Goal: Communication & Community: Answer question/provide support

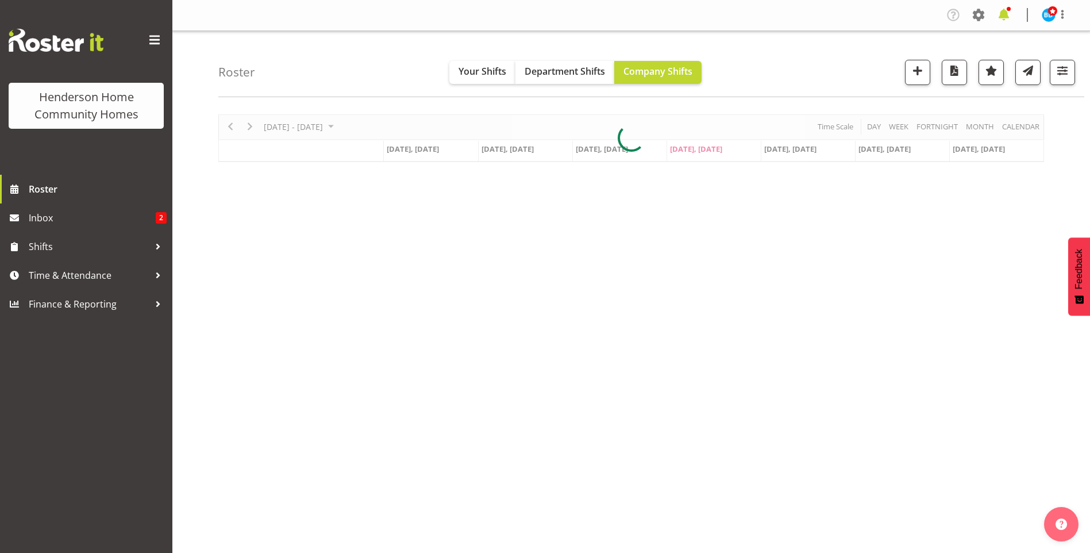
click at [1002, 13] on span at bounding box center [1004, 15] width 18 height 18
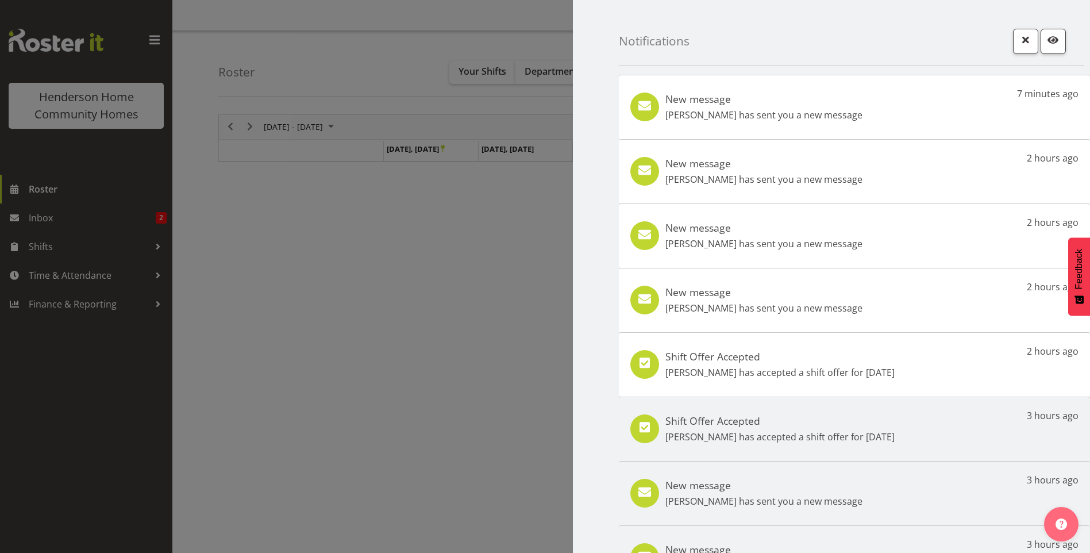
click at [801, 303] on p "Lovejot Kaur has sent you a new message" at bounding box center [764, 308] width 197 height 14
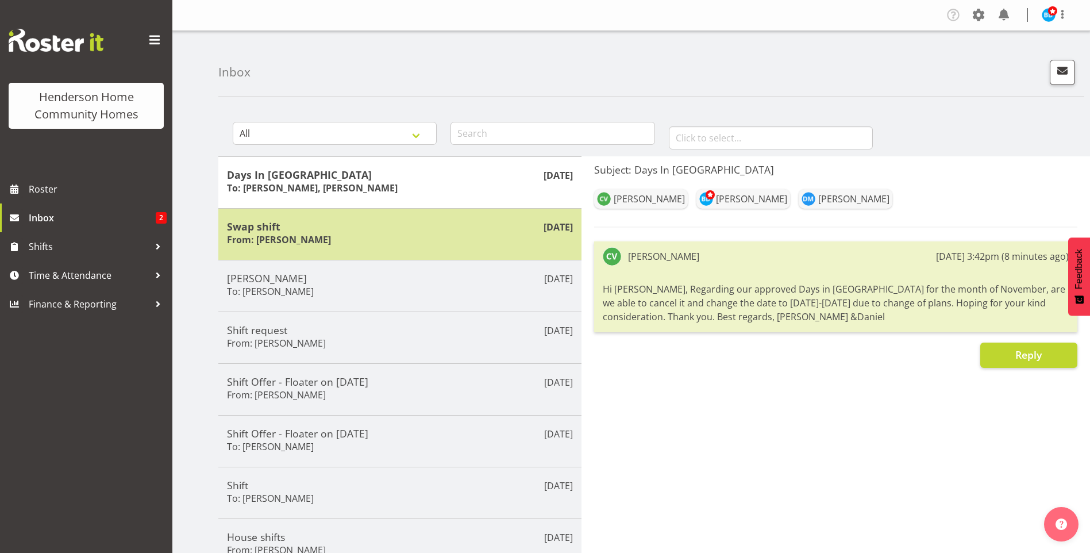
click at [361, 239] on div "Swap shift From: [PERSON_NAME]" at bounding box center [400, 234] width 346 height 28
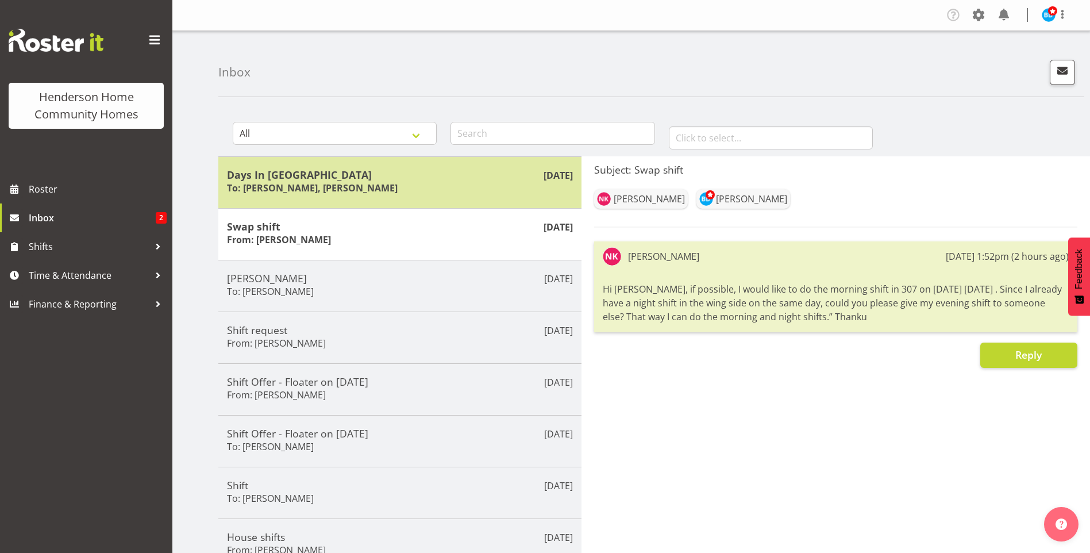
click at [455, 185] on div "Days In [GEOGRAPHIC_DATA] To: [PERSON_NAME], [PERSON_NAME]" at bounding box center [400, 182] width 346 height 28
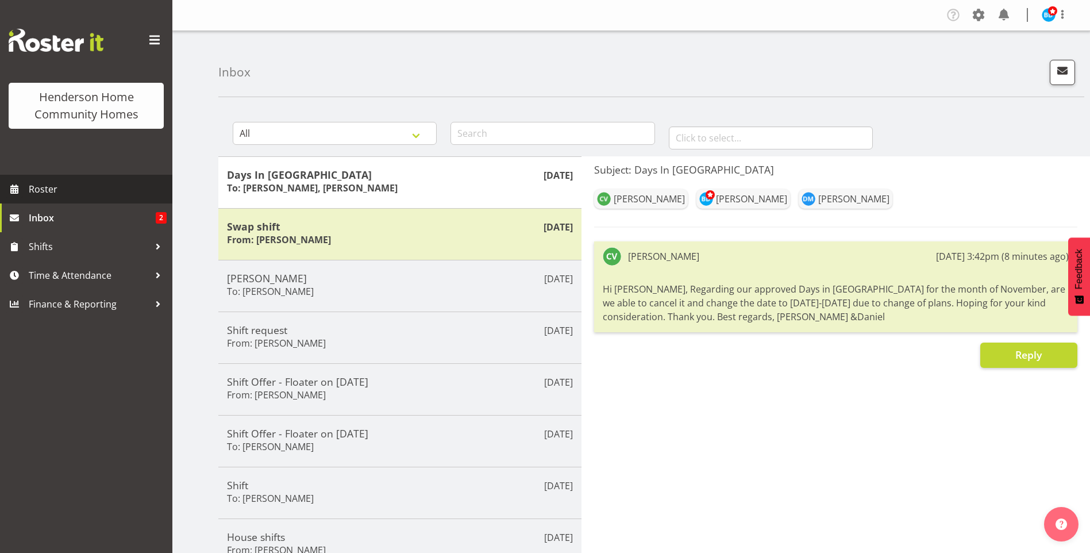
click at [78, 182] on span "Roster" at bounding box center [98, 188] width 138 height 17
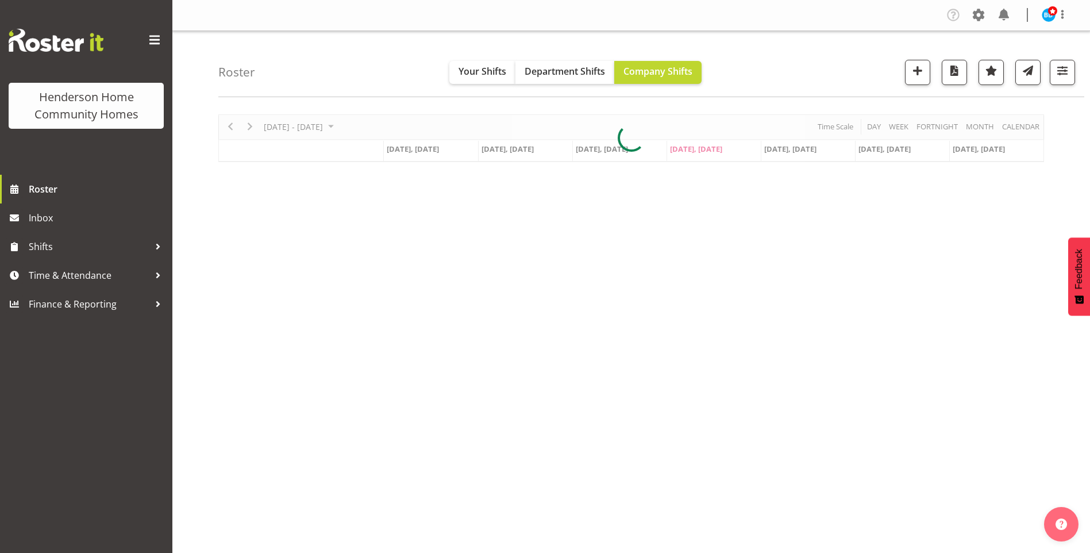
click at [364, 126] on div at bounding box center [631, 138] width 826 height 48
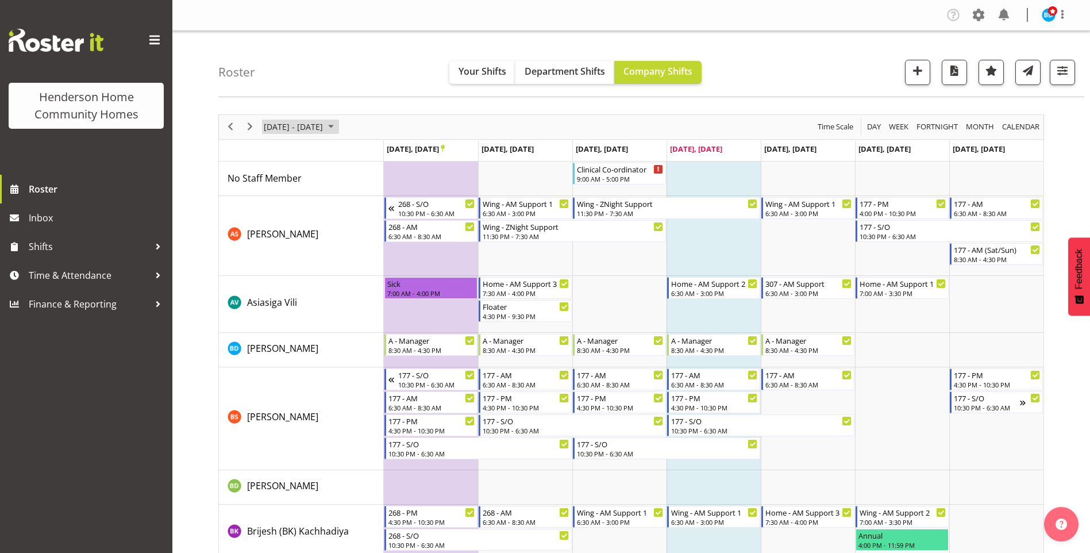
click at [338, 126] on span "September 2025" at bounding box center [331, 127] width 14 height 14
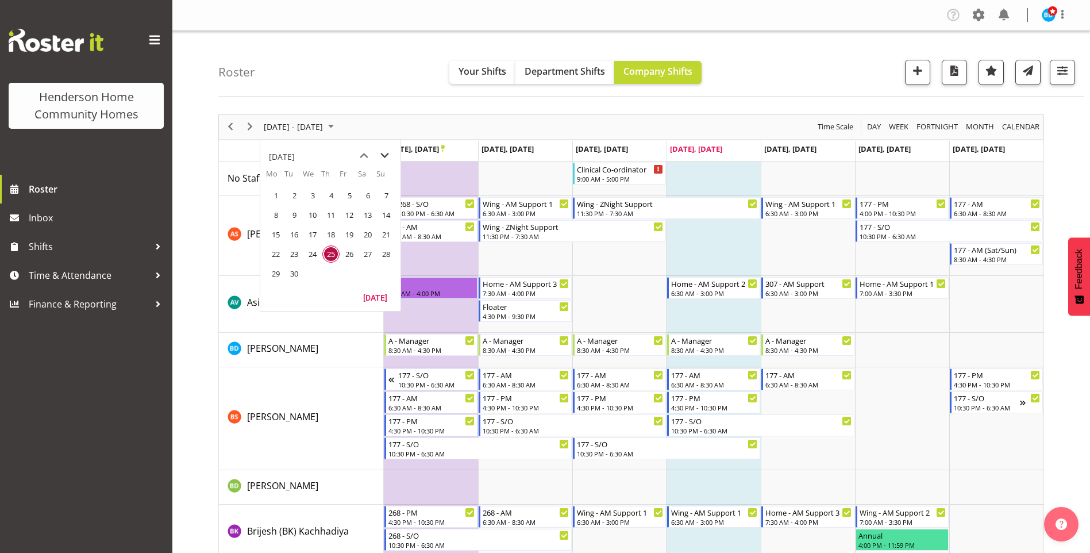
click at [385, 150] on span "next month" at bounding box center [385, 155] width 20 height 21
click at [275, 195] on span "1" at bounding box center [275, 195] width 17 height 17
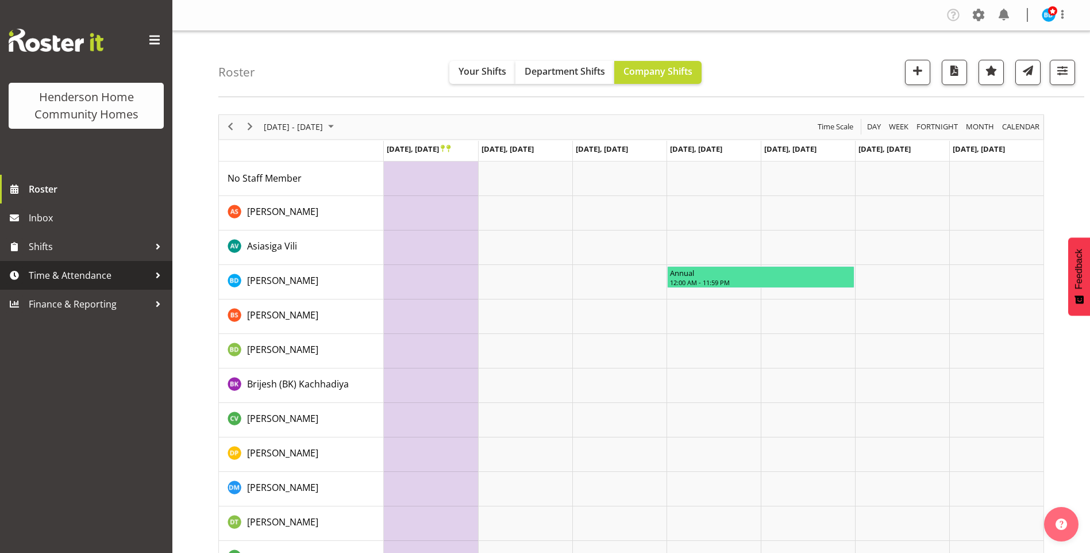
click at [86, 273] on span "Time & Attendance" at bounding box center [89, 275] width 121 height 17
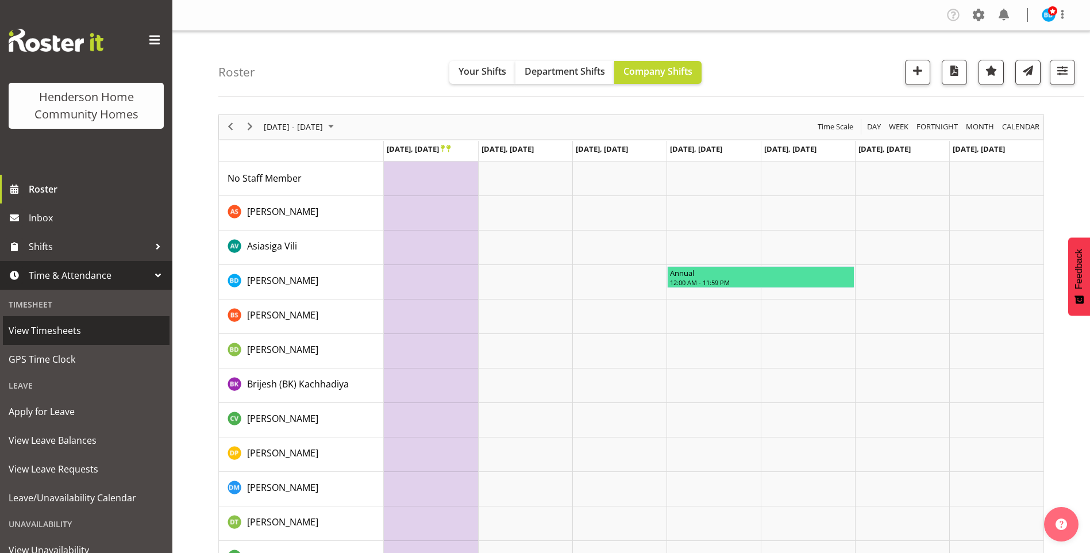
click at [61, 327] on span "View Timesheets" at bounding box center [86, 330] width 155 height 17
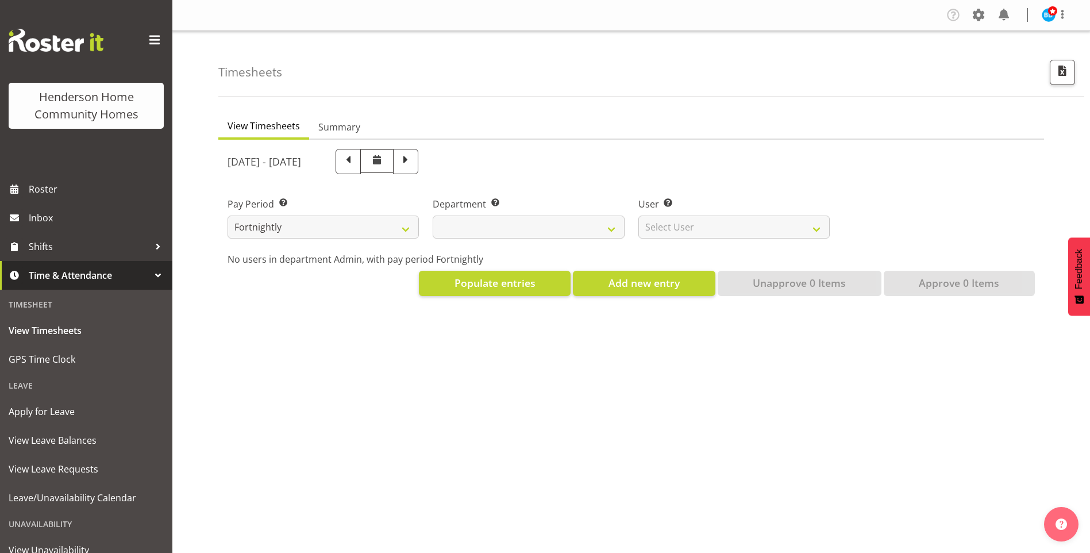
select select
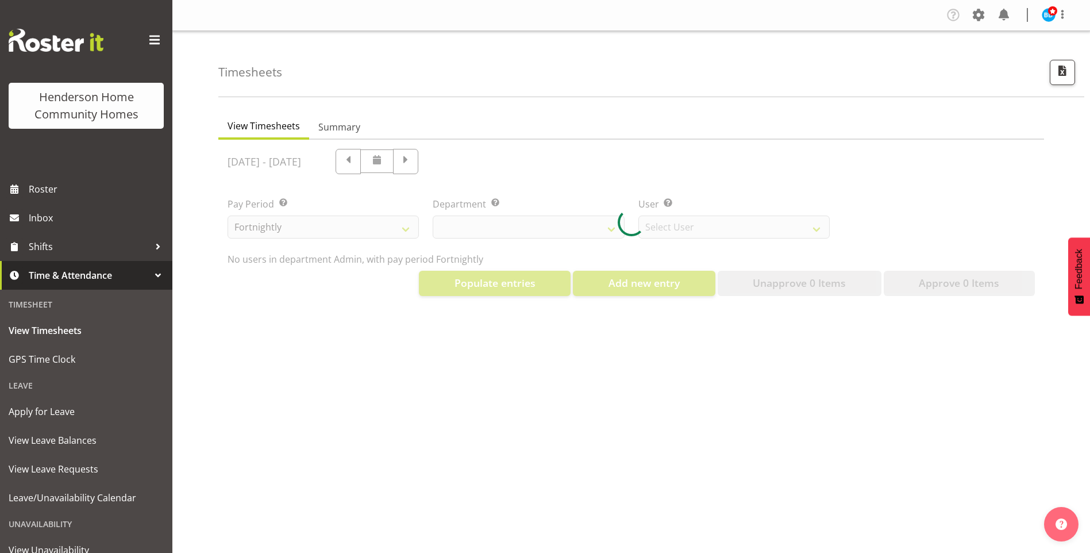
select select "8515"
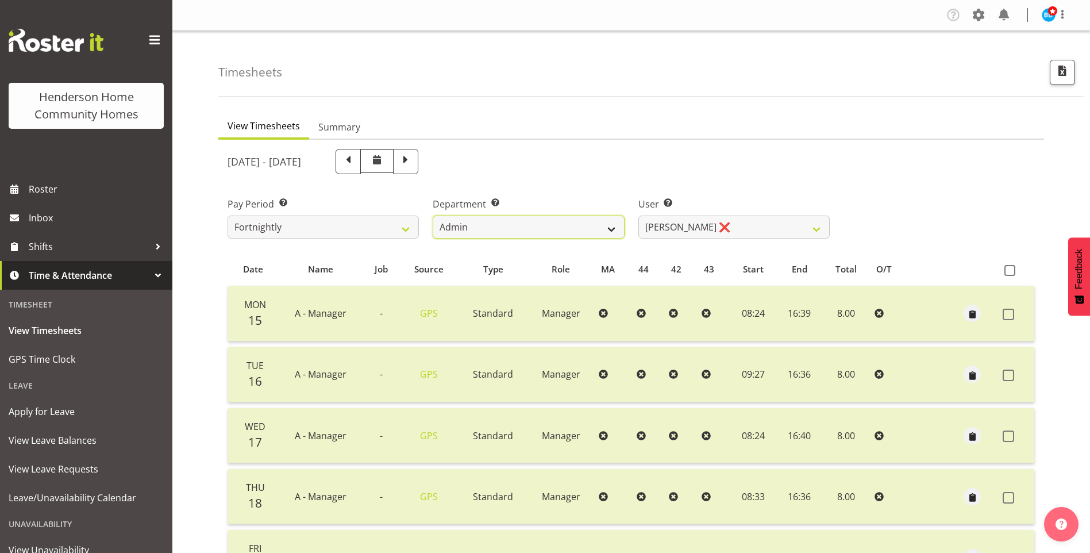
click at [463, 224] on select "Admin Homeside Houses Wingside" at bounding box center [528, 227] width 191 height 23
select select "748"
click at [433, 216] on select "Admin Homeside Houses Wingside" at bounding box center [528, 227] width 191 height 23
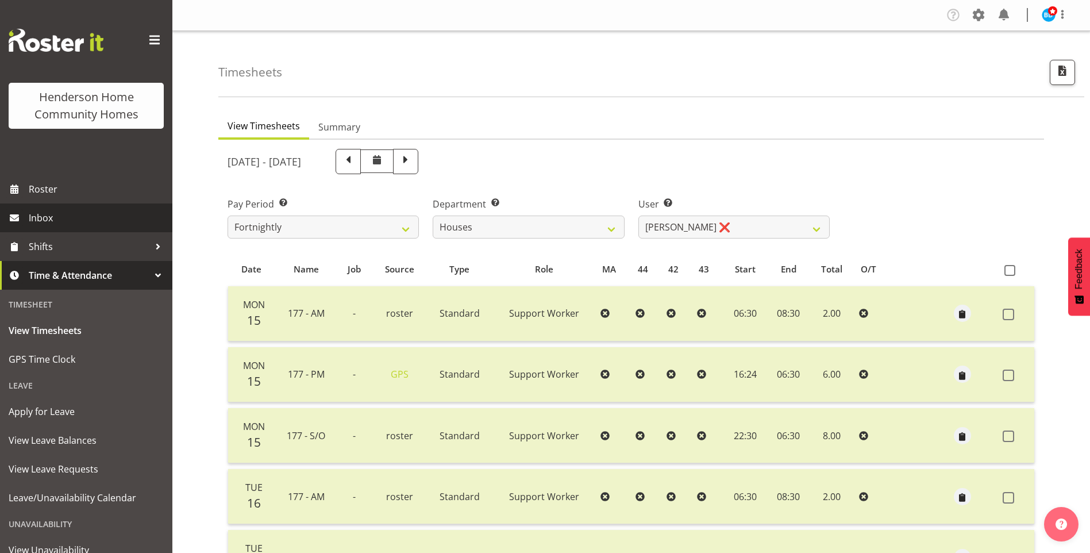
click at [43, 216] on span "Inbox" at bounding box center [98, 217] width 138 height 17
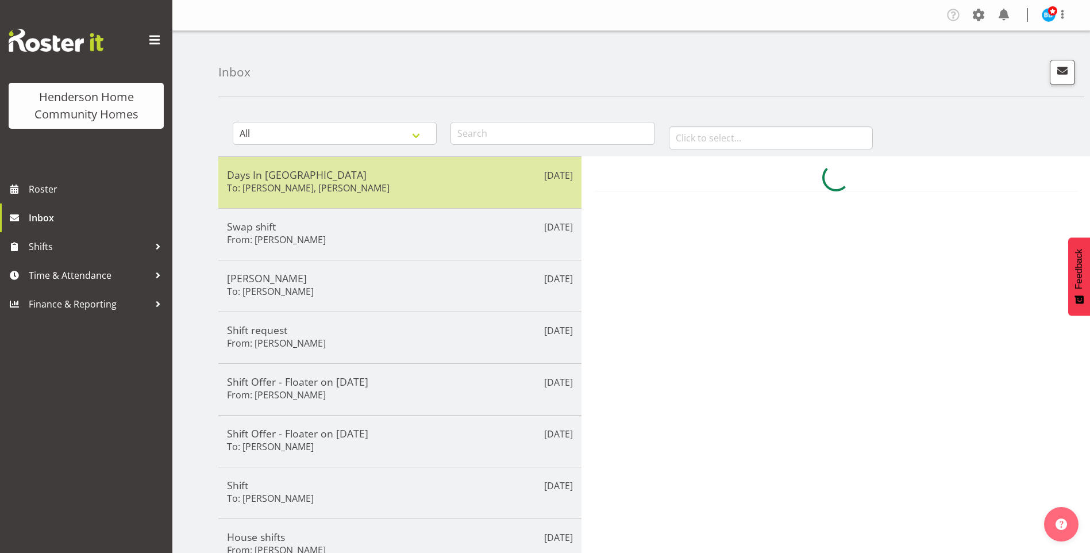
click at [494, 189] on div "Days In [GEOGRAPHIC_DATA] To: [PERSON_NAME], [PERSON_NAME]" at bounding box center [400, 182] width 346 height 28
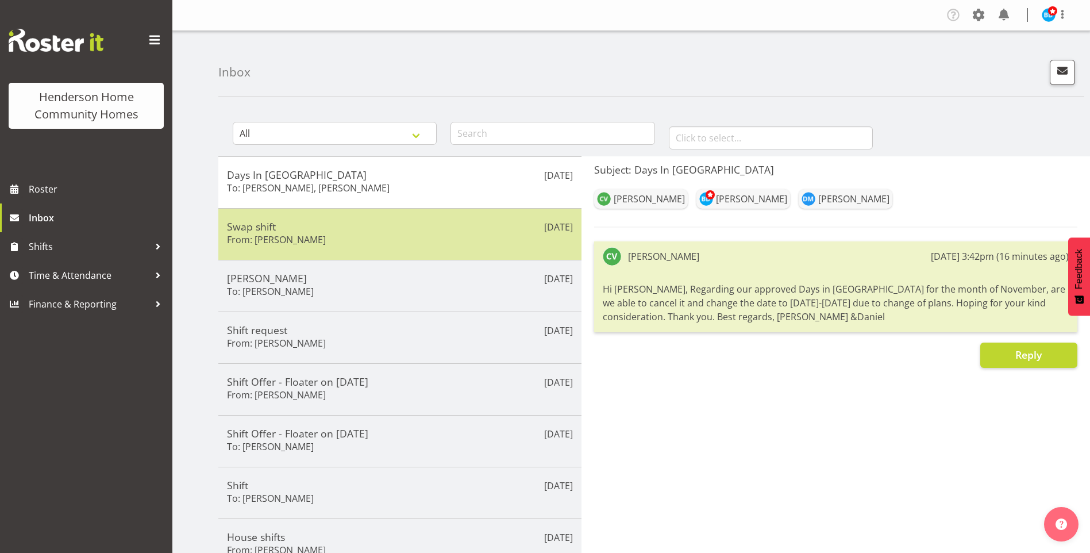
click at [460, 238] on div "Swap shift From: [PERSON_NAME]" at bounding box center [400, 234] width 346 height 28
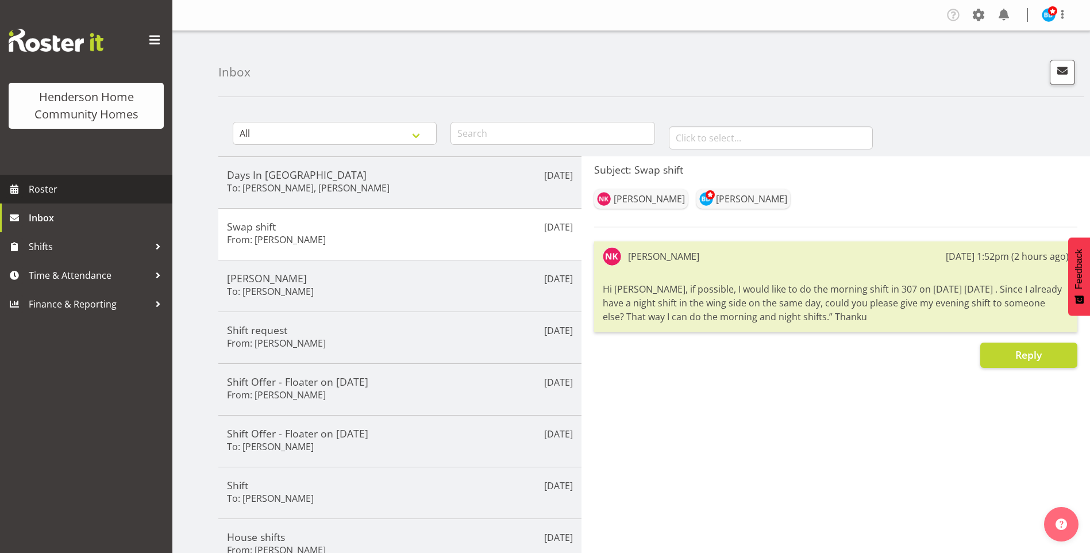
click at [75, 192] on span "Roster" at bounding box center [98, 188] width 138 height 17
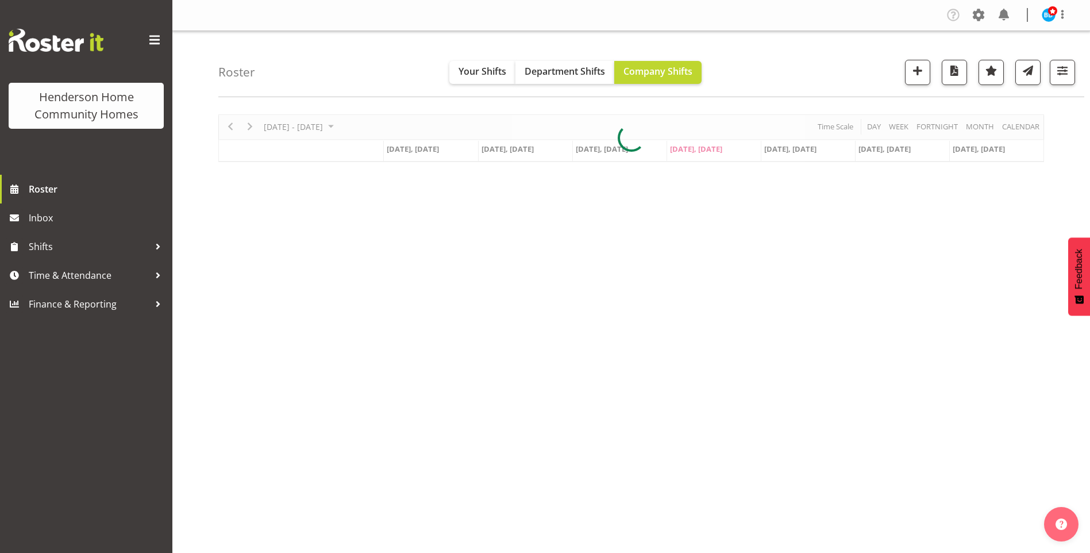
click at [366, 125] on div at bounding box center [631, 138] width 826 height 48
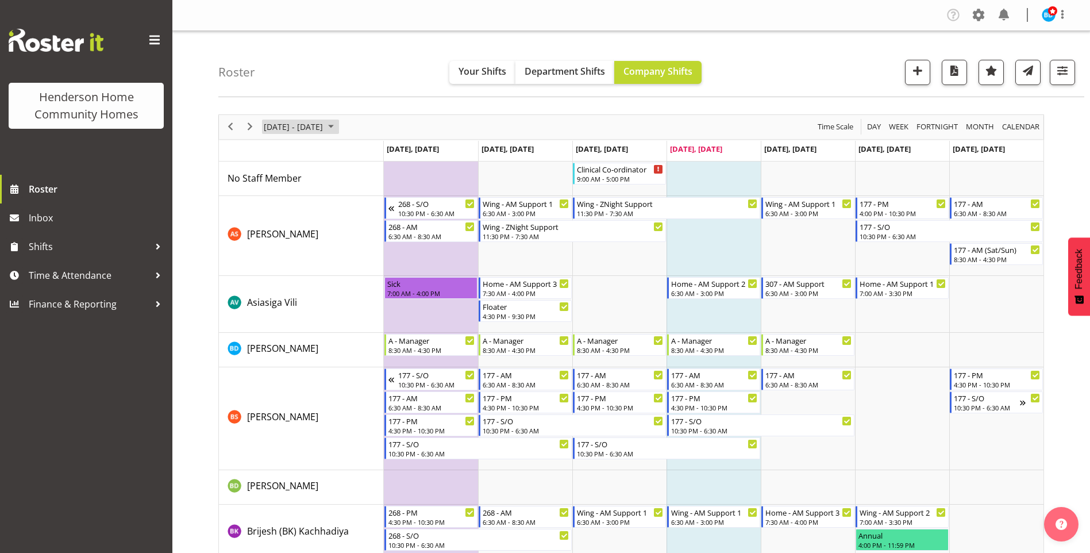
click at [338, 127] on span "September 2025" at bounding box center [331, 127] width 14 height 14
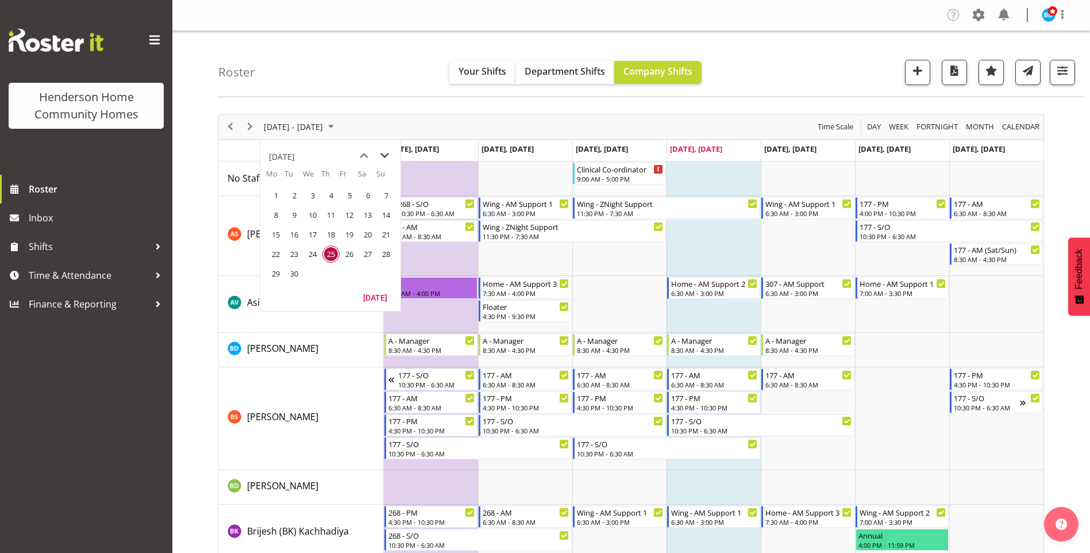
click at [387, 151] on span "next month" at bounding box center [385, 155] width 20 height 21
click at [273, 210] on span "6" at bounding box center [275, 214] width 17 height 17
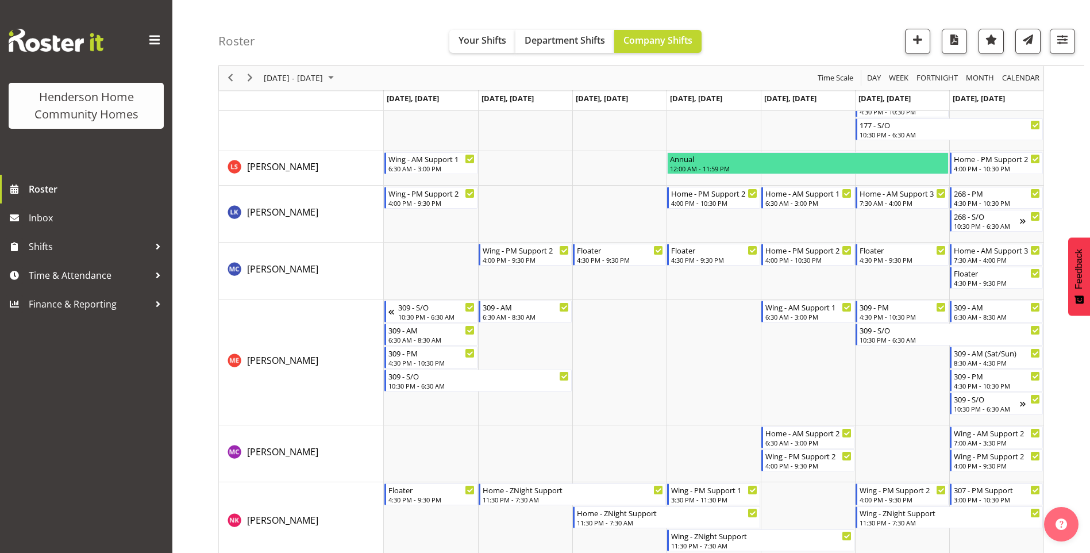
scroll to position [1322, 0]
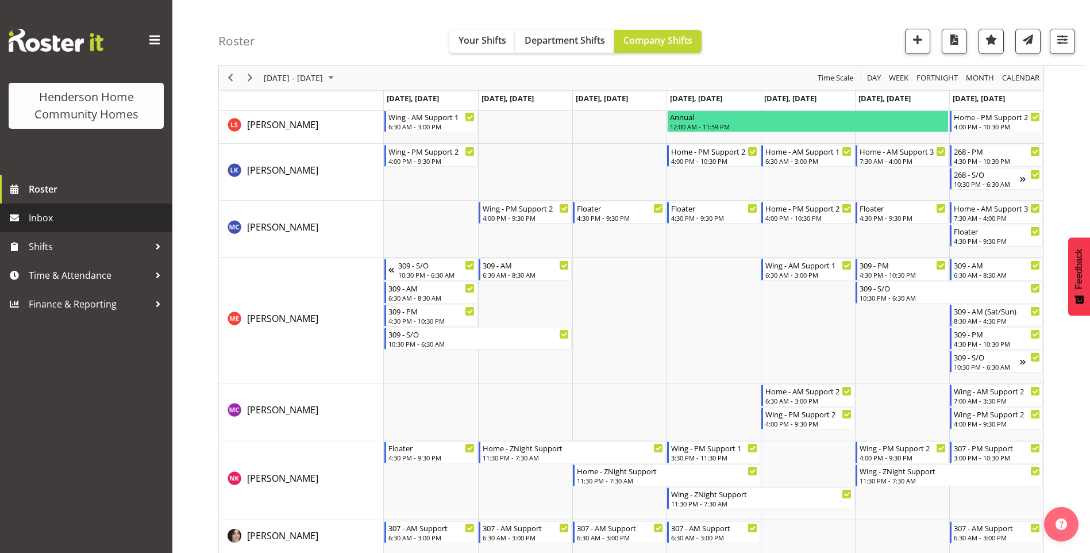
click at [51, 218] on span "Inbox" at bounding box center [98, 217] width 138 height 17
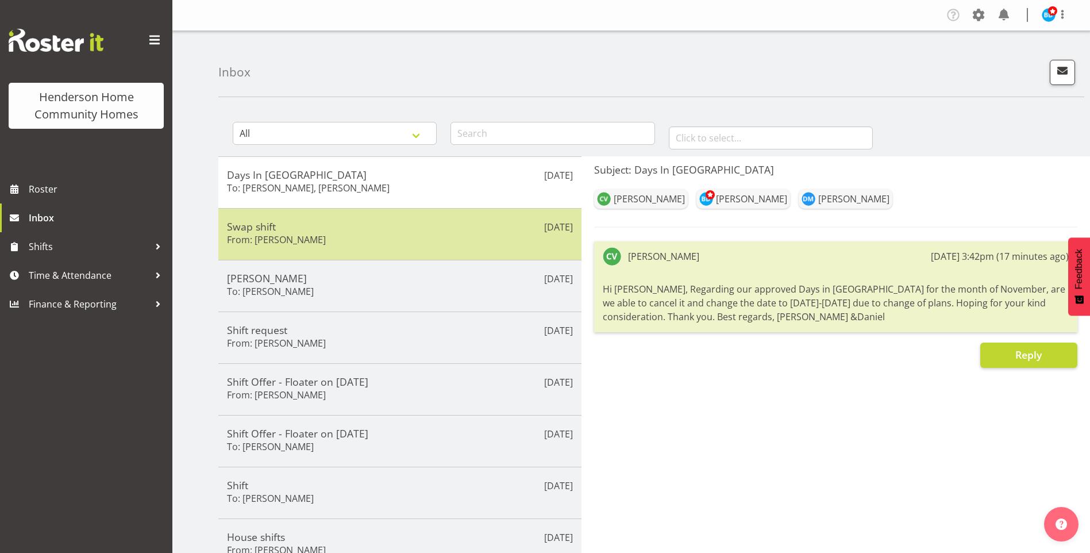
click at [444, 243] on div "Swap shift From: Navneet Kaur" at bounding box center [400, 234] width 346 height 28
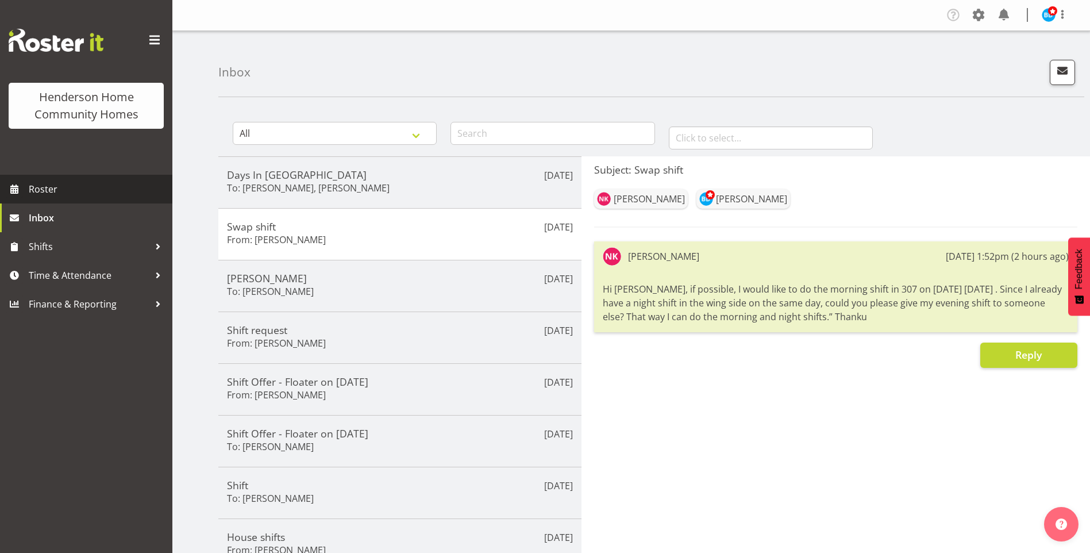
click at [95, 190] on span "Roster" at bounding box center [98, 188] width 138 height 17
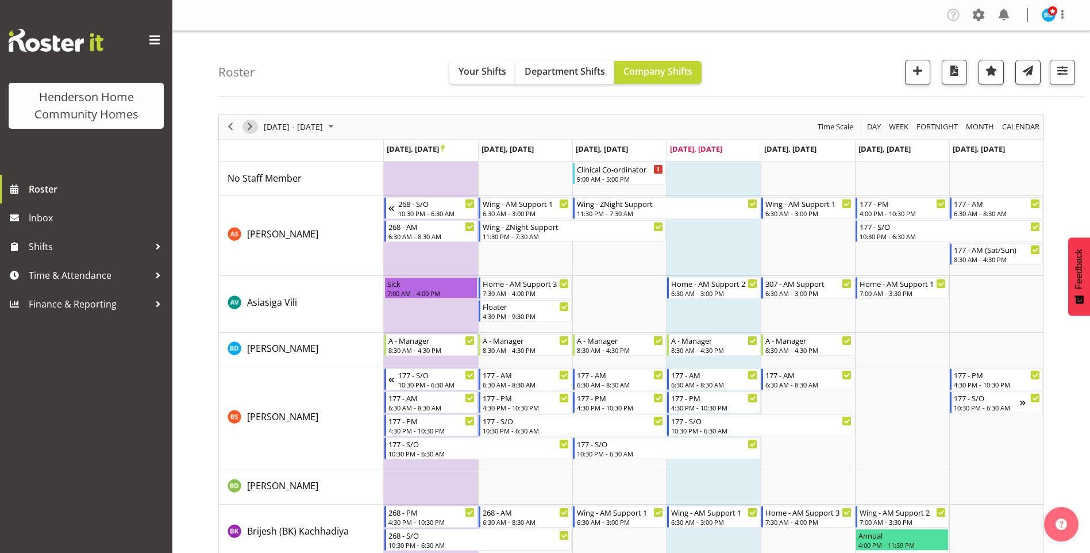
click at [249, 125] on span "Next" at bounding box center [250, 127] width 14 height 14
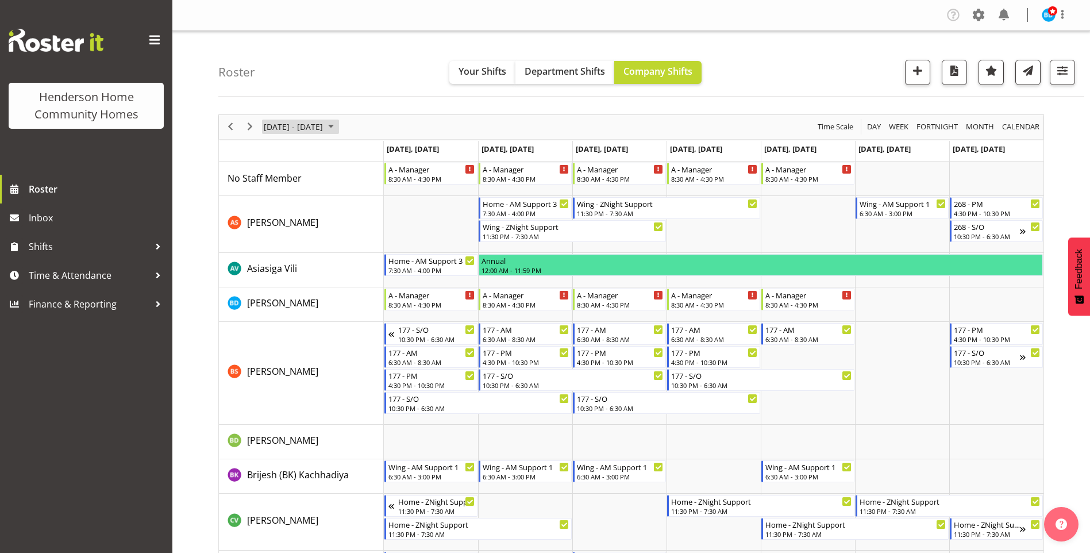
click at [338, 126] on span "October 2025" at bounding box center [331, 127] width 14 height 14
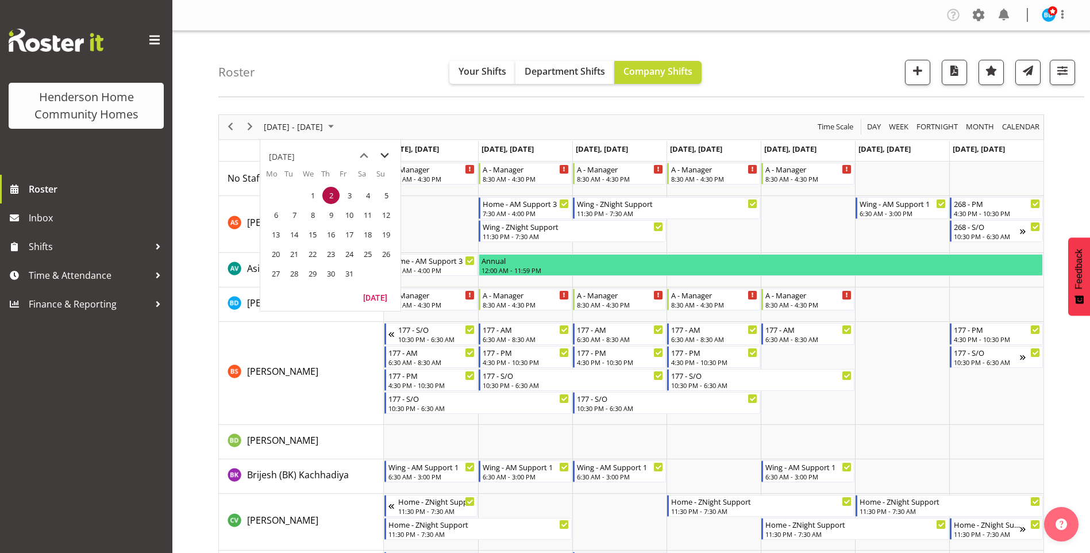
click at [385, 154] on span "next month" at bounding box center [385, 155] width 20 height 21
click at [270, 228] on span "10" at bounding box center [275, 234] width 17 height 17
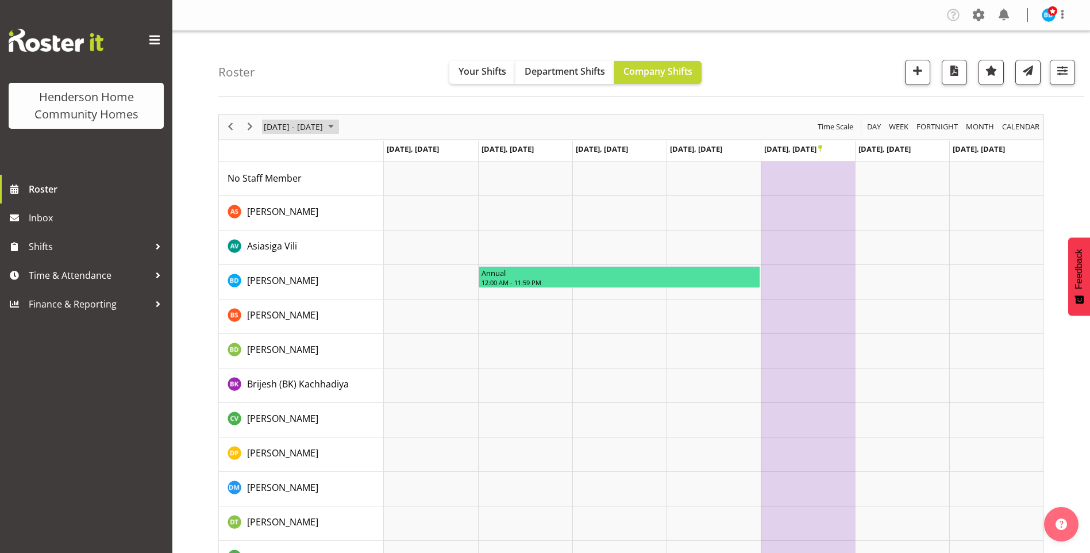
click at [338, 126] on span "November 2025" at bounding box center [331, 127] width 14 height 14
click at [361, 154] on span "previous month" at bounding box center [364, 155] width 20 height 21
click at [280, 214] on span "6" at bounding box center [275, 214] width 17 height 17
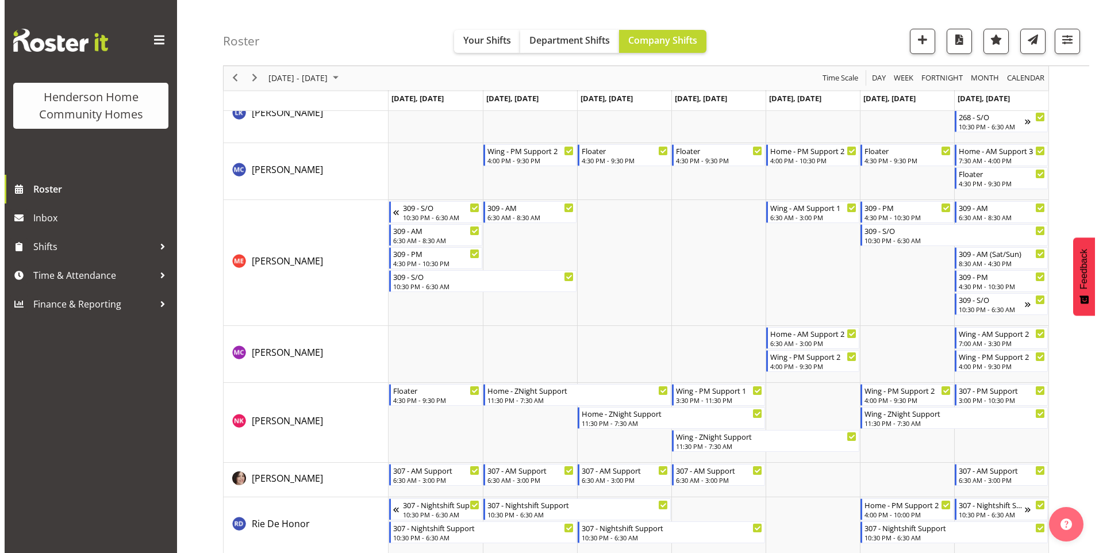
scroll to position [1495, 0]
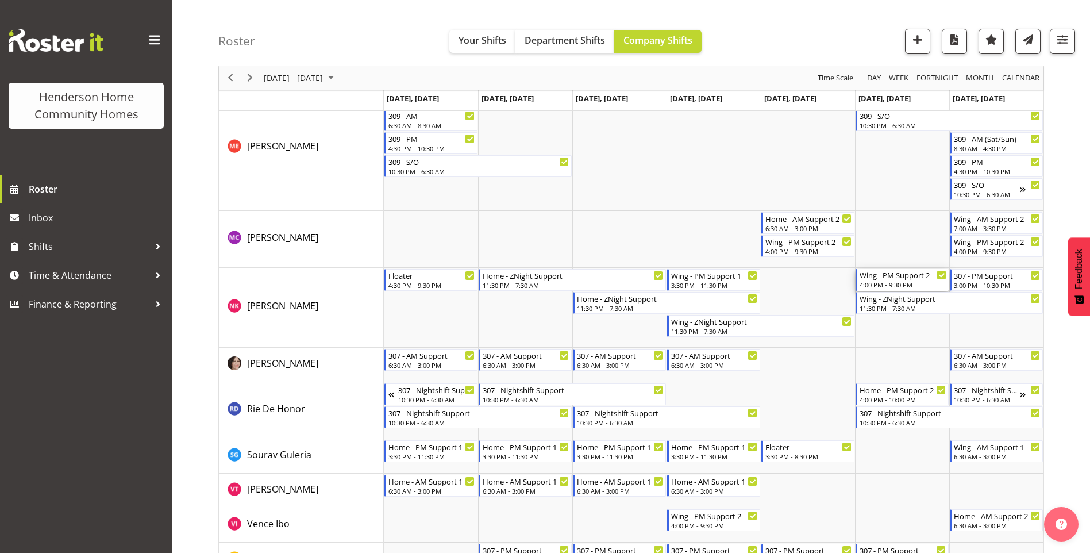
click at [875, 279] on div "Wing - PM Support 2" at bounding box center [903, 274] width 87 height 11
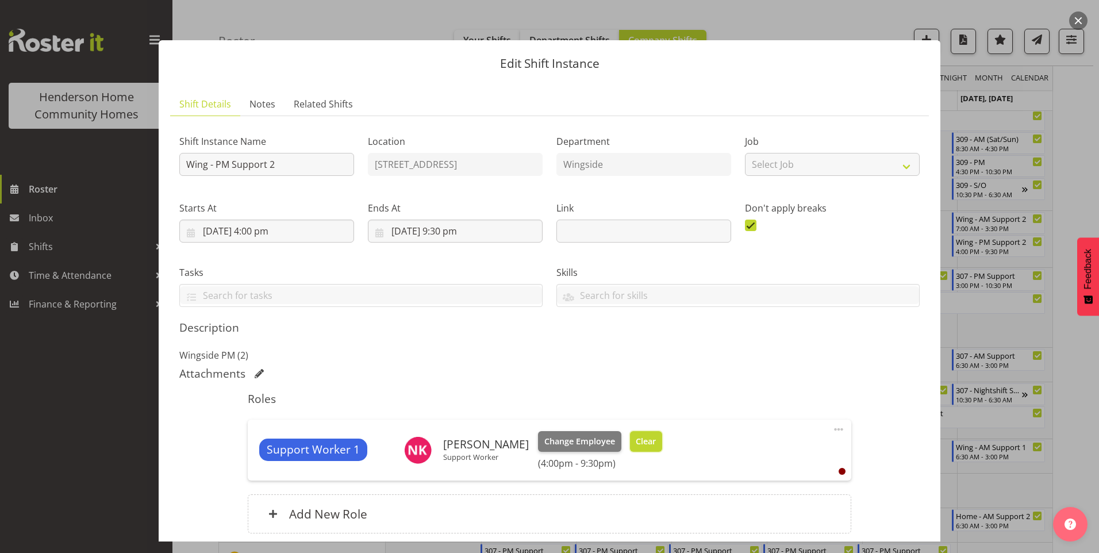
click at [636, 433] on button "Clear" at bounding box center [646, 441] width 33 height 21
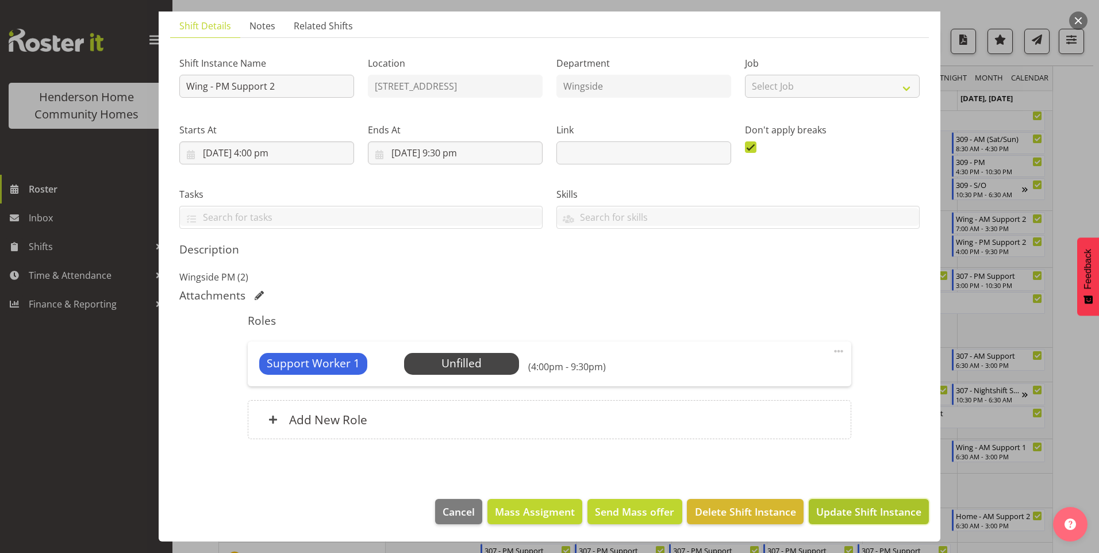
click at [852, 508] on span "Update Shift Instance" at bounding box center [868, 511] width 105 height 15
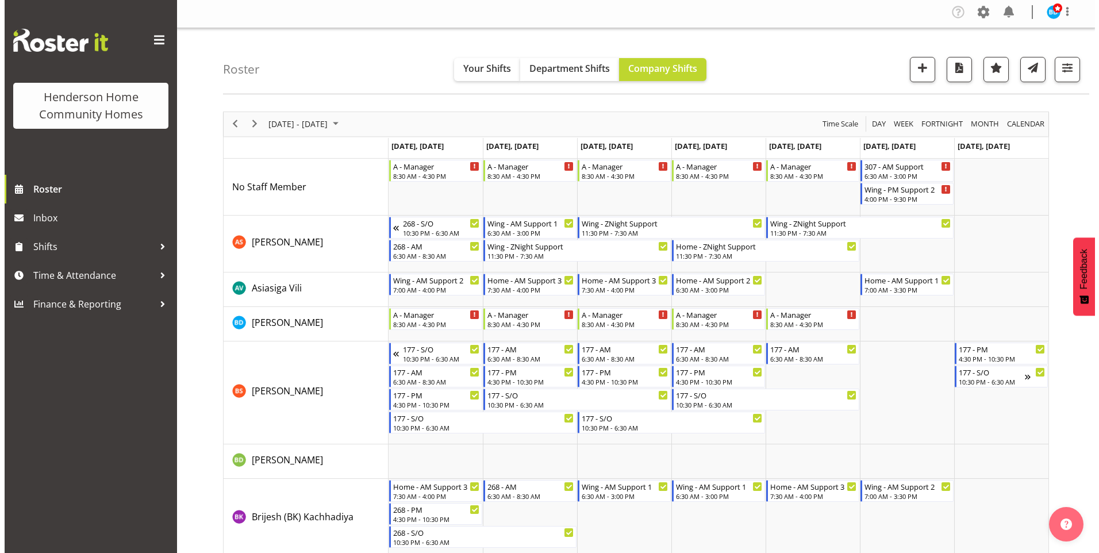
scroll to position [0, 0]
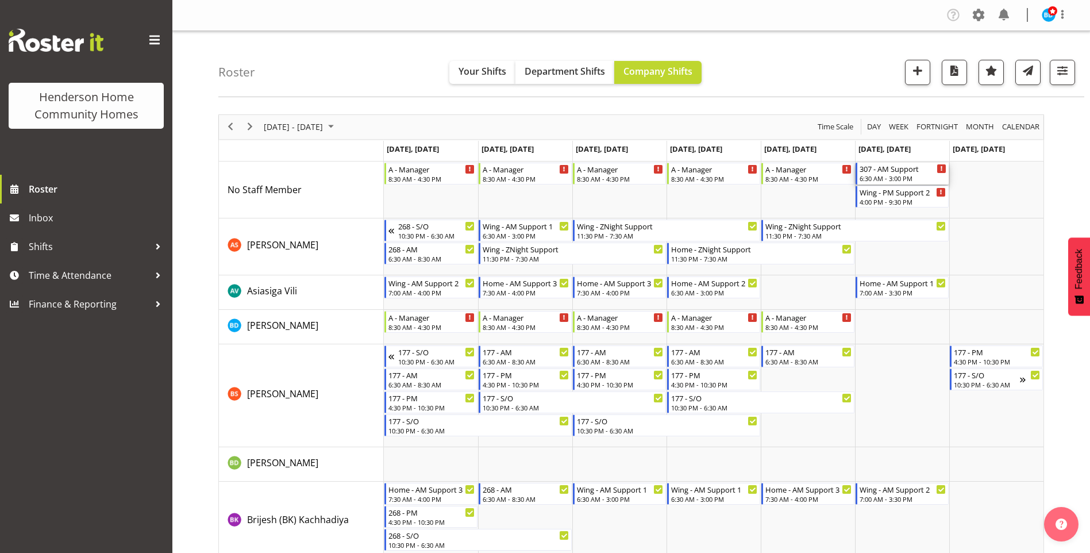
click at [899, 168] on div "307 - AM Support" at bounding box center [903, 168] width 87 height 11
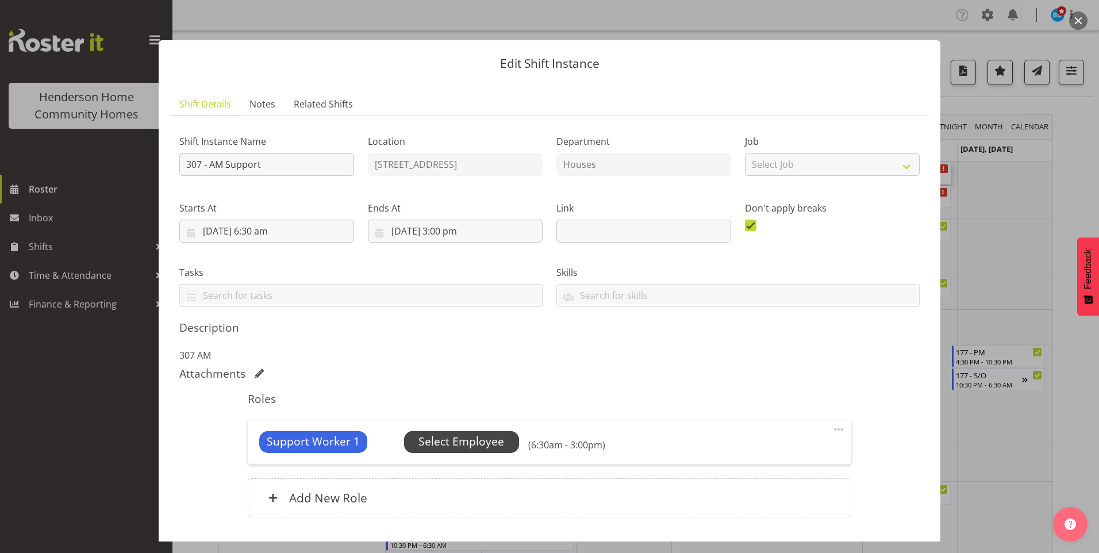
click at [475, 441] on span "Select Employee" at bounding box center [461, 441] width 86 height 17
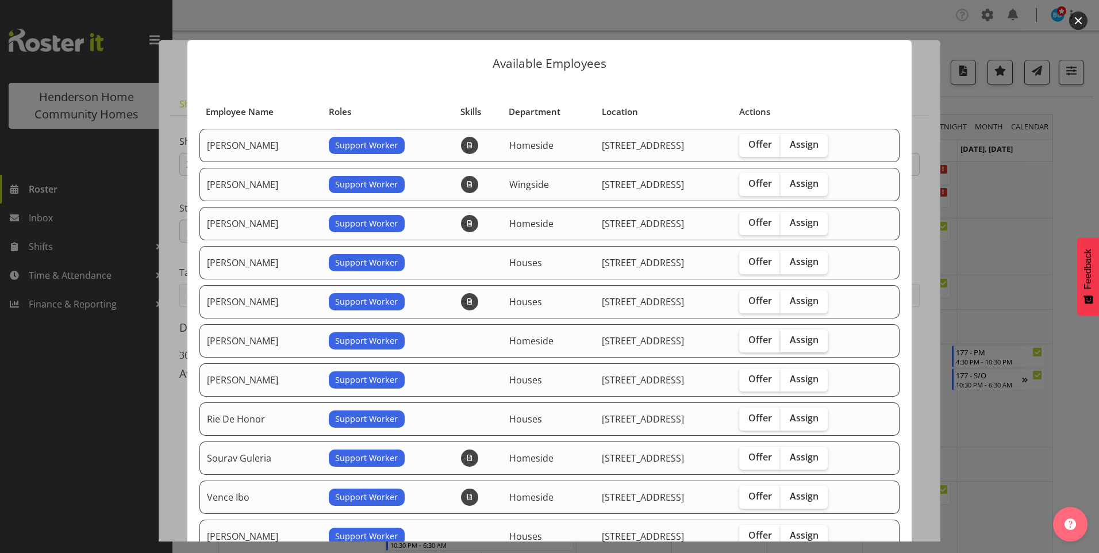
click at [811, 340] on span "Assign" at bounding box center [804, 339] width 29 height 11
click at [788, 340] on input "Assign" at bounding box center [784, 339] width 7 height 7
checkbox input "true"
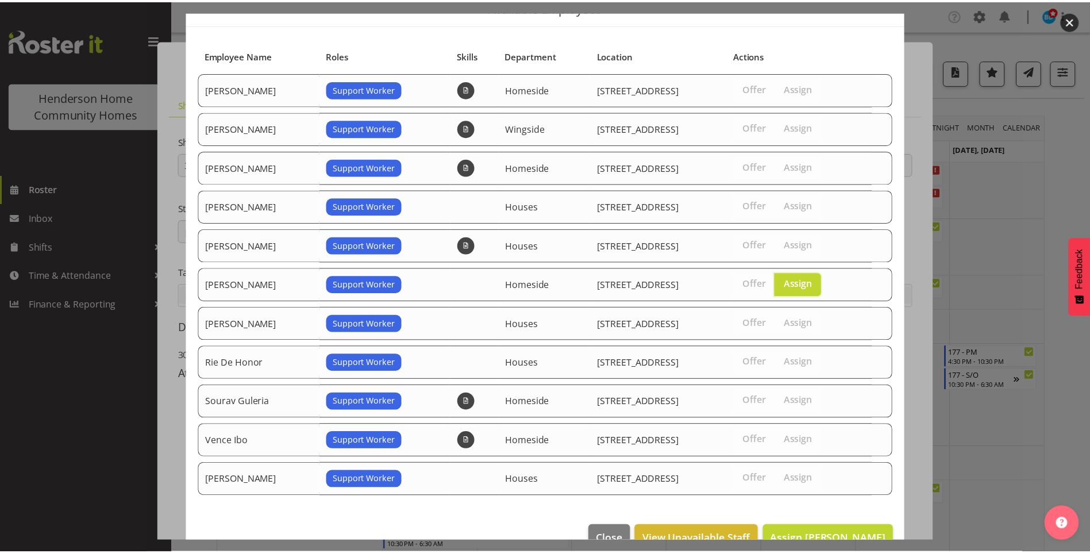
scroll to position [83, 0]
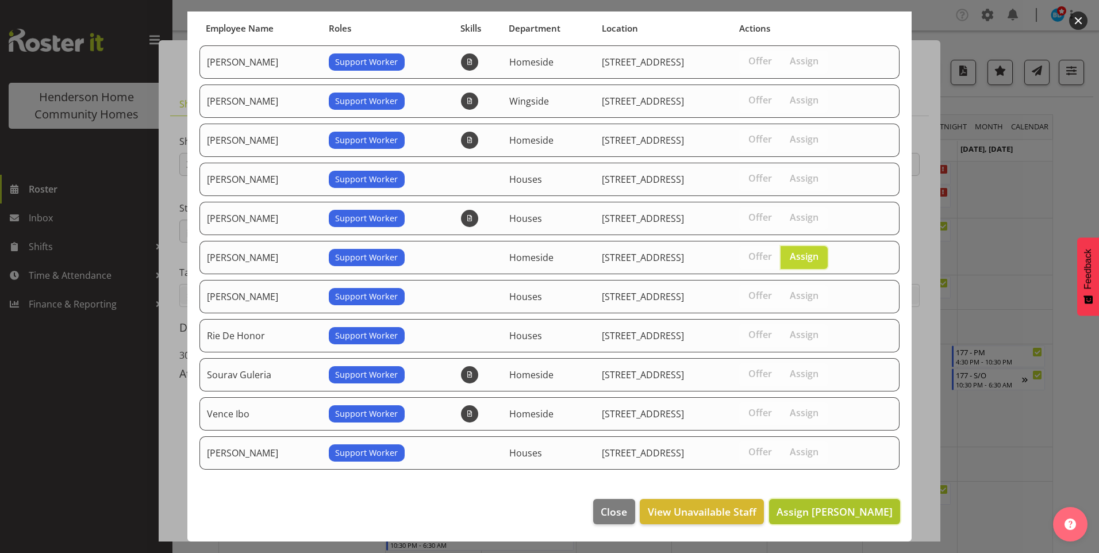
click at [850, 514] on span "Assign Navneet Kaur" at bounding box center [835, 512] width 116 height 14
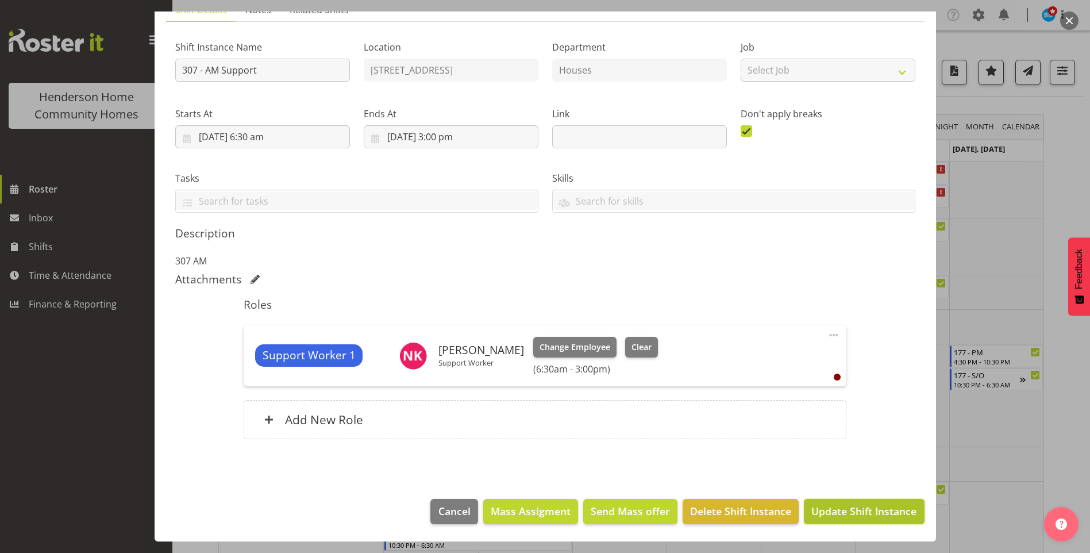
click at [852, 512] on span "Update Shift Instance" at bounding box center [864, 511] width 105 height 15
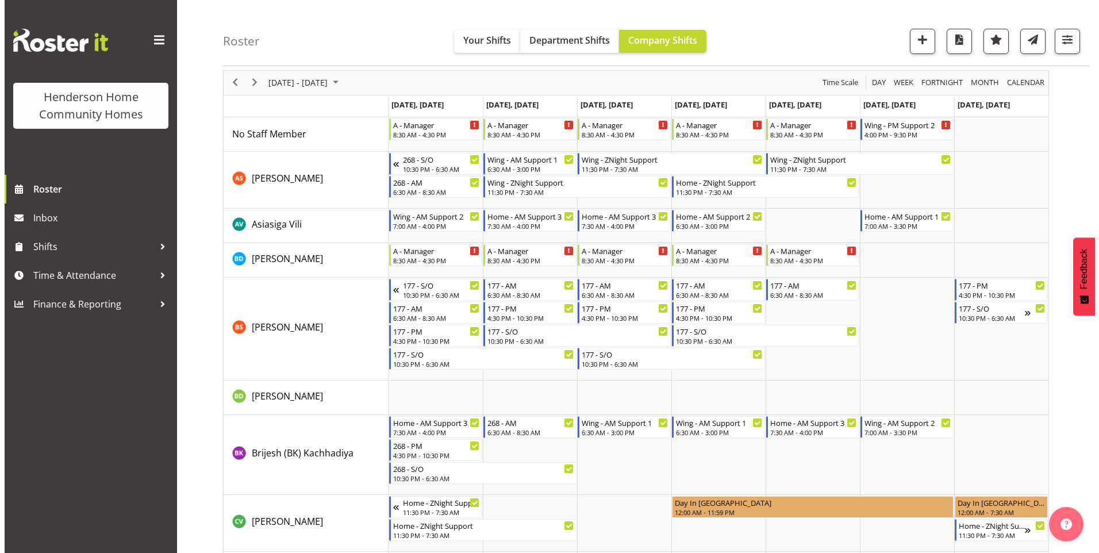
scroll to position [0, 0]
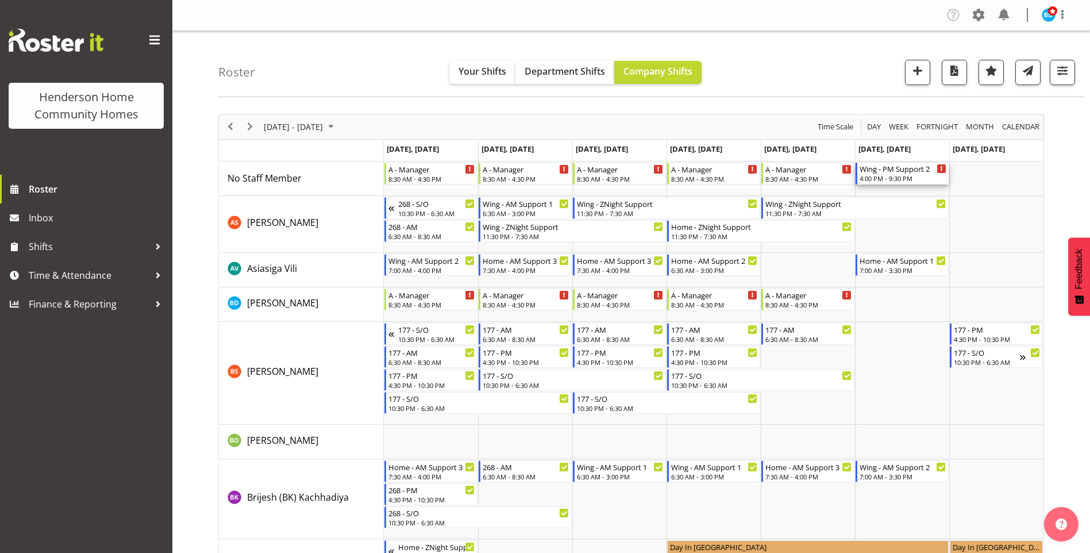
click at [888, 176] on div "4:00 PM - 9:30 PM" at bounding box center [903, 178] width 87 height 9
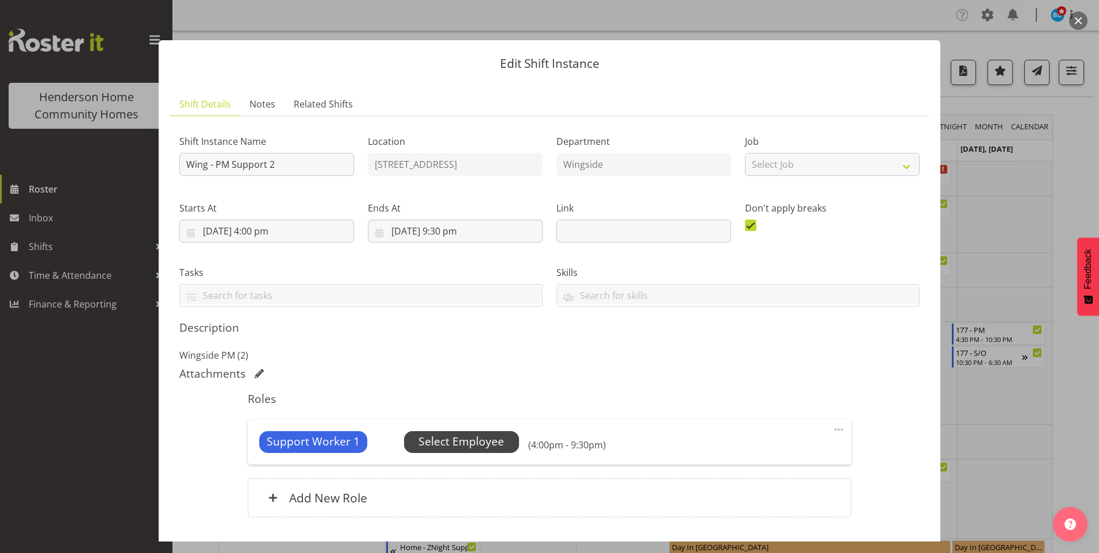
click at [498, 450] on span "Select Employee" at bounding box center [461, 441] width 86 height 17
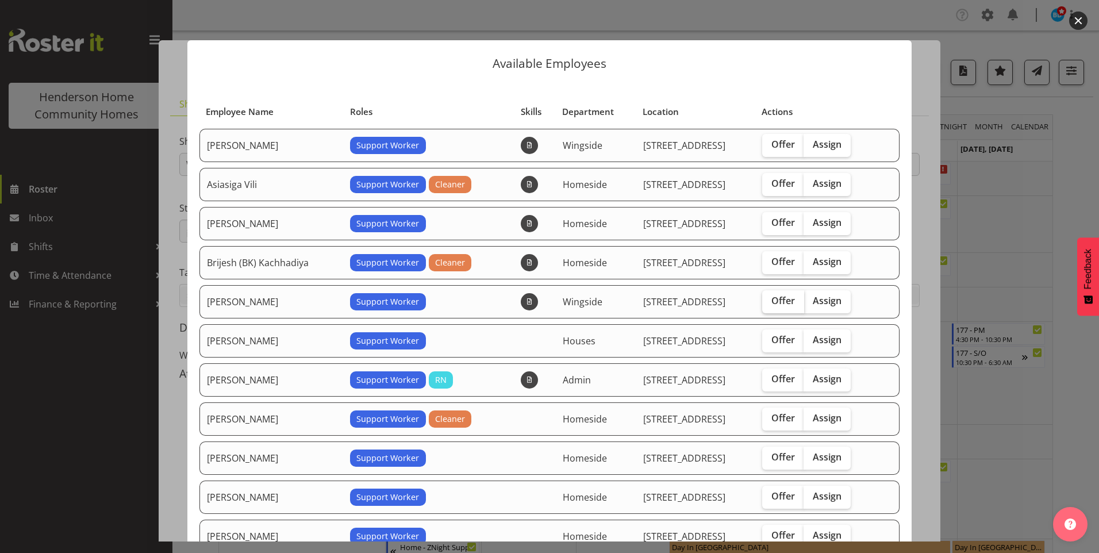
click at [783, 300] on span "Offer" at bounding box center [783, 300] width 24 height 11
click at [770, 300] on input "Offer" at bounding box center [765, 300] width 7 height 7
checkbox input "true"
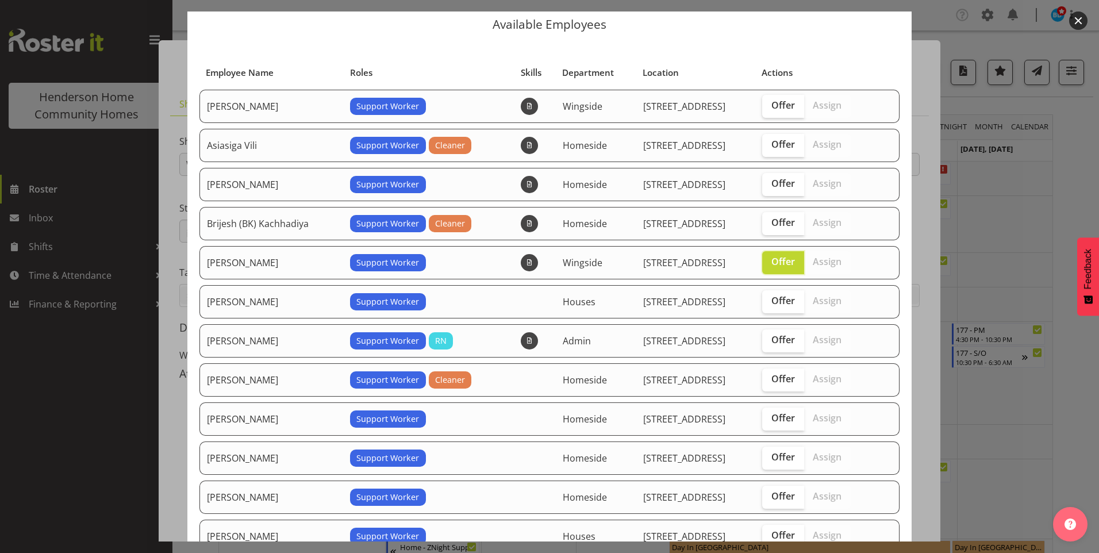
scroll to position [57, 0]
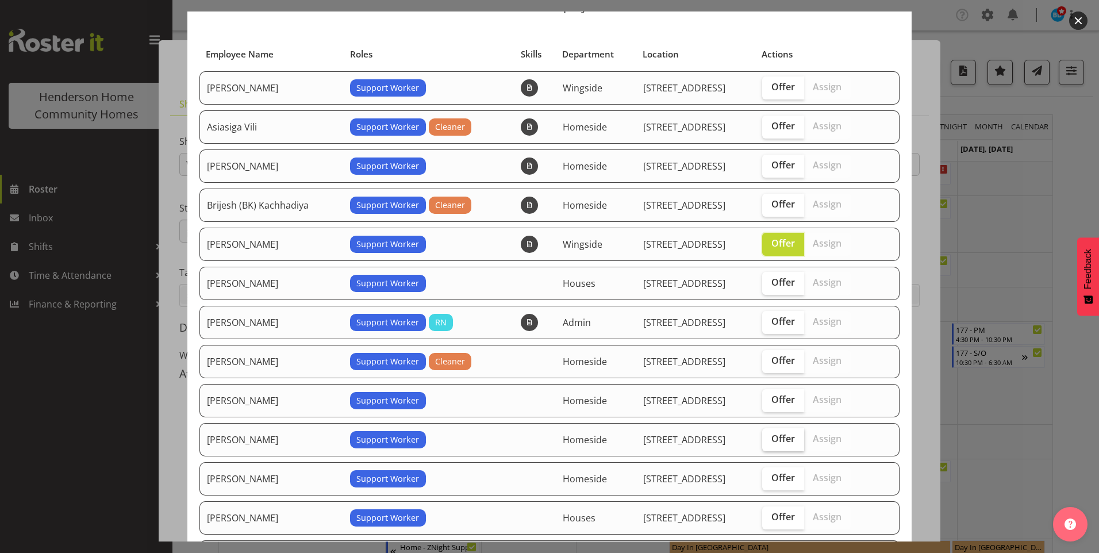
click at [776, 437] on span "Offer" at bounding box center [783, 438] width 24 height 11
click at [770, 437] on input "Offer" at bounding box center [765, 438] width 7 height 7
checkbox input "true"
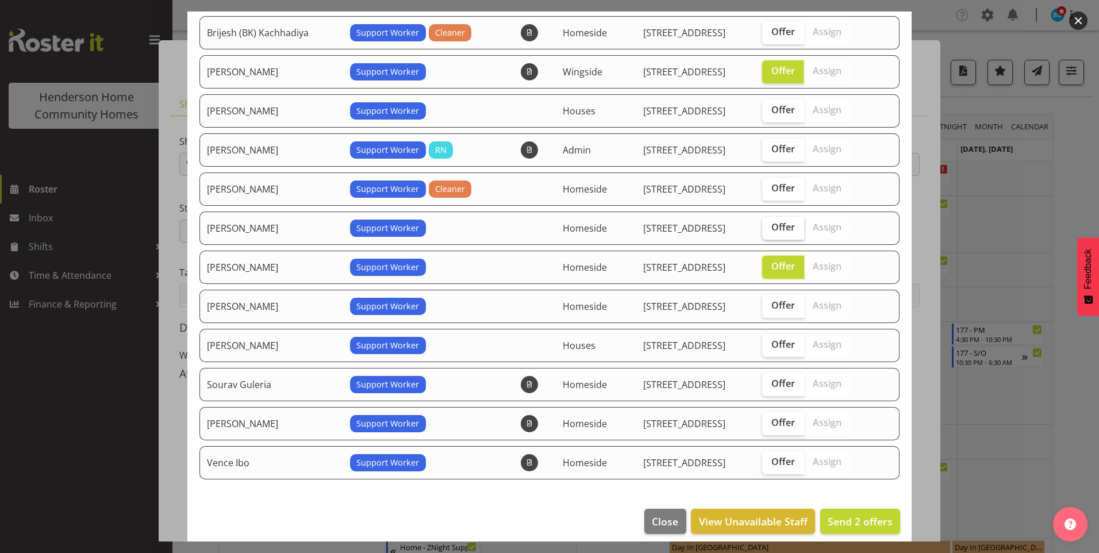
click at [784, 226] on span "Offer" at bounding box center [783, 226] width 24 height 11
click at [770, 226] on input "Offer" at bounding box center [765, 227] width 7 height 7
checkbox input "true"
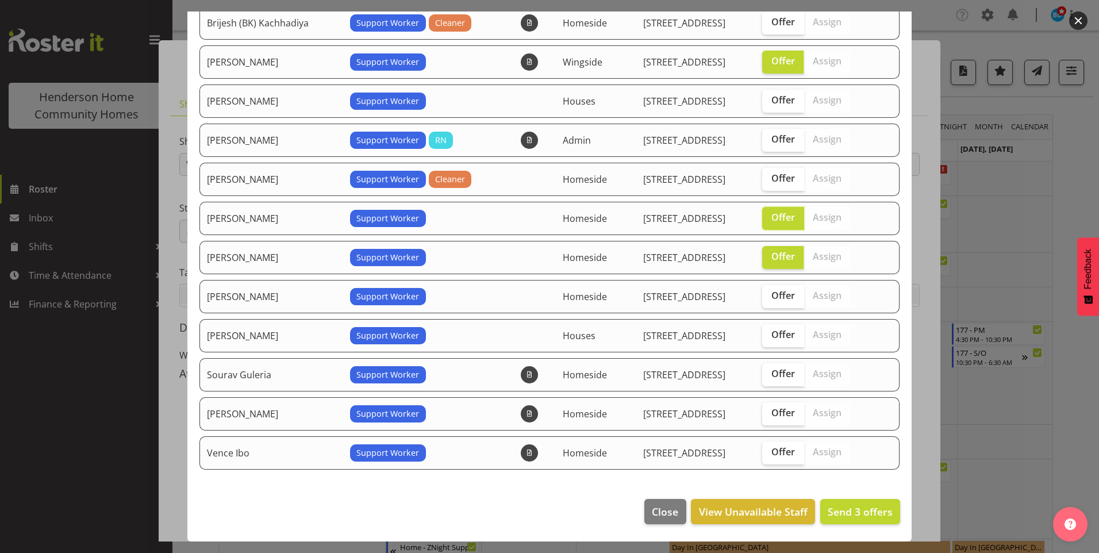
scroll to position [182, 0]
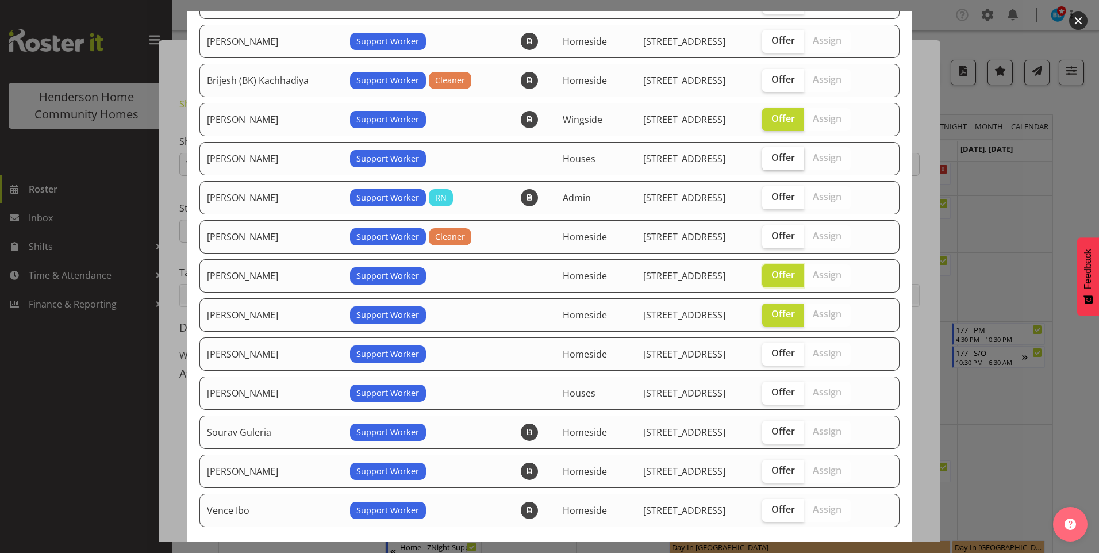
click at [782, 155] on span "Offer" at bounding box center [783, 157] width 24 height 11
click at [770, 155] on input "Offer" at bounding box center [765, 157] width 7 height 7
checkbox input "true"
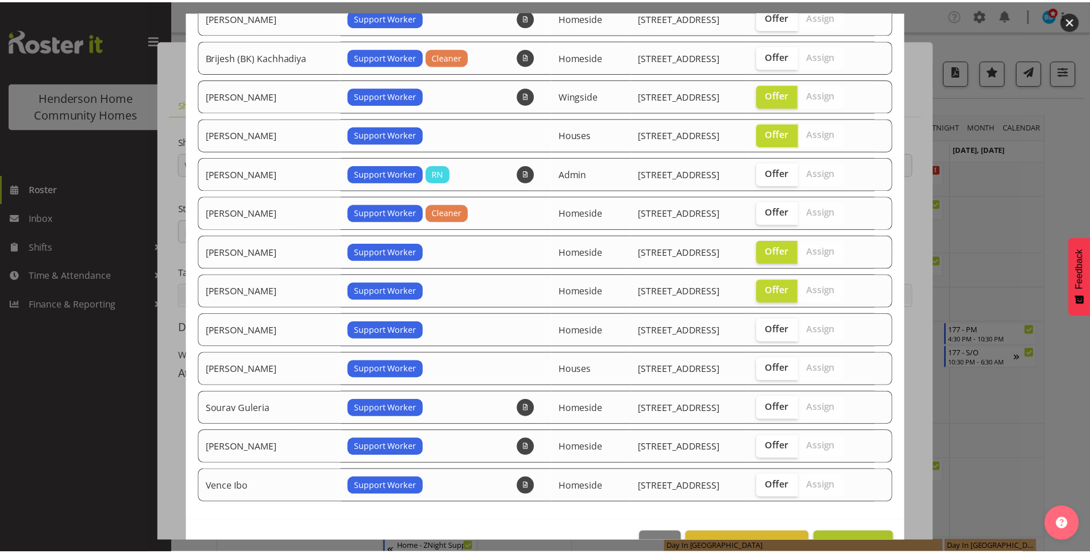
scroll to position [240, 0]
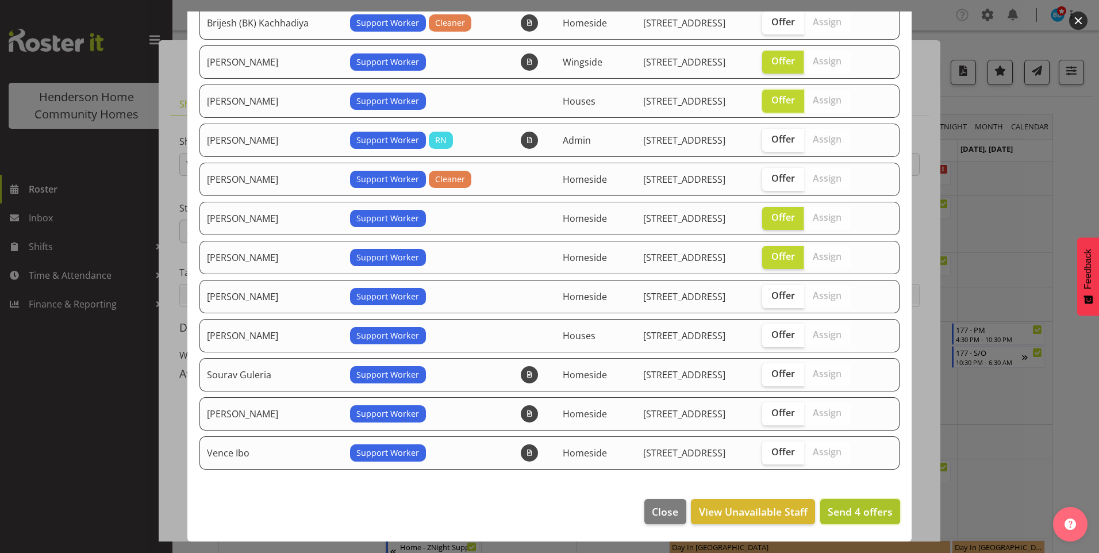
click at [852, 513] on span "Send 4 offers" at bounding box center [860, 512] width 65 height 14
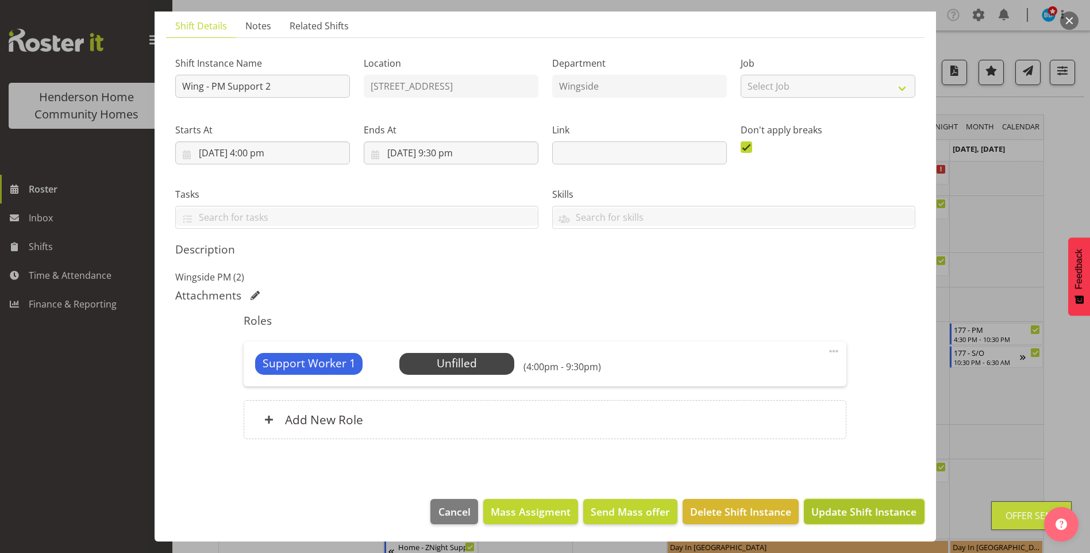
click at [860, 515] on span "Update Shift Instance" at bounding box center [864, 511] width 105 height 15
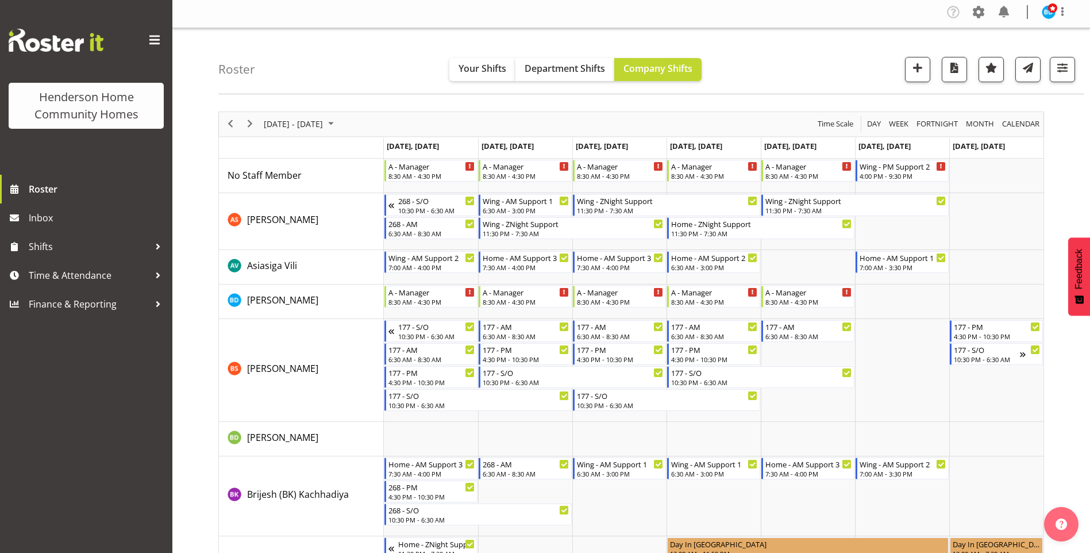
scroll to position [0, 0]
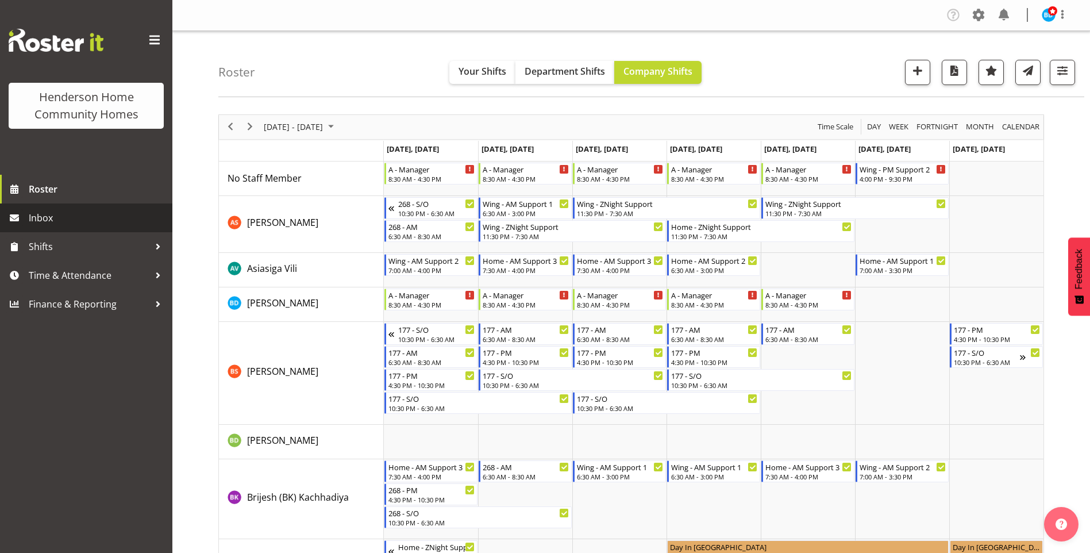
click at [107, 212] on span "Inbox" at bounding box center [98, 217] width 138 height 17
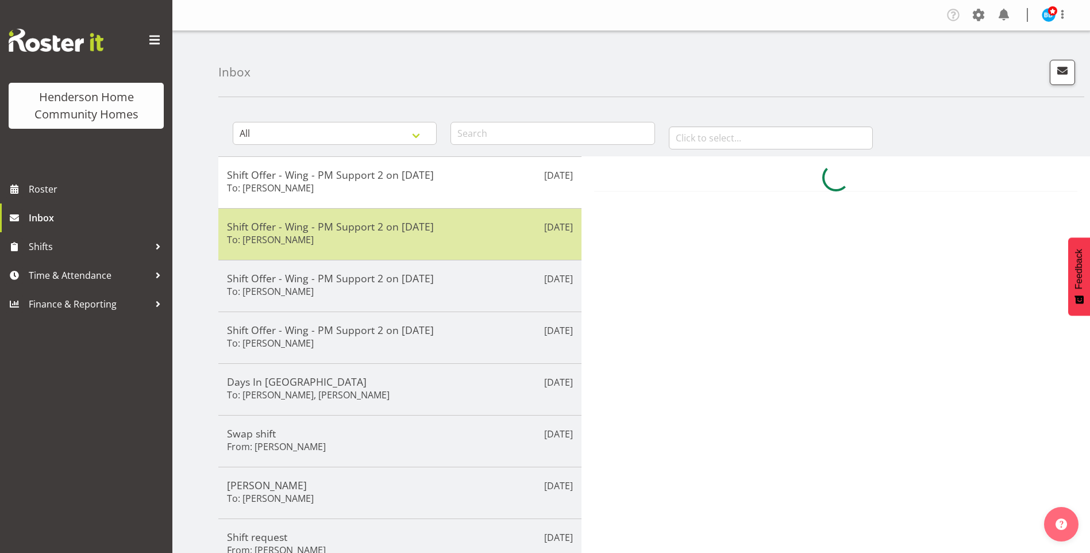
click at [384, 235] on div "Shift Offer - Wing - PM Support 2 on [DATE] To: [PERSON_NAME]" at bounding box center [400, 234] width 346 height 28
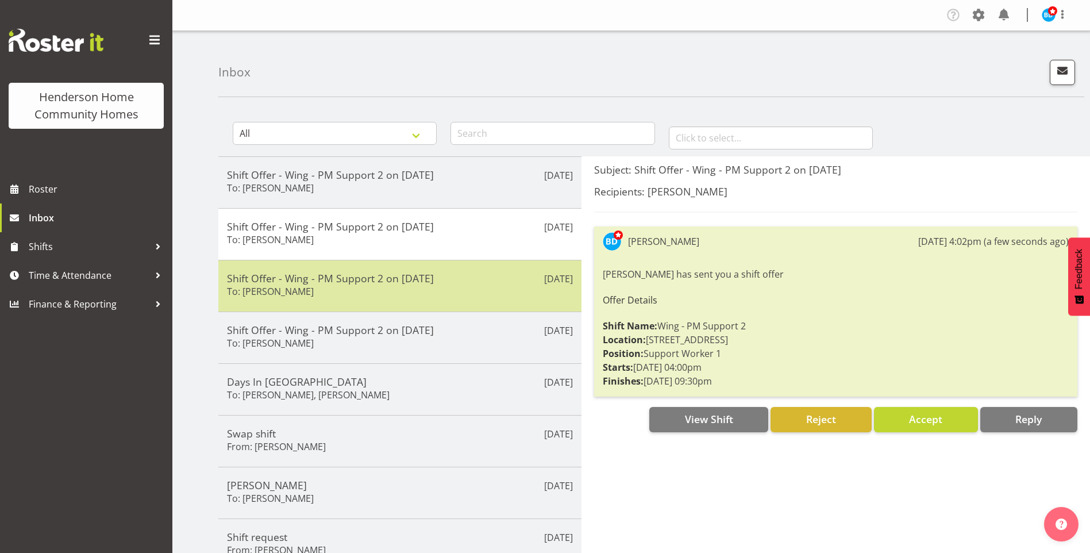
click at [369, 270] on div "[DATE] Shift Offer - Wing - PM Support 2 on [DATE] To: [PERSON_NAME]" at bounding box center [399, 286] width 363 height 52
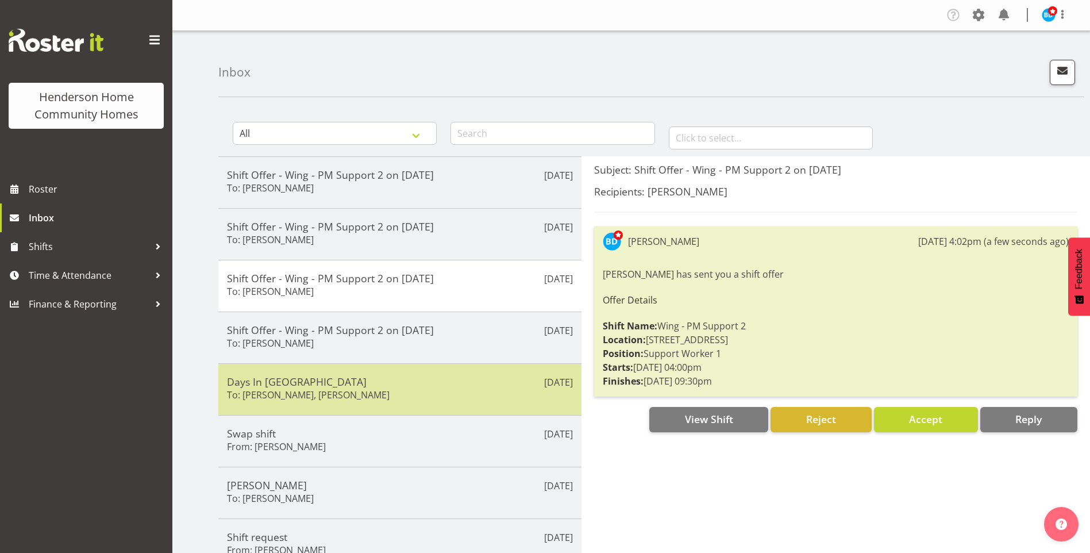
click at [354, 383] on h5 "Days In [GEOGRAPHIC_DATA]" at bounding box center [400, 381] width 346 height 13
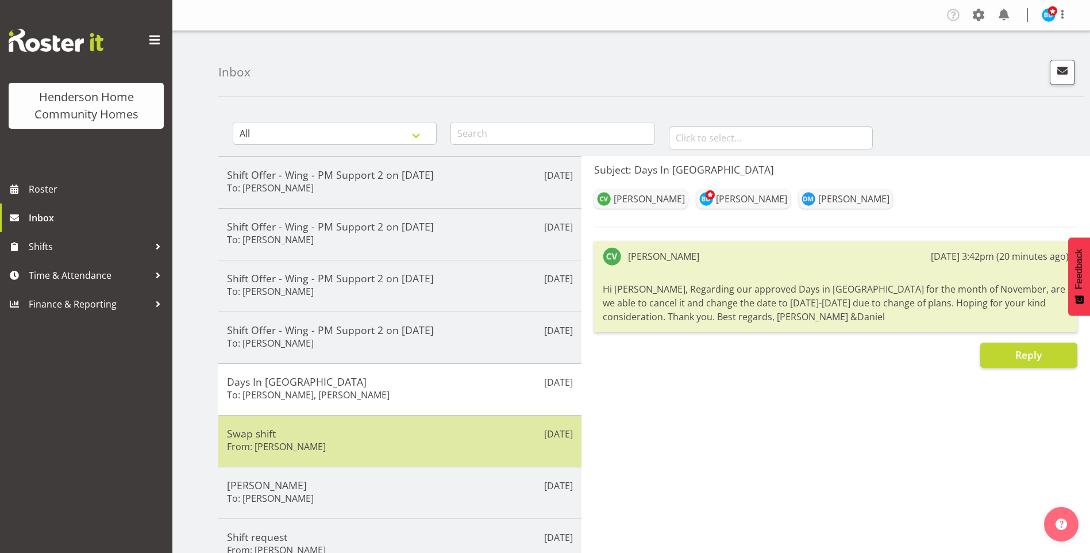
click at [346, 424] on div "Sep 25th Swap shift From: Navneet Kaur" at bounding box center [399, 441] width 363 height 52
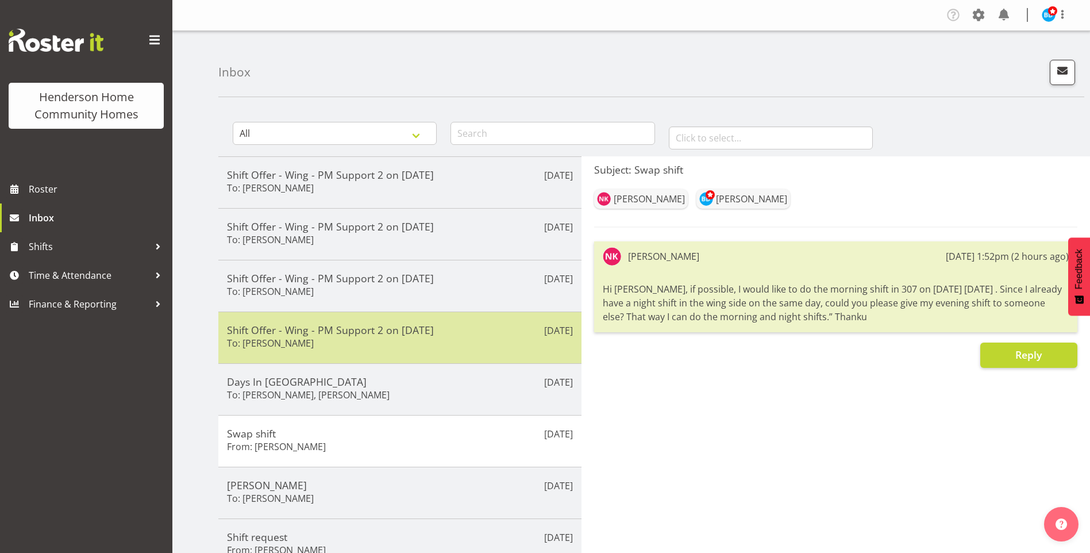
click at [361, 328] on h5 "Shift Offer - Wing - PM Support 2 on 11/10/25" at bounding box center [400, 330] width 346 height 13
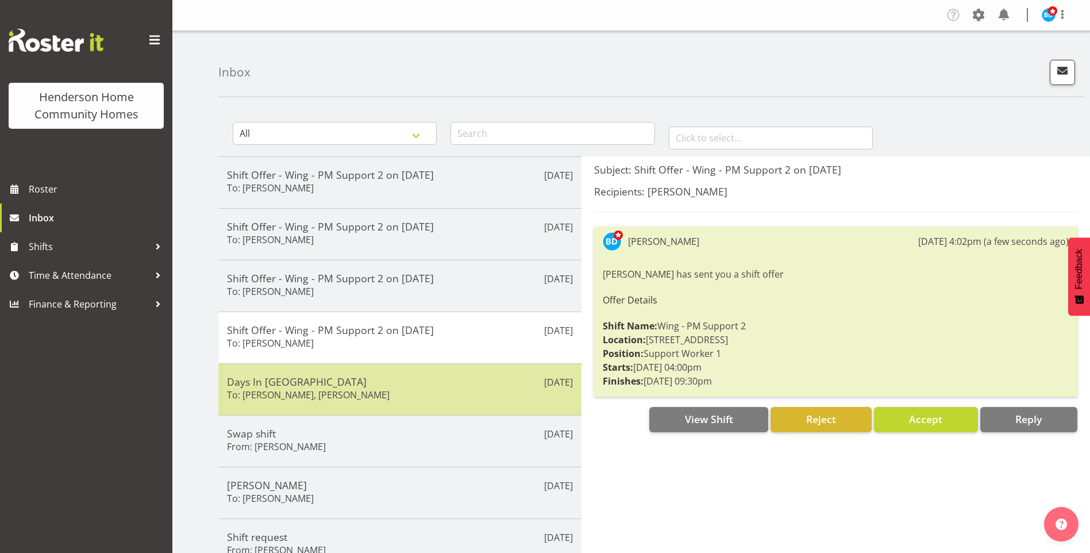
click at [338, 401] on div "Days In Lieu To: Barbara Dunlop, Daniel Marticio" at bounding box center [400, 389] width 346 height 28
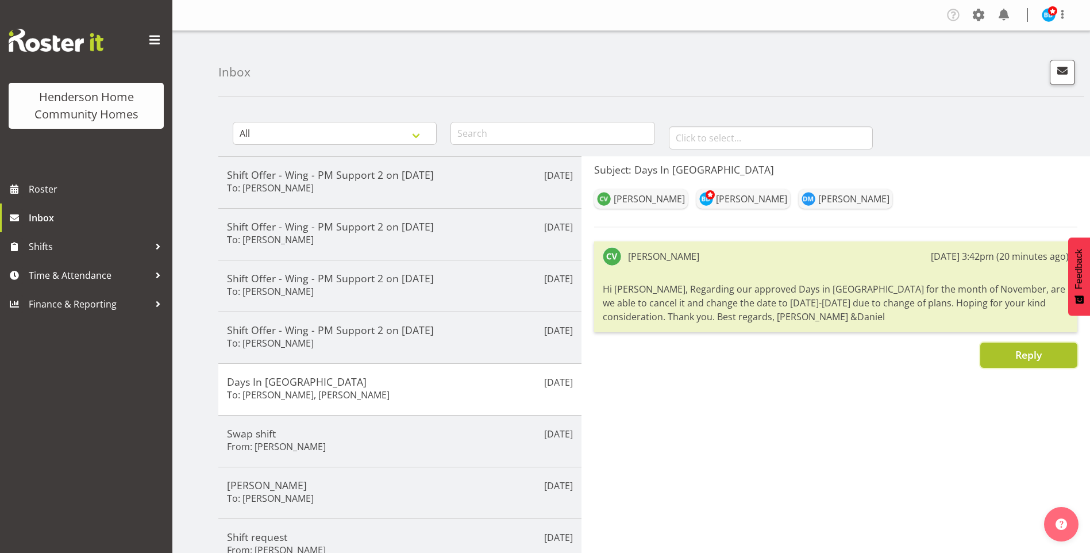
click at [1023, 355] on span "Reply" at bounding box center [1029, 355] width 26 height 14
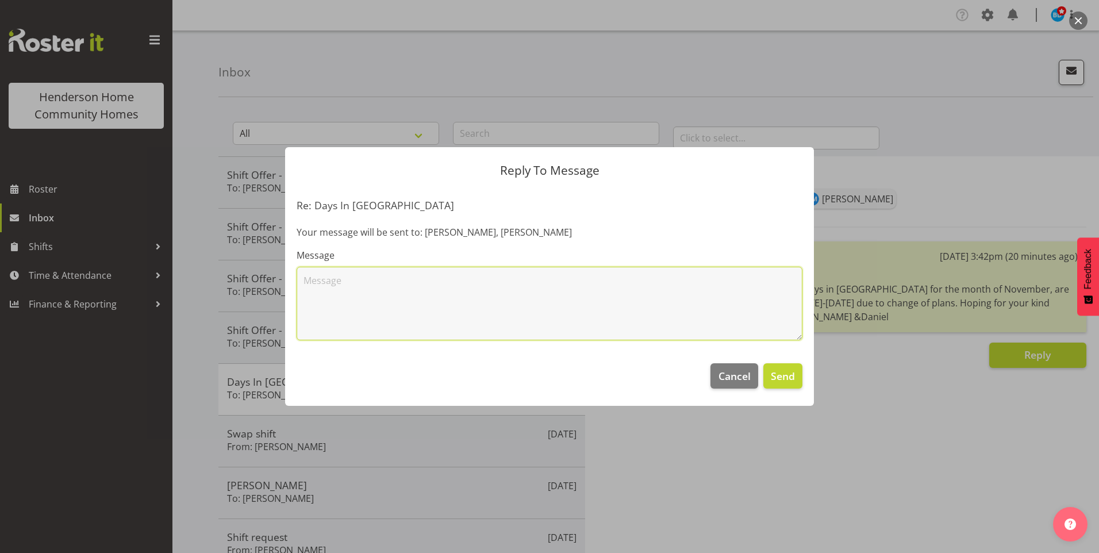
click at [735, 281] on textarea at bounding box center [550, 304] width 506 height 74
click at [748, 295] on textarea at bounding box center [550, 304] width 506 height 74
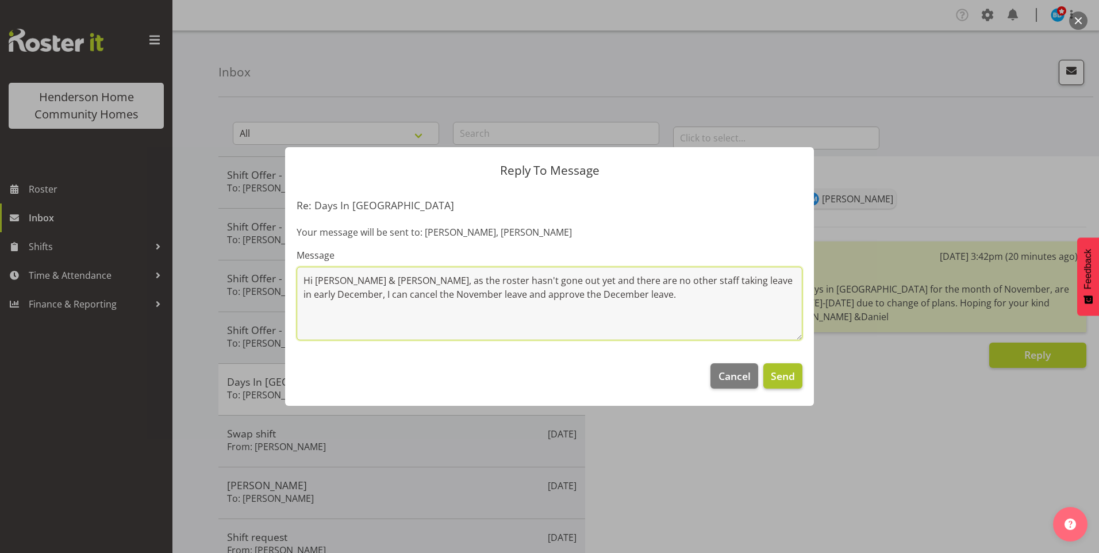
type textarea "Hi Cheenee & Daniel, as the roster hasn't gone out yet and there are no other s…"
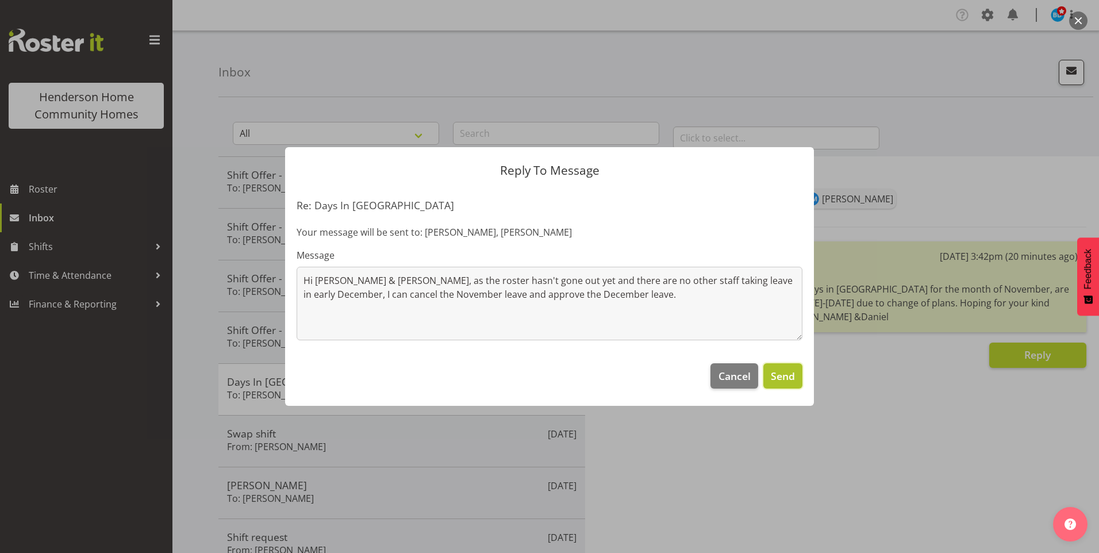
click at [790, 371] on span "Send" at bounding box center [783, 375] width 24 height 15
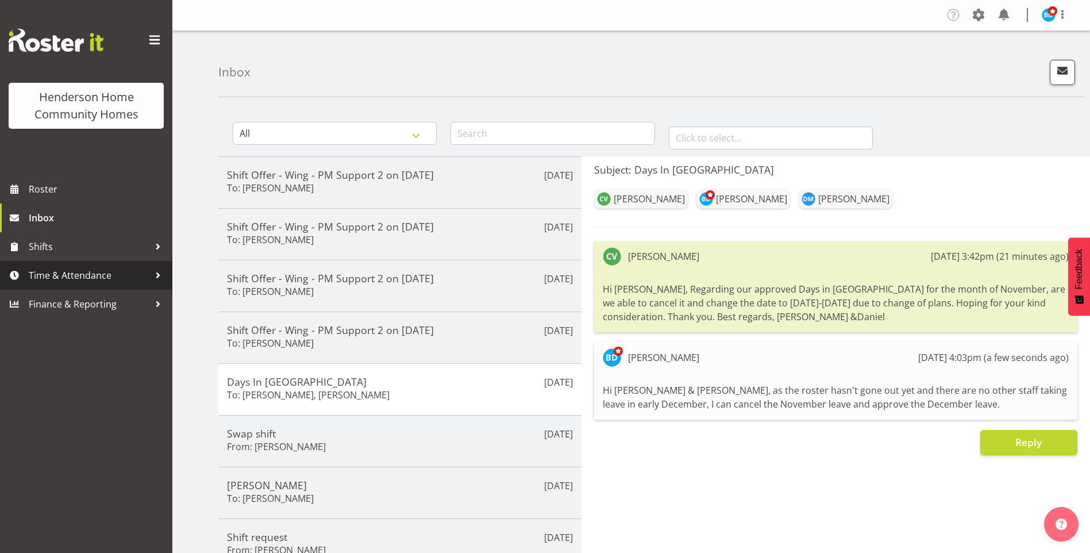
click at [69, 274] on span "Time & Attendance" at bounding box center [89, 275] width 121 height 17
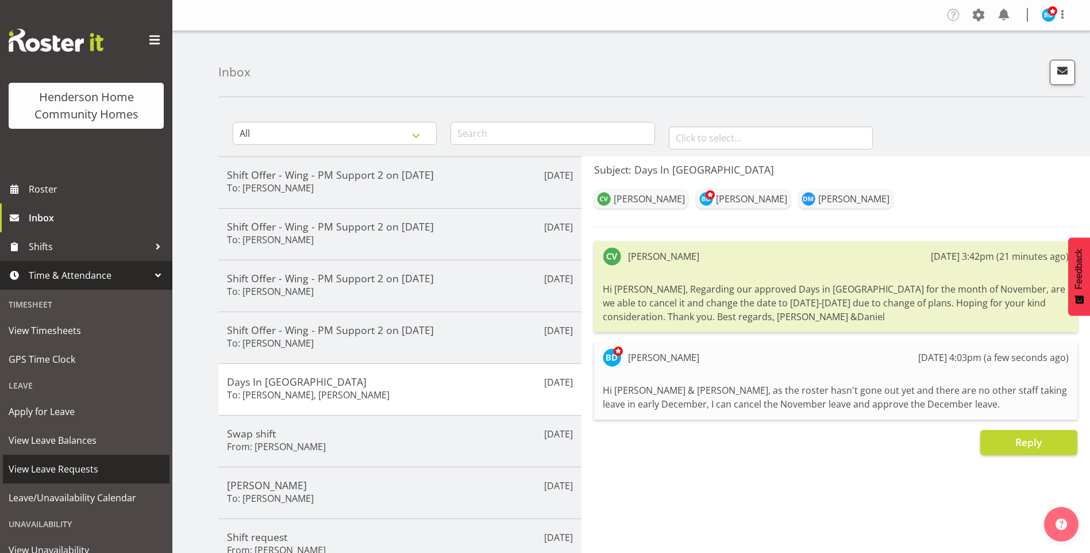
click at [38, 471] on span "View Leave Requests" at bounding box center [86, 468] width 155 height 17
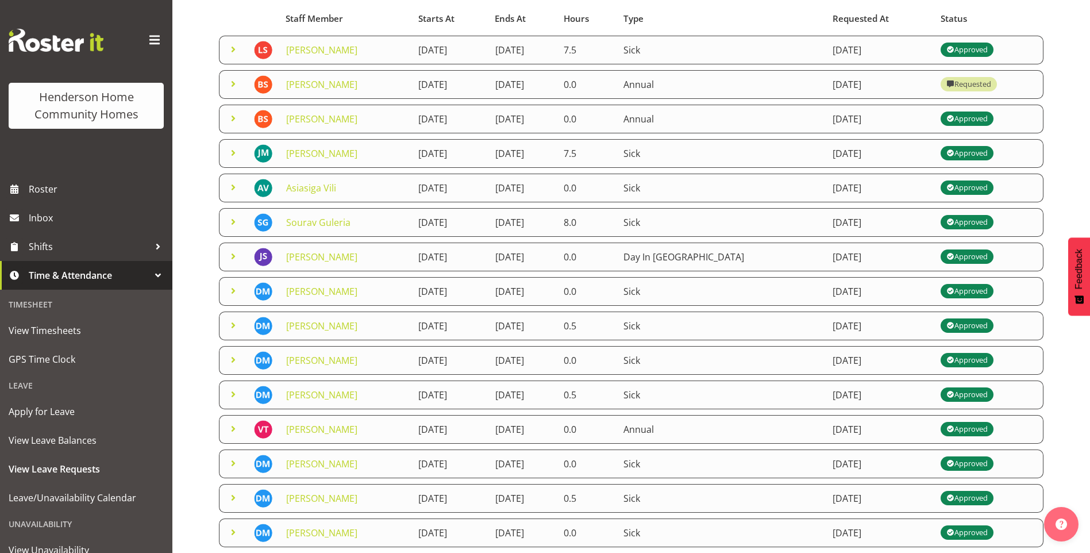
scroll to position [170, 0]
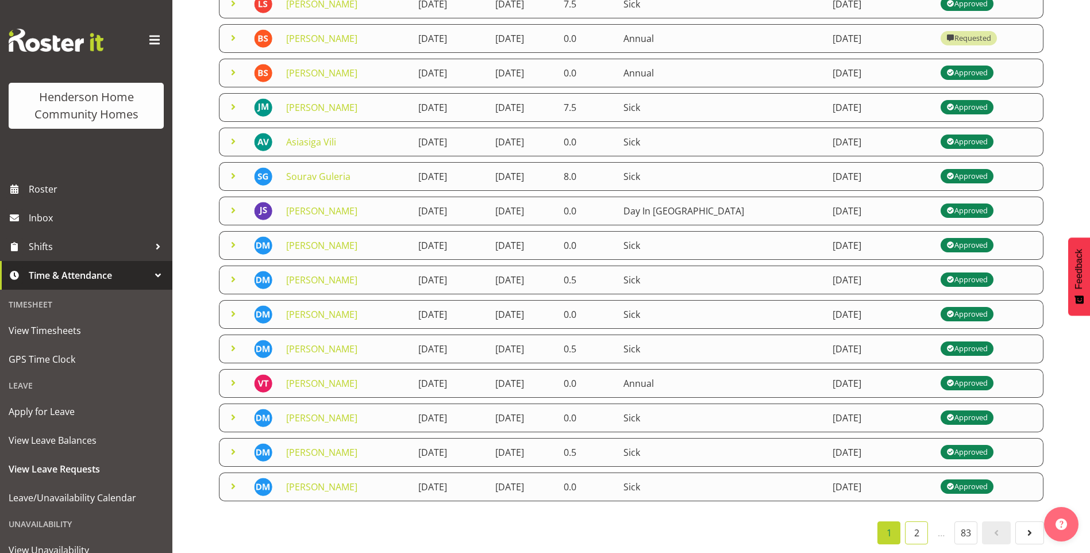
click at [916, 532] on link "2" at bounding box center [916, 532] width 23 height 23
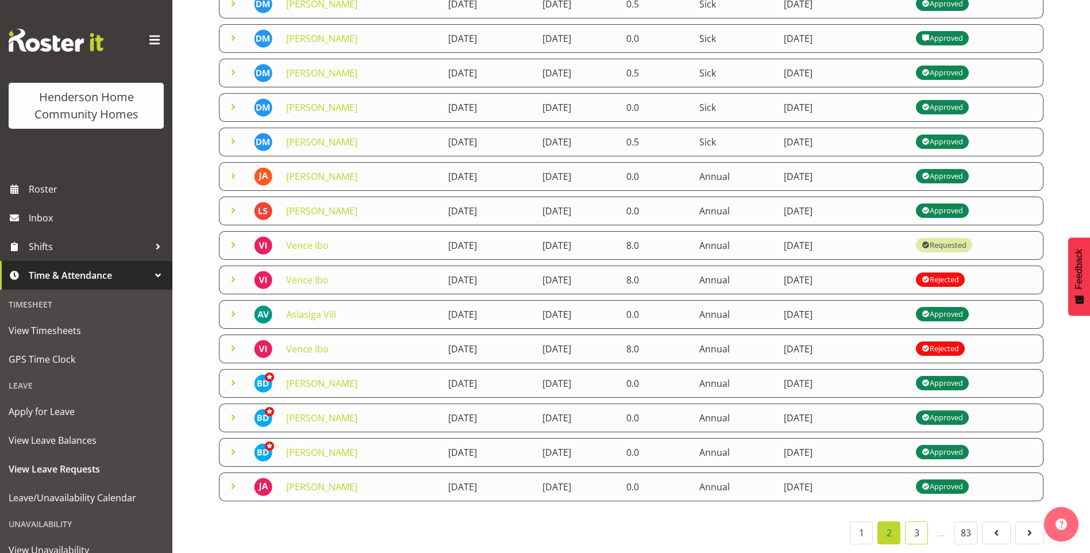
click at [921, 523] on link "3" at bounding box center [916, 532] width 23 height 23
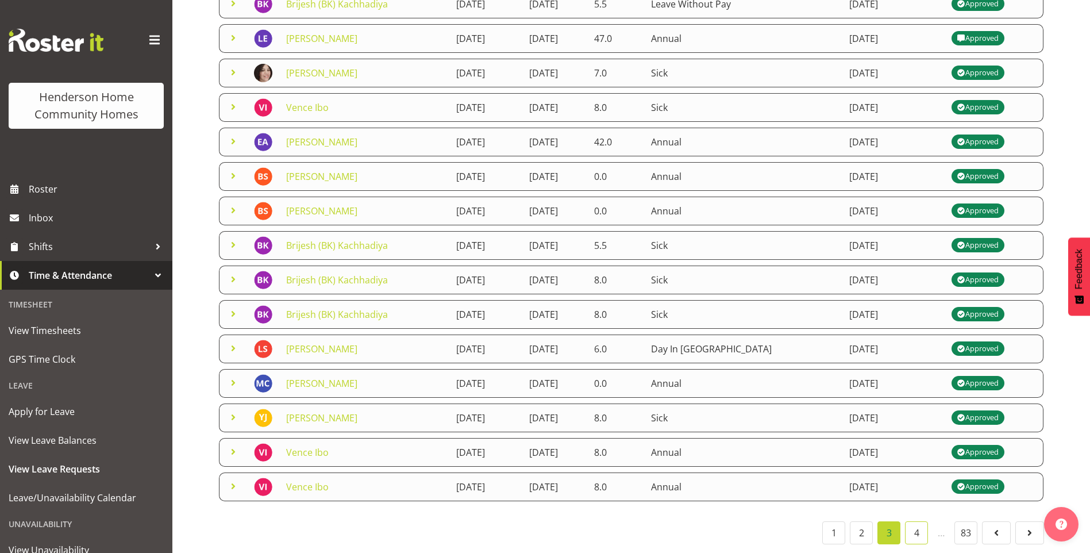
click at [910, 523] on link "4" at bounding box center [916, 532] width 23 height 23
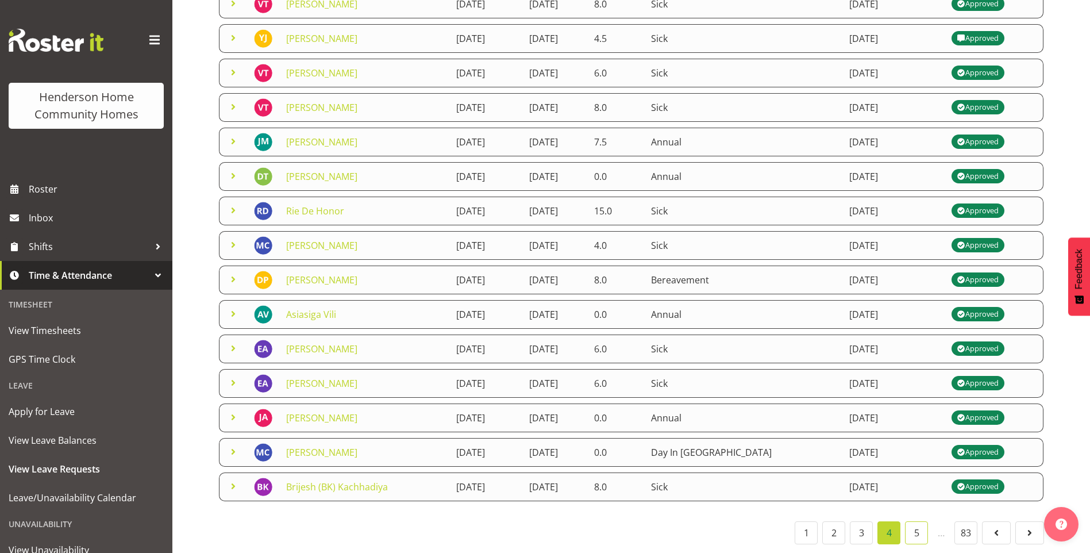
click at [918, 529] on link "5" at bounding box center [916, 532] width 23 height 23
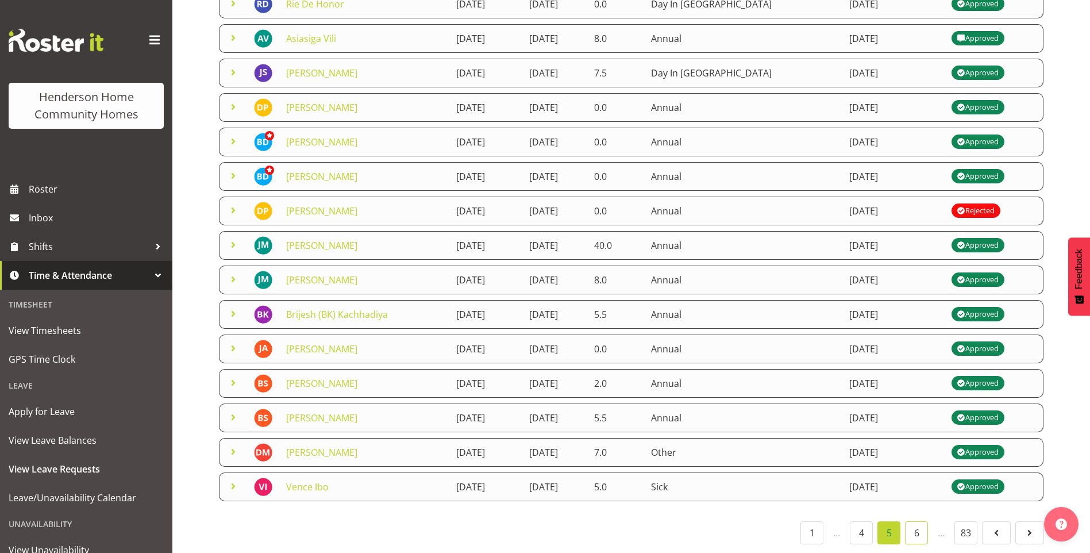
click at [925, 526] on link "6" at bounding box center [916, 532] width 23 height 23
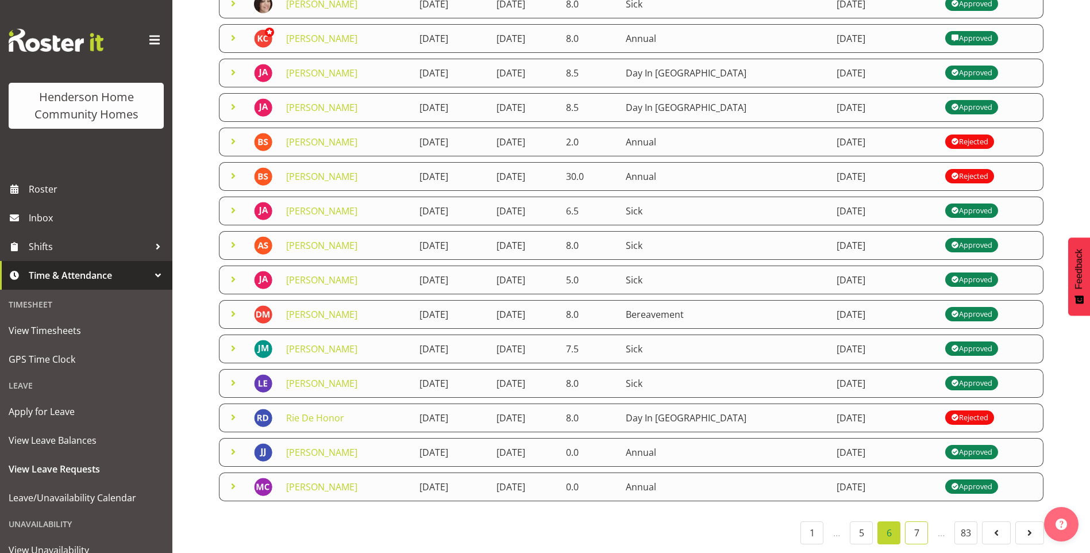
click at [918, 528] on link "7" at bounding box center [916, 532] width 23 height 23
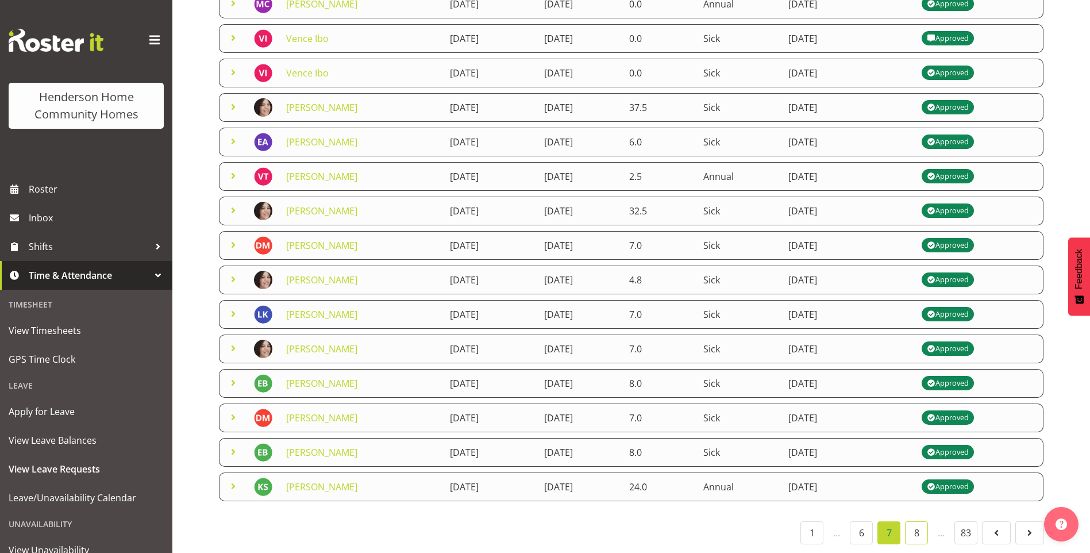
click at [917, 526] on link "8" at bounding box center [916, 532] width 23 height 23
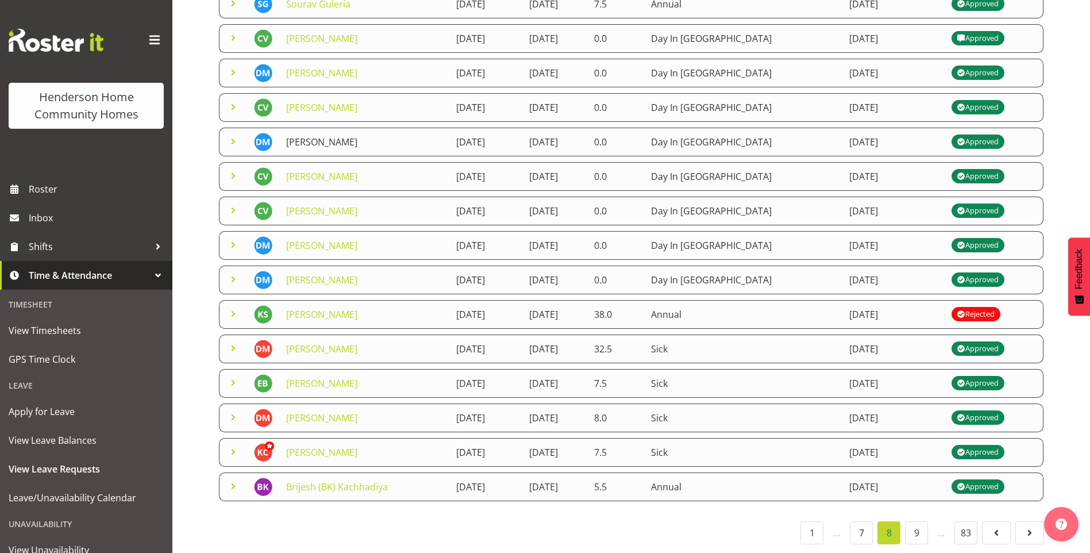
click at [329, 136] on link "Daniel Marticio" at bounding box center [321, 142] width 71 height 13
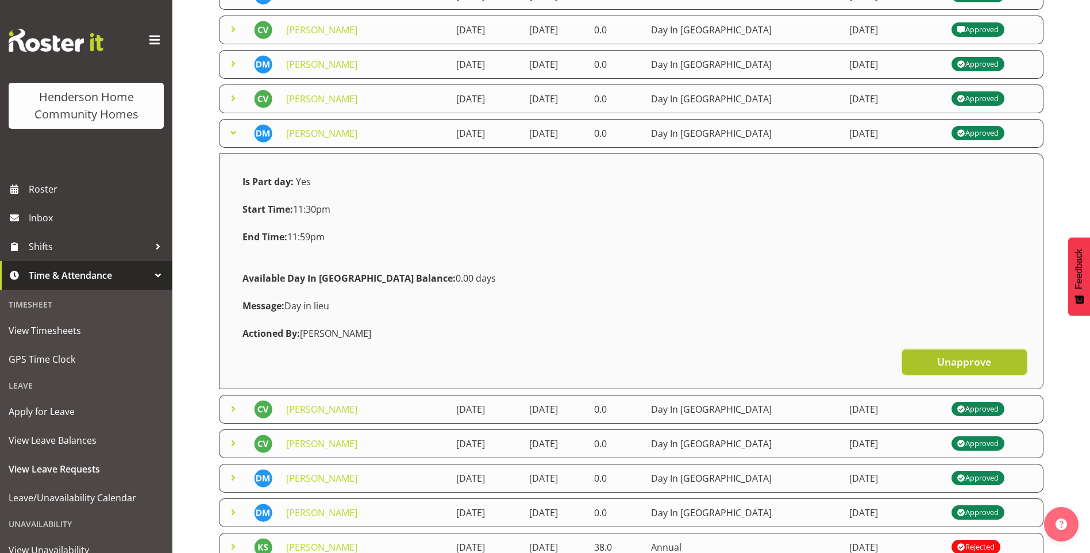
click at [946, 358] on span "Unapprove" at bounding box center [965, 361] width 54 height 15
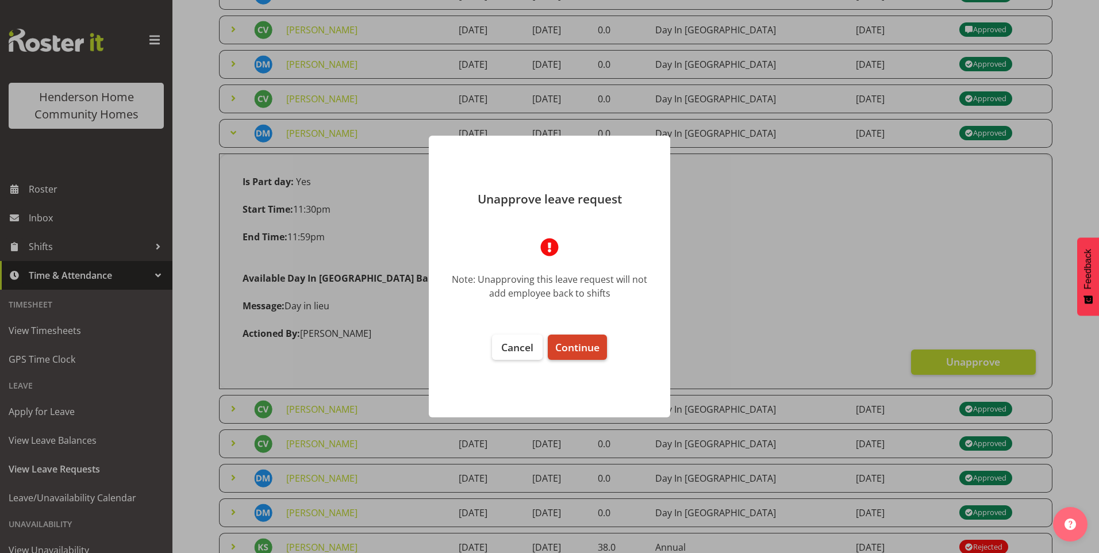
drag, startPoint x: 598, startPoint y: 343, endPoint x: 547, endPoint y: 320, distance: 56.1
click at [597, 343] on span "Continue" at bounding box center [577, 347] width 44 height 14
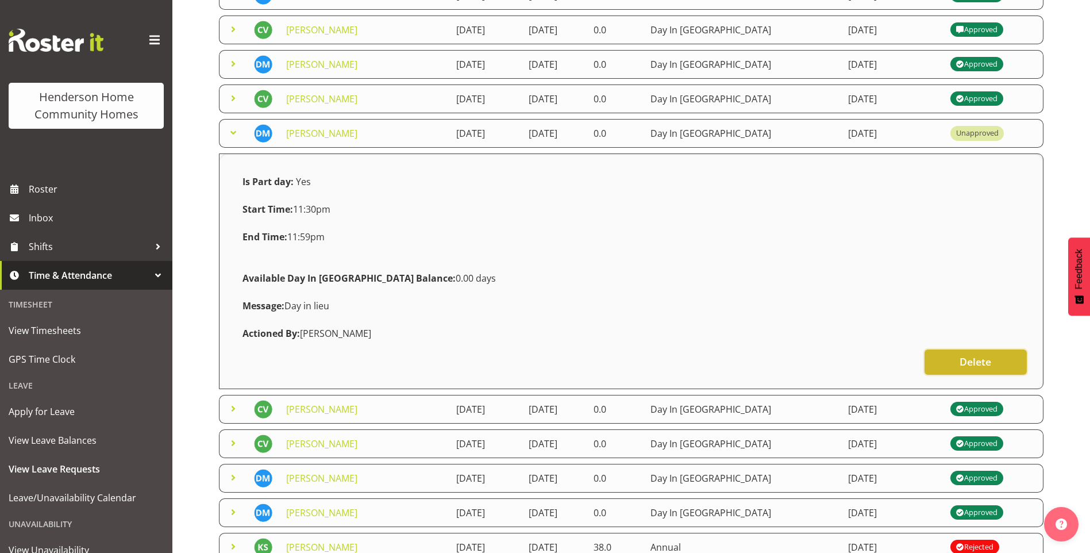
click at [1006, 361] on button "Delete" at bounding box center [976, 361] width 102 height 25
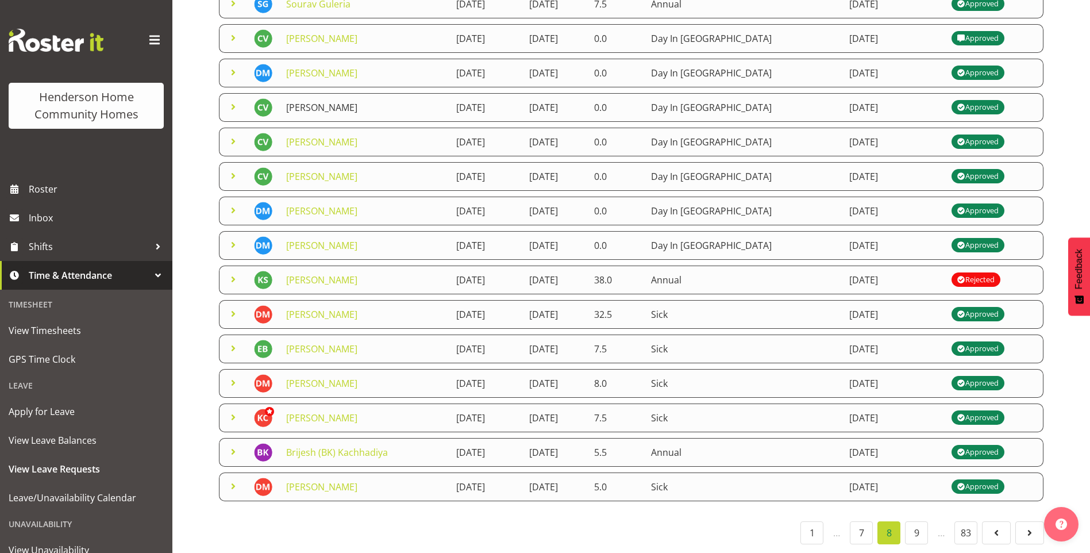
click at [322, 101] on link "Cheenee Vargas" at bounding box center [321, 107] width 71 height 13
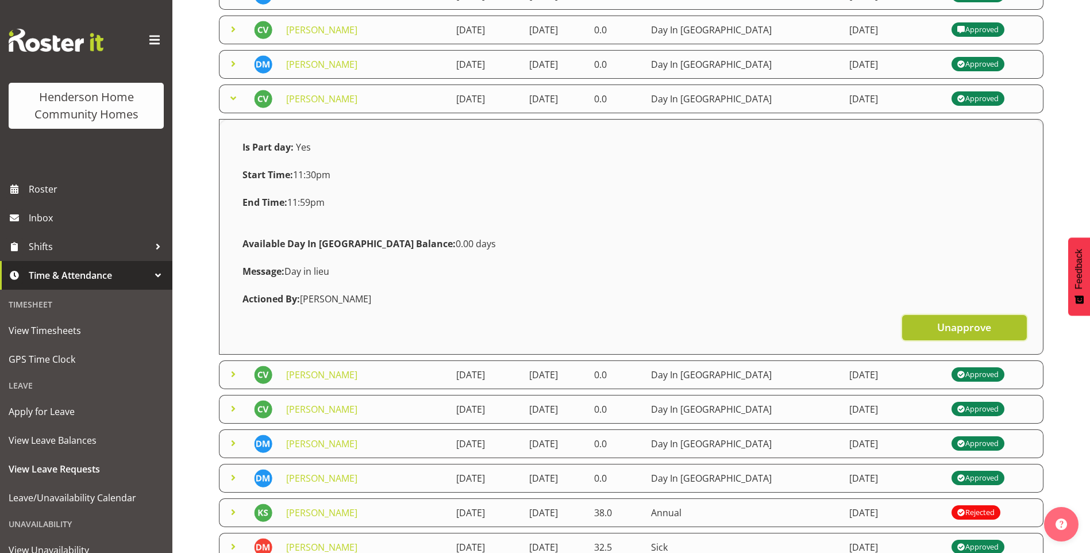
click at [966, 333] on span "Unapprove" at bounding box center [965, 327] width 54 height 15
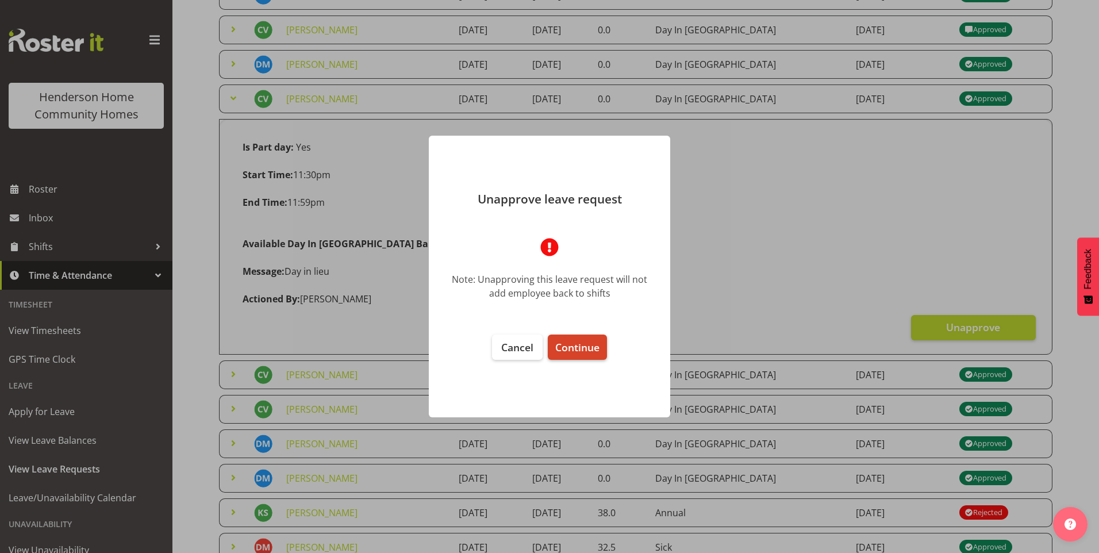
click at [590, 343] on span "Continue" at bounding box center [577, 347] width 44 height 14
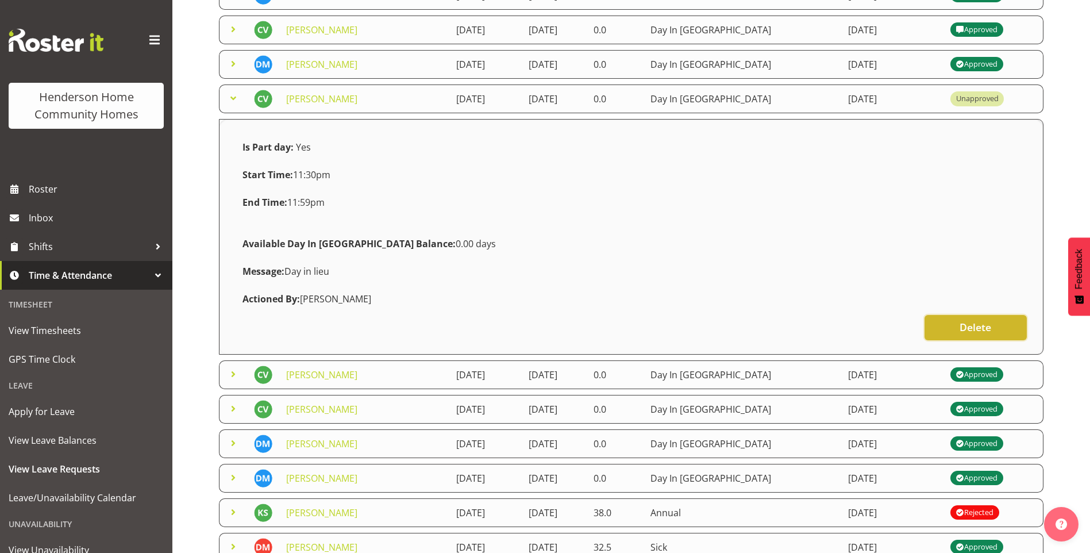
click at [961, 326] on span "Delete" at bounding box center [976, 327] width 32 height 15
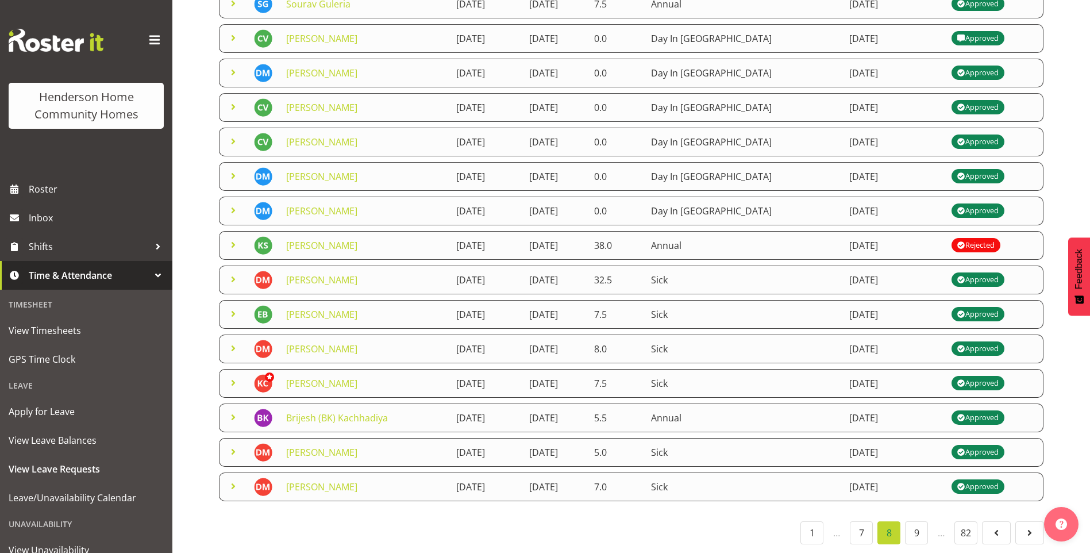
scroll to position [0, 0]
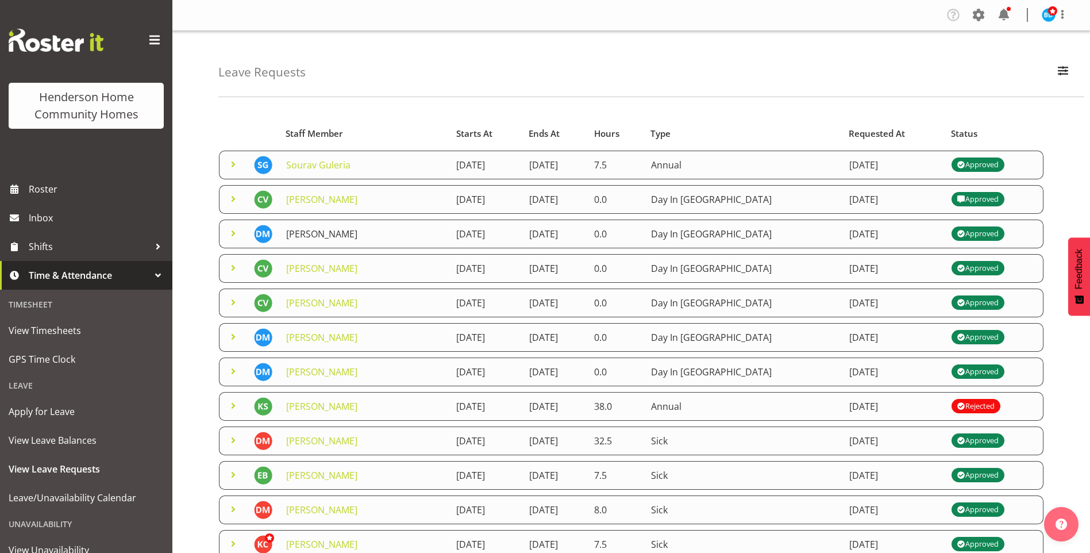
click at [316, 233] on link "Daniel Marticio" at bounding box center [321, 234] width 71 height 13
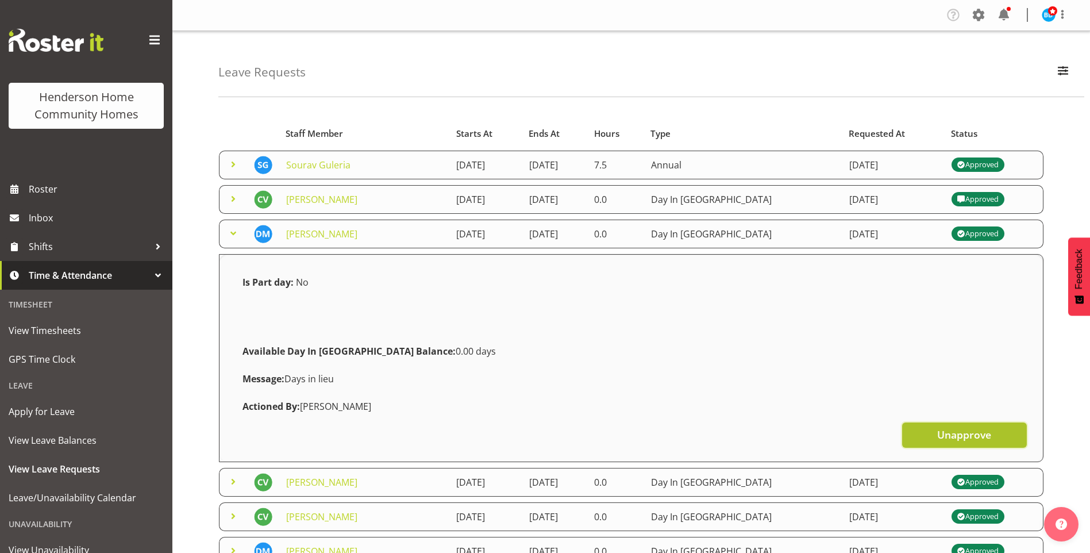
click at [982, 439] on span "Unapprove" at bounding box center [965, 434] width 54 height 15
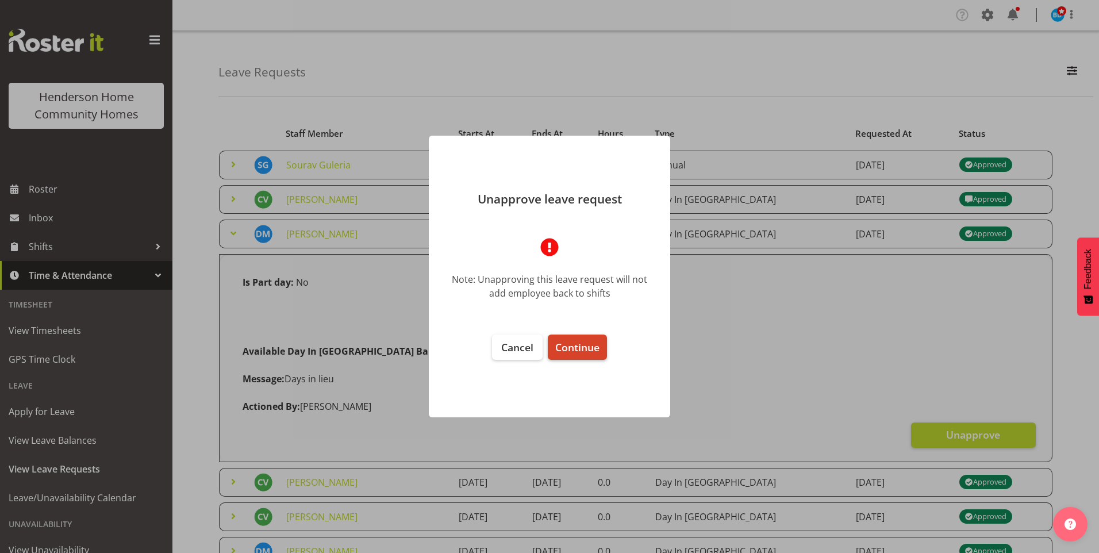
click at [592, 345] on span "Continue" at bounding box center [577, 347] width 44 height 14
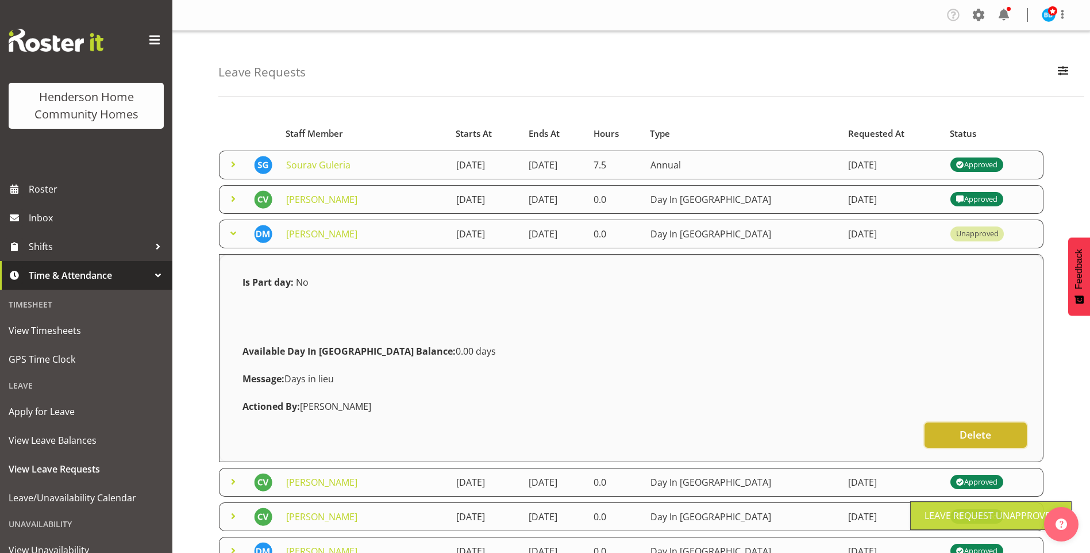
drag, startPoint x: 969, startPoint y: 437, endPoint x: 604, endPoint y: 320, distance: 383.9
click at [969, 437] on span "Delete" at bounding box center [976, 434] width 32 height 15
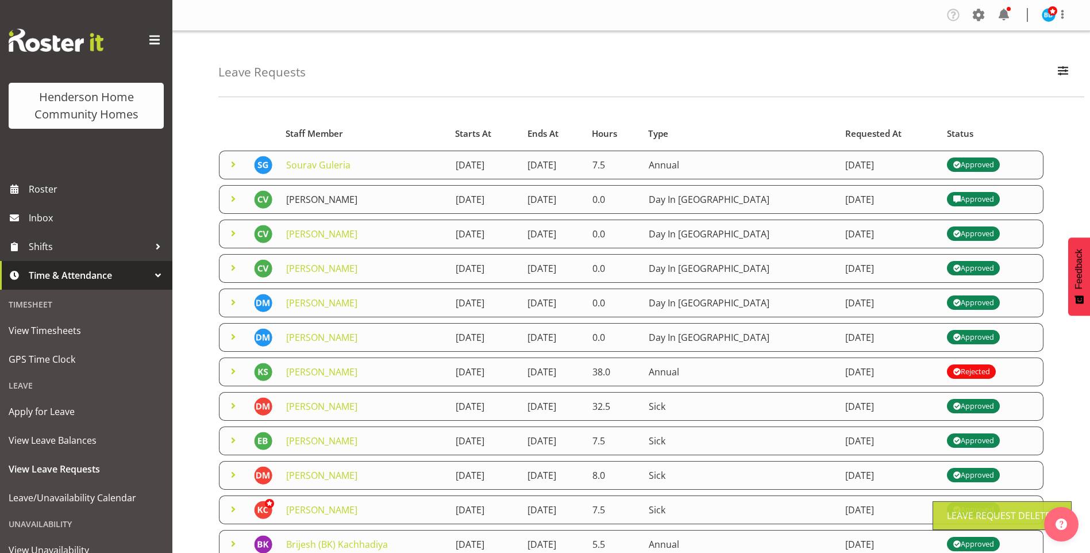
click at [314, 202] on link "Cheenee Vargas" at bounding box center [321, 199] width 71 height 13
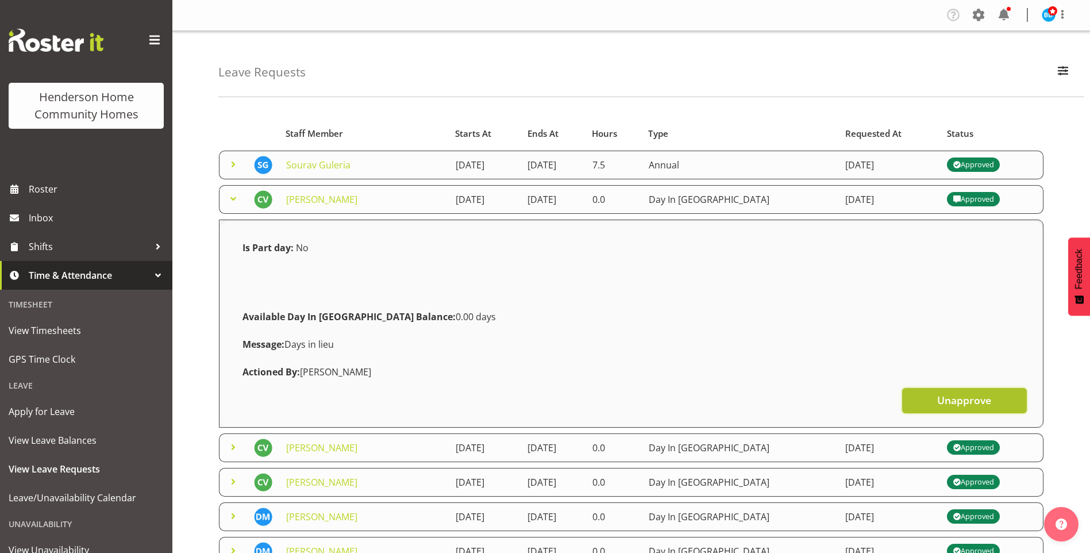
click at [956, 404] on span "Unapprove" at bounding box center [965, 400] width 54 height 15
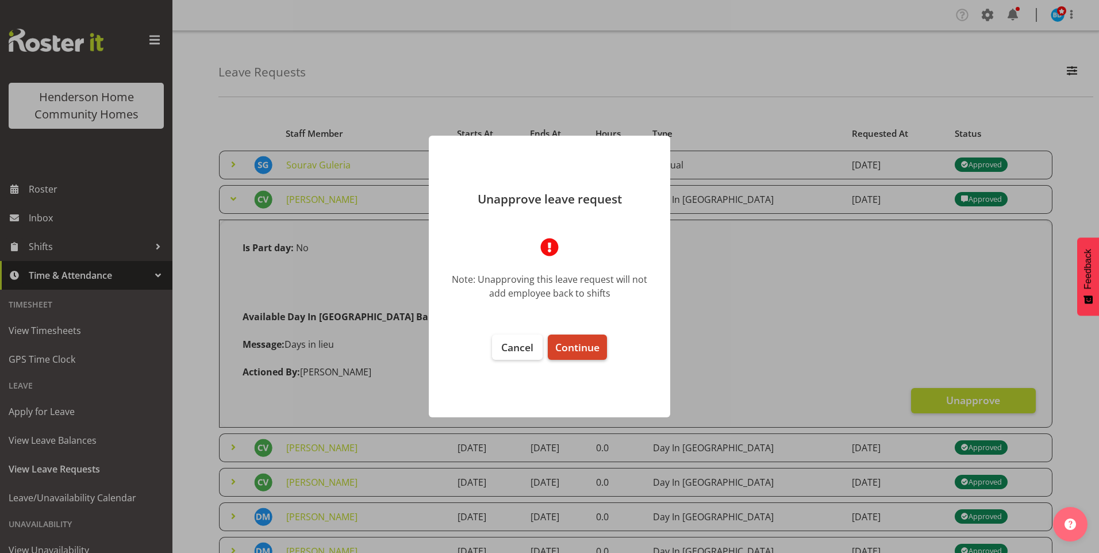
drag, startPoint x: 589, startPoint y: 345, endPoint x: 594, endPoint y: 340, distance: 7.3
click at [589, 346] on span "Continue" at bounding box center [577, 347] width 44 height 14
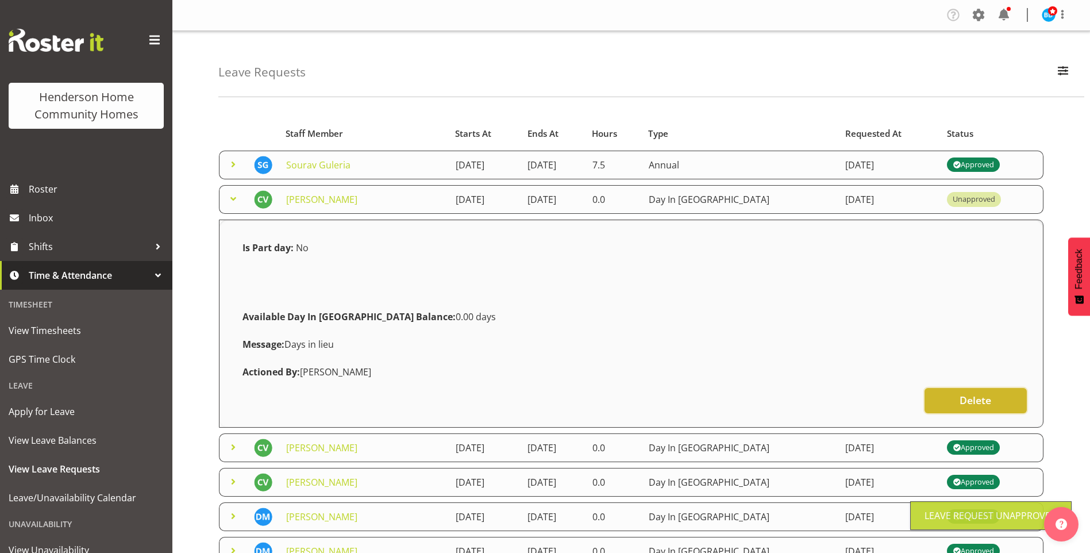
click at [972, 394] on span "Delete" at bounding box center [976, 400] width 32 height 15
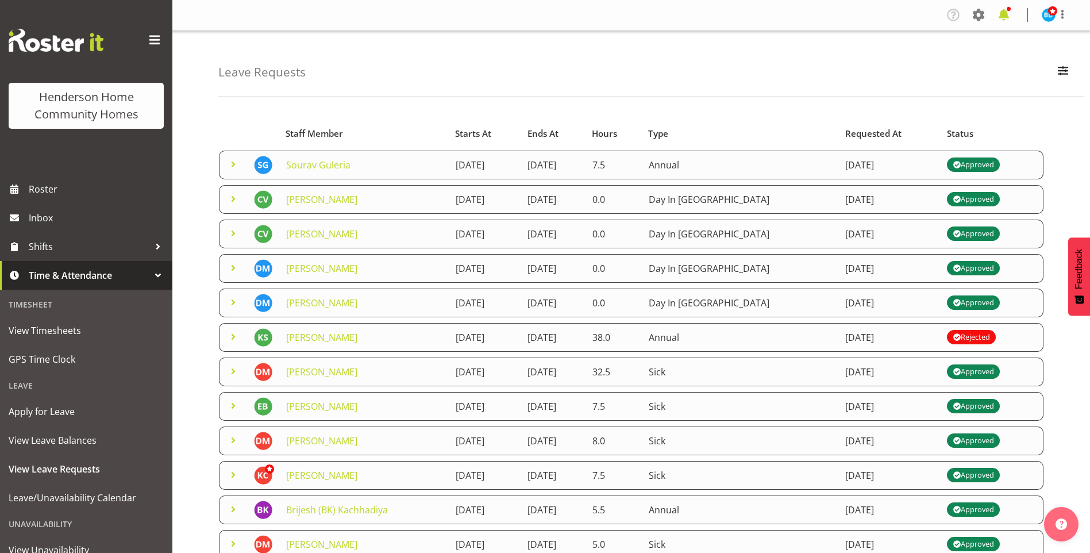
click at [1004, 11] on span at bounding box center [1004, 15] width 18 height 18
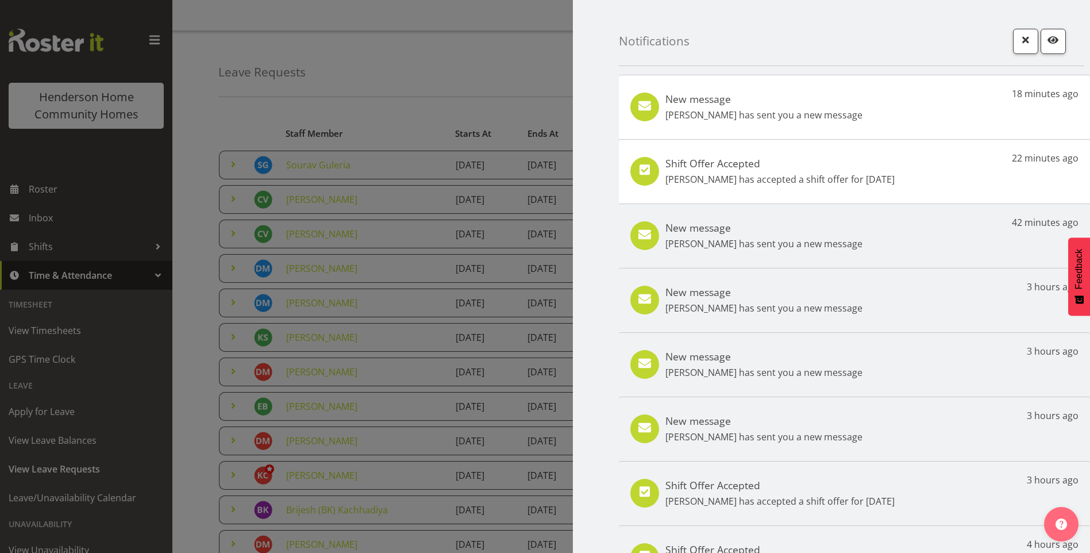
click at [835, 107] on div "New message Jess Aracan has sent you a new message" at bounding box center [764, 107] width 197 height 29
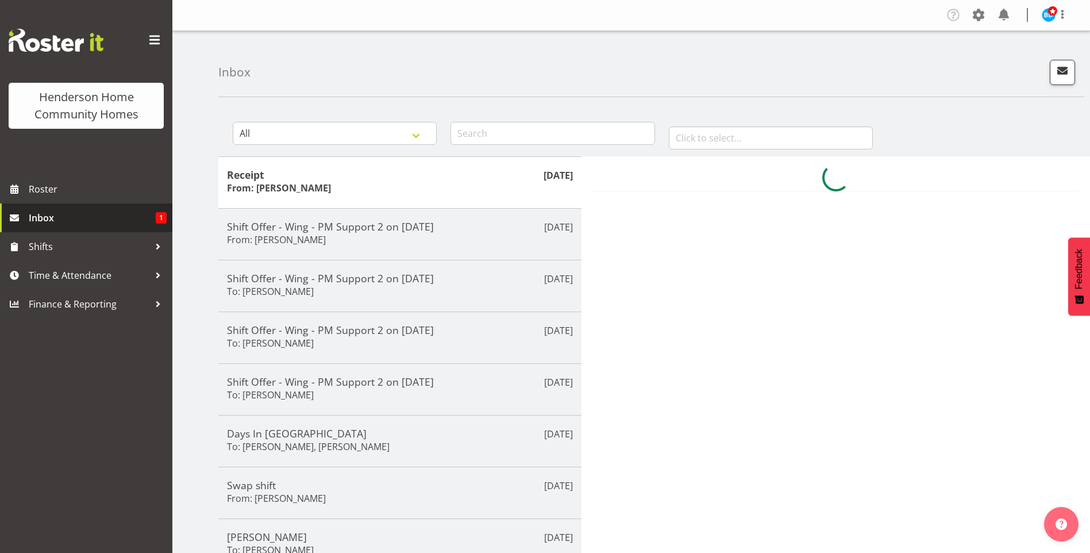
click at [119, 216] on span "Inbox" at bounding box center [92, 217] width 127 height 17
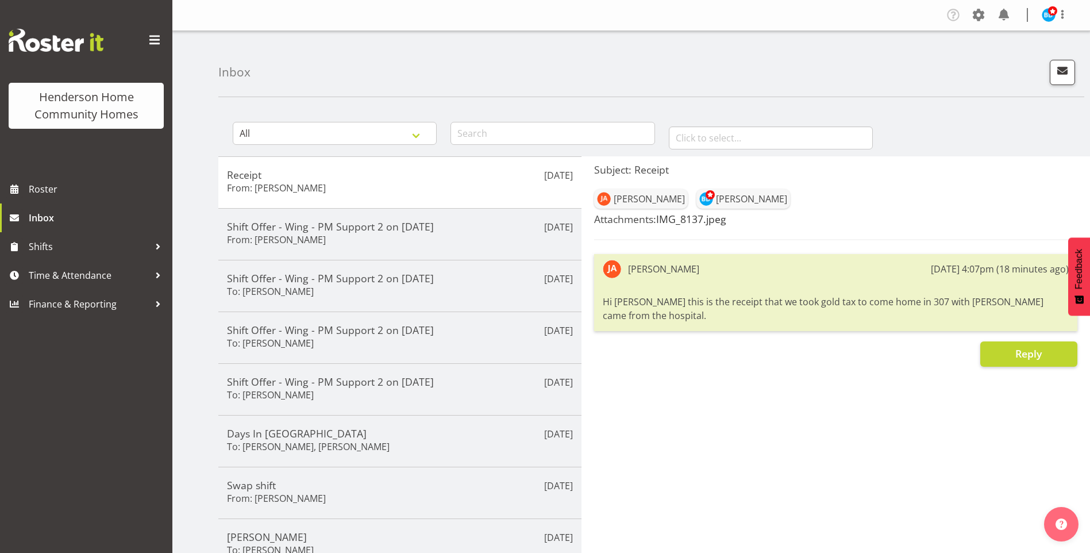
click at [679, 217] on link "IMG_8137.jpeg" at bounding box center [691, 219] width 70 height 14
click at [1001, 17] on span at bounding box center [1004, 15] width 18 height 18
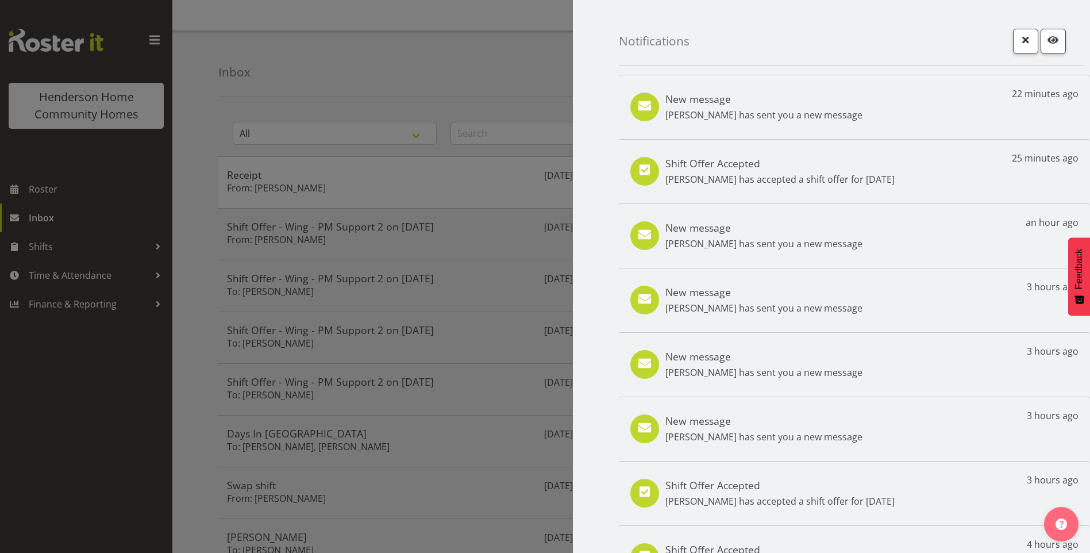
click at [783, 306] on p "[PERSON_NAME] has sent you a new message" at bounding box center [764, 308] width 197 height 14
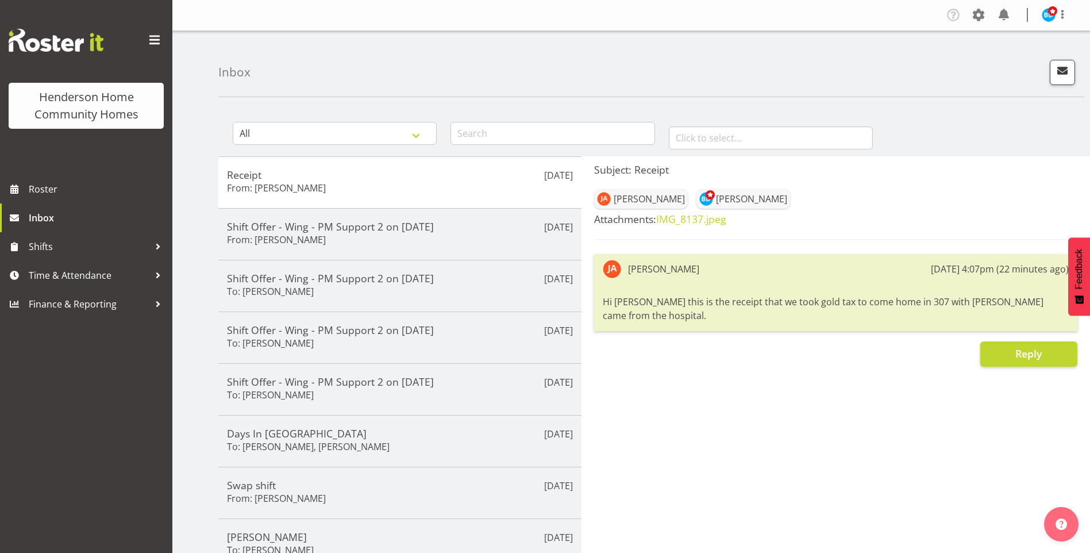
scroll to position [57, 0]
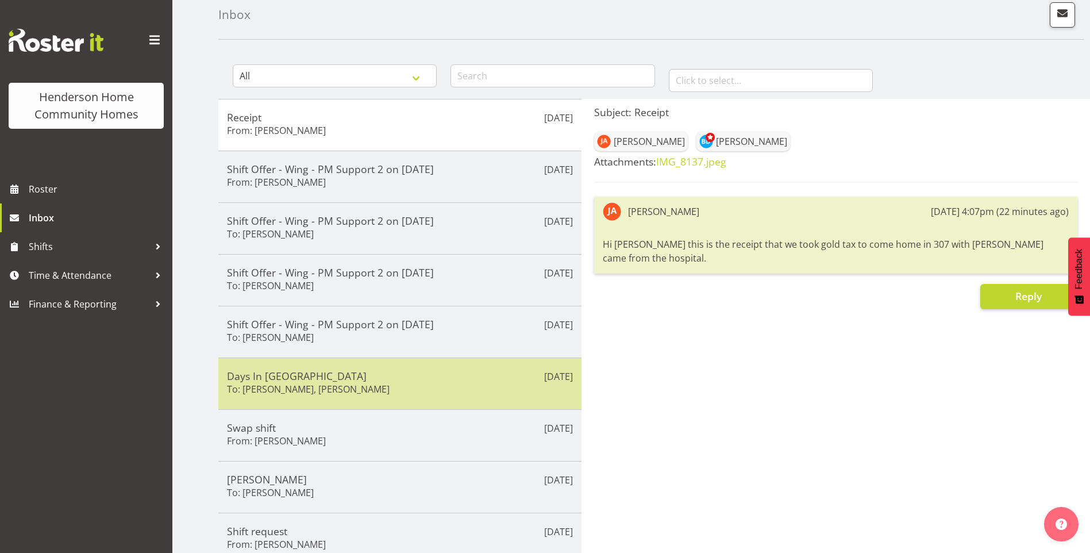
click at [335, 394] on h6 "To: [PERSON_NAME], [PERSON_NAME]" at bounding box center [308, 388] width 163 height 11
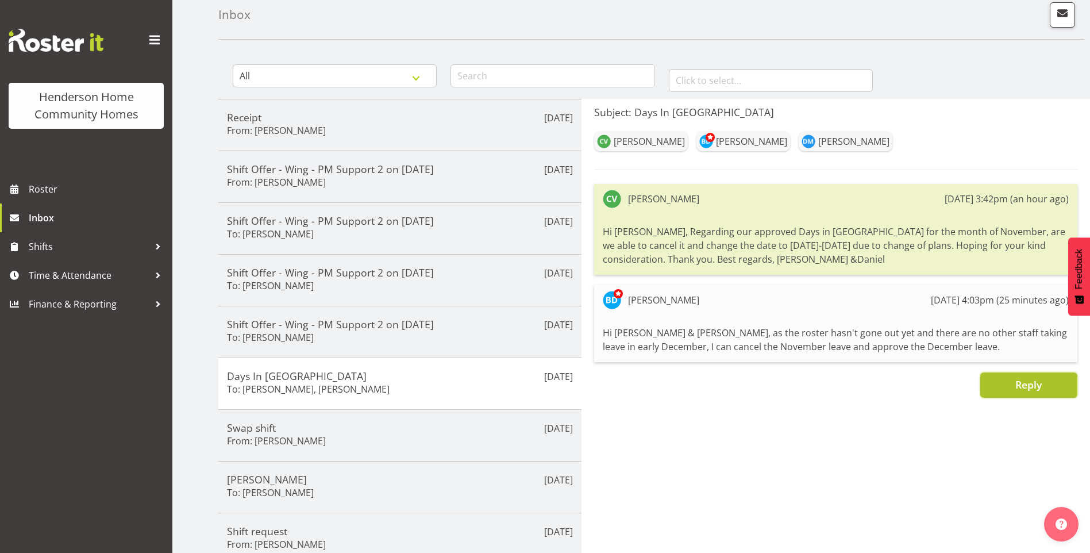
click at [1030, 387] on span "Reply" at bounding box center [1029, 385] width 26 height 14
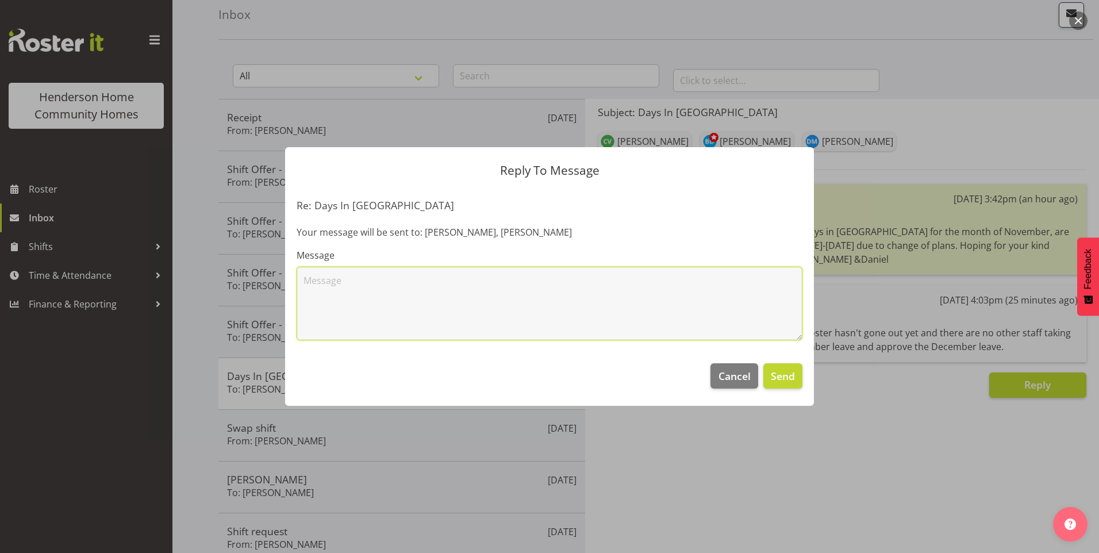
click at [621, 322] on textarea at bounding box center [550, 304] width 506 height 74
type textarea "You will need to submit the new leave request for December."
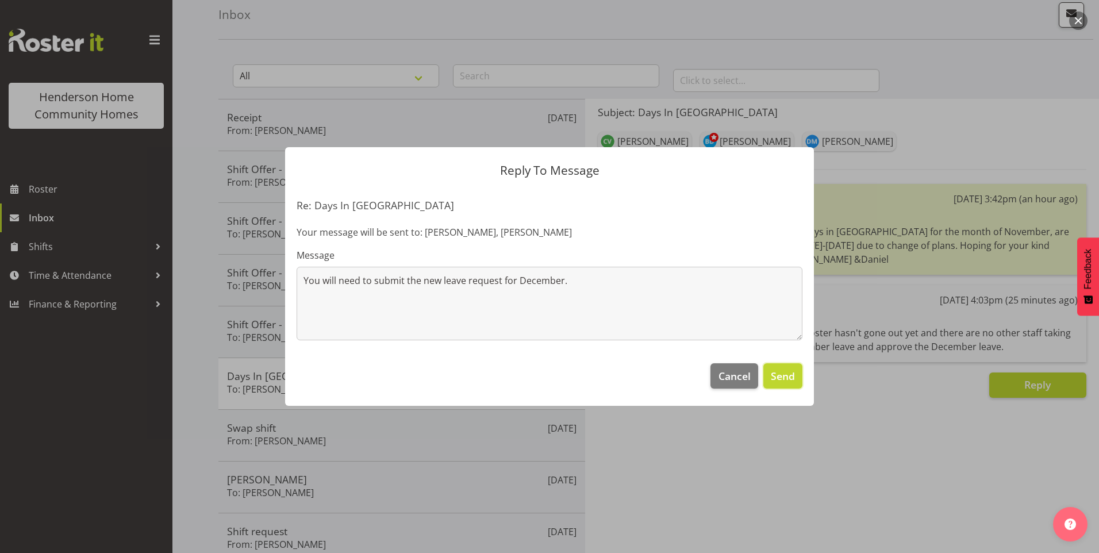
click at [794, 385] on button "Send" at bounding box center [782, 375] width 39 height 25
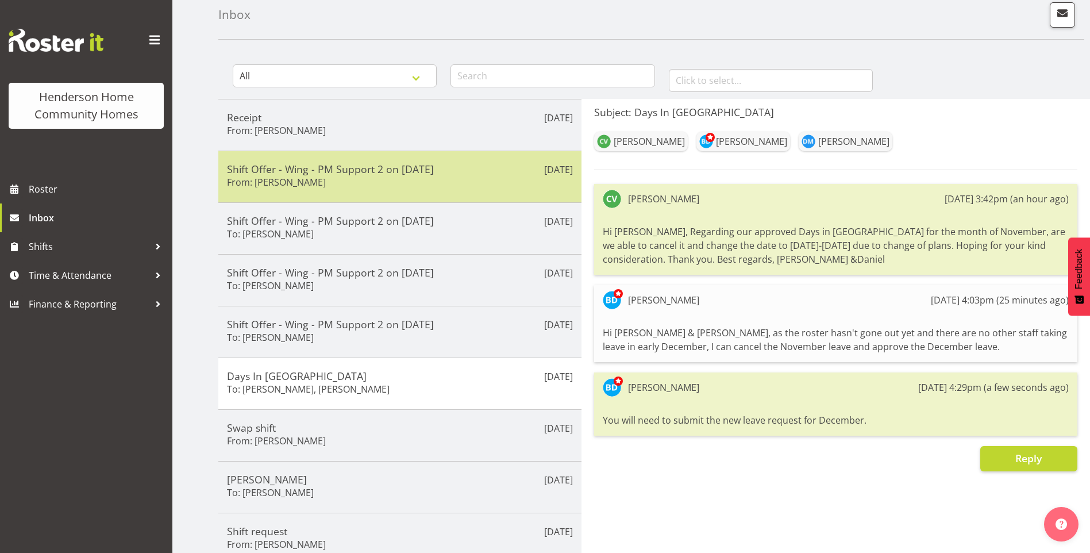
click at [359, 179] on div "Shift Offer - Wing - PM Support 2 on 11/10/25 From: Jess Aracan" at bounding box center [400, 177] width 346 height 28
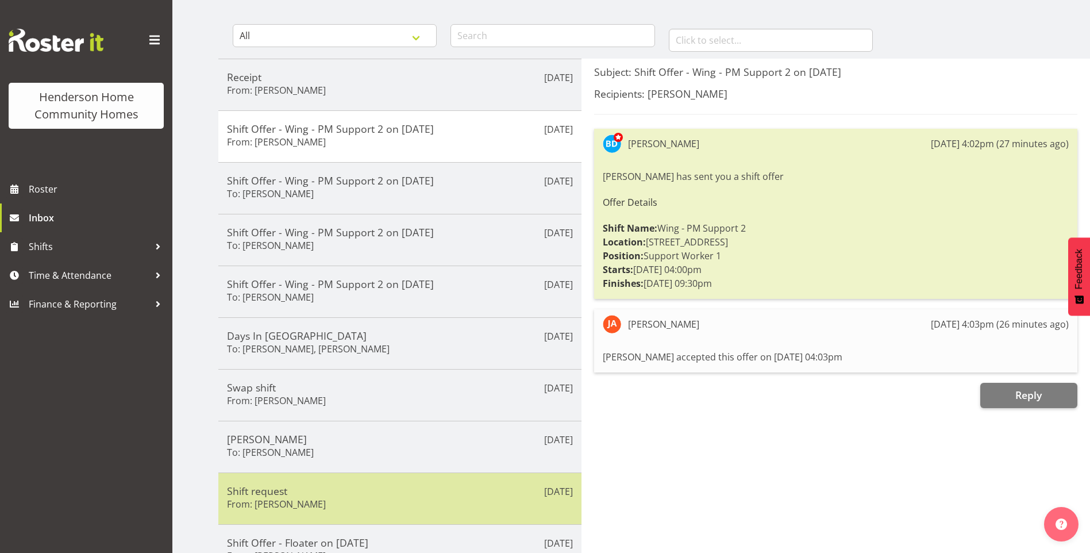
scroll to position [115, 0]
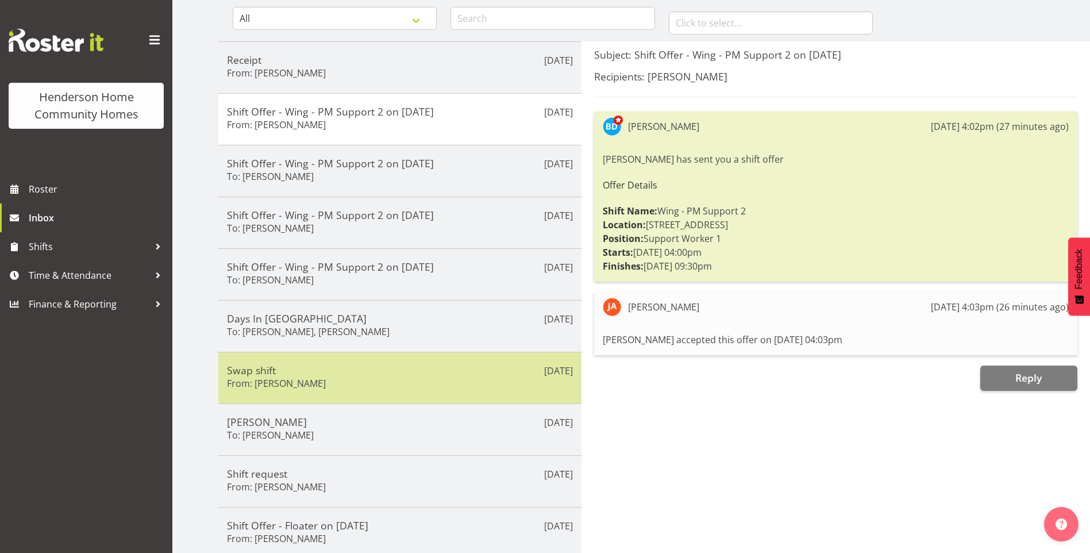
click at [301, 371] on h5 "Swap shift" at bounding box center [400, 370] width 346 height 13
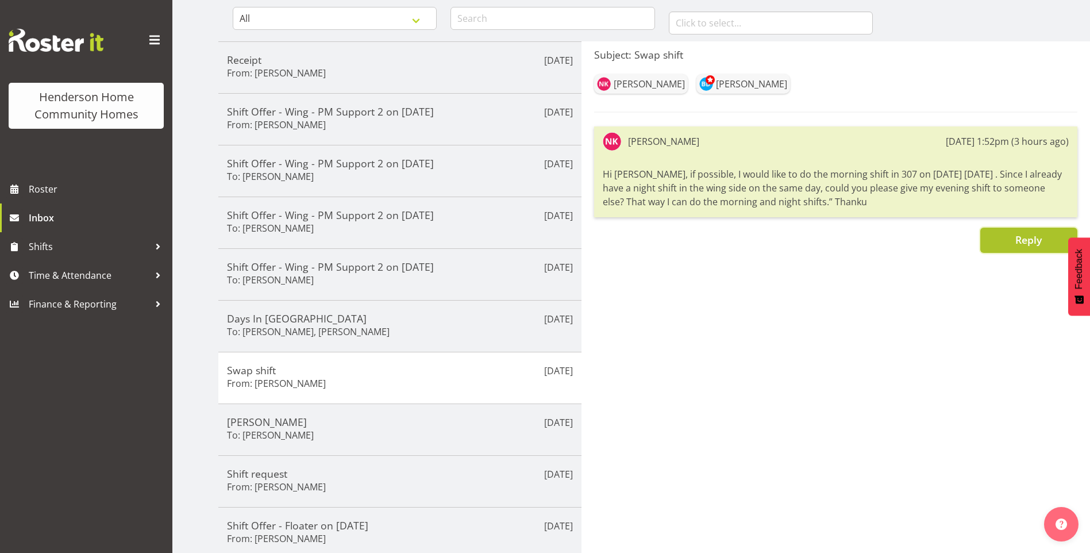
click at [998, 247] on button "Reply" at bounding box center [1029, 240] width 97 height 25
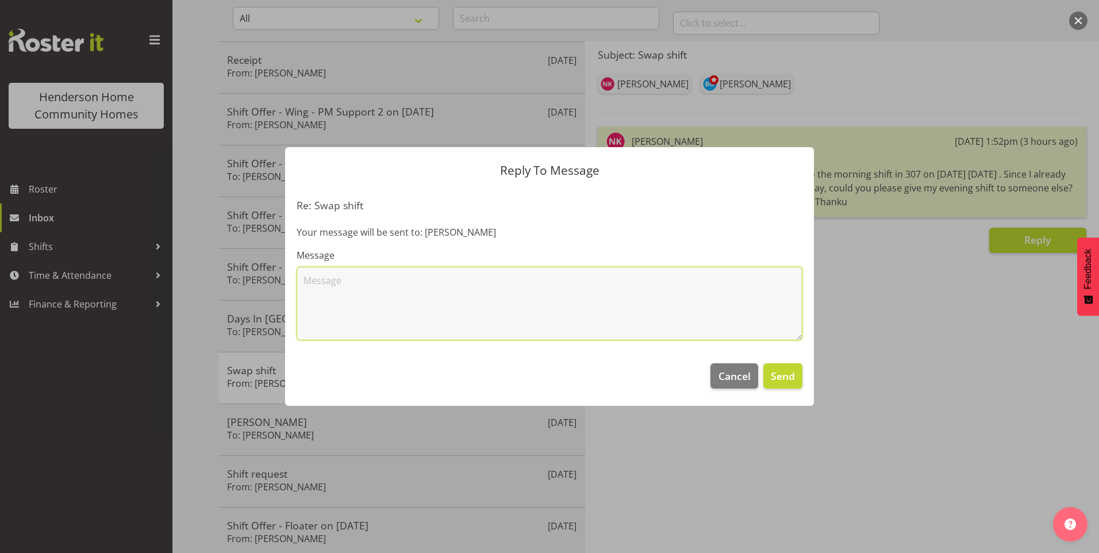
click at [615, 314] on textarea at bounding box center [550, 304] width 506 height 74
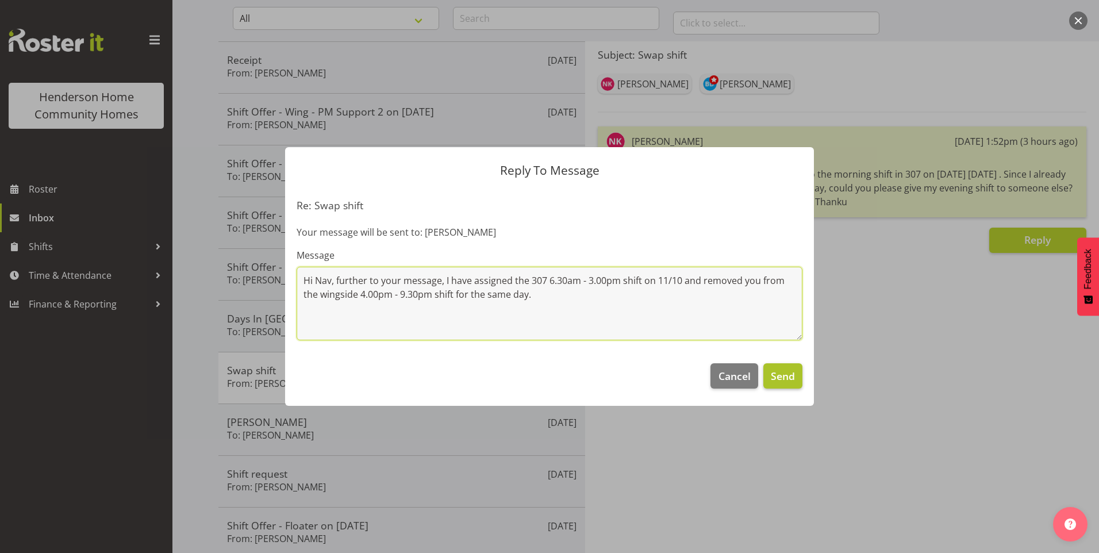
type textarea "Hi Nav, further to your message, I have assigned the 307 6.30am - 3.00pm shift …"
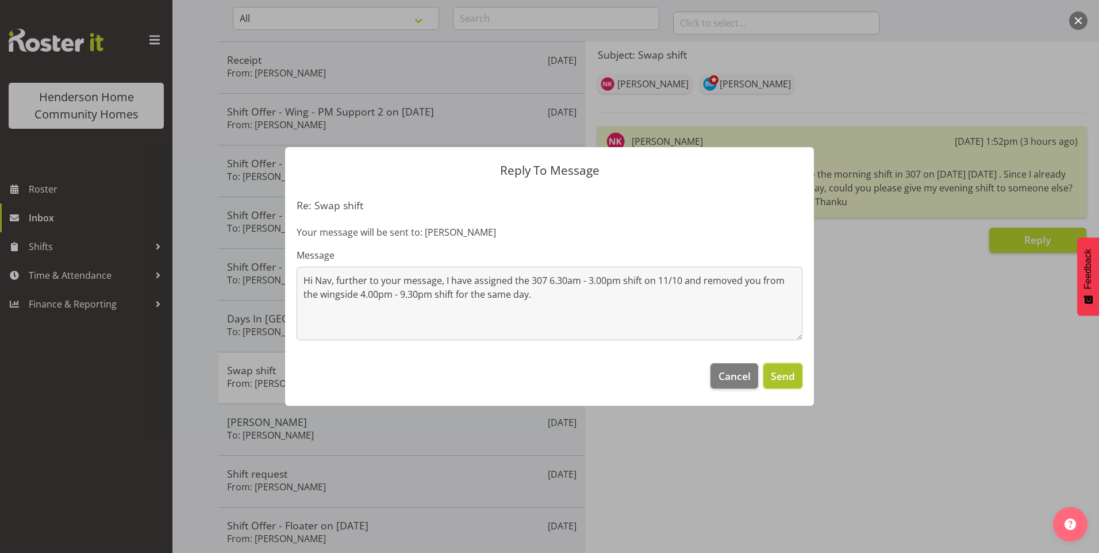
click at [792, 367] on button "Send" at bounding box center [782, 375] width 39 height 25
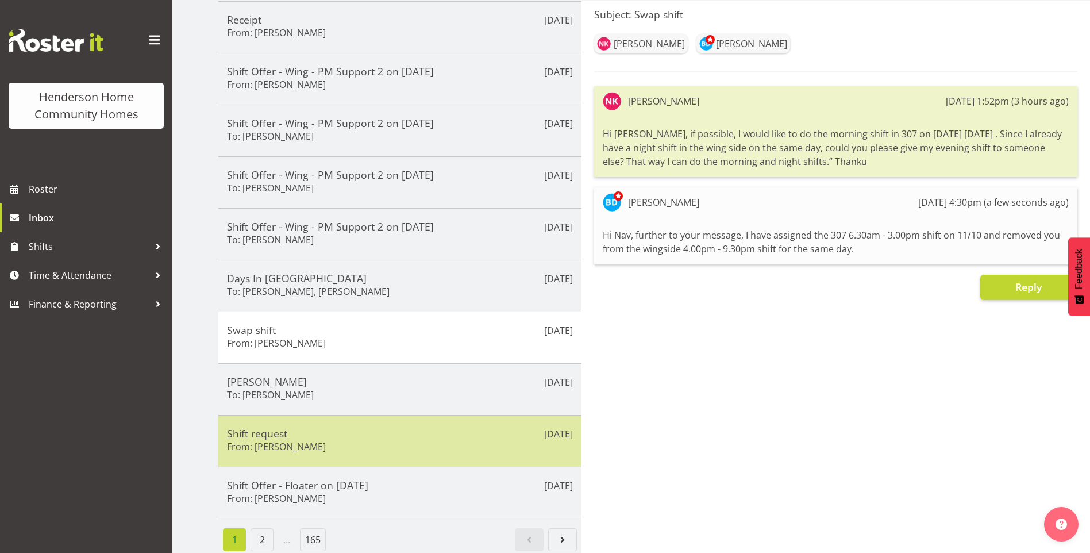
scroll to position [167, 0]
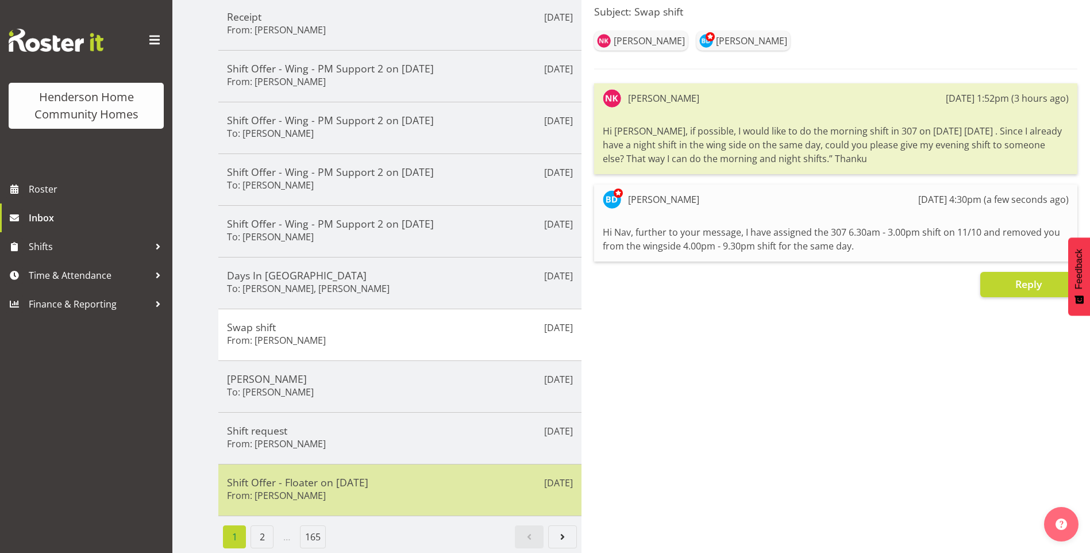
click at [320, 486] on div "Shift Offer - Floater on 25/09/25 From: Jess Aracan" at bounding box center [400, 490] width 346 height 28
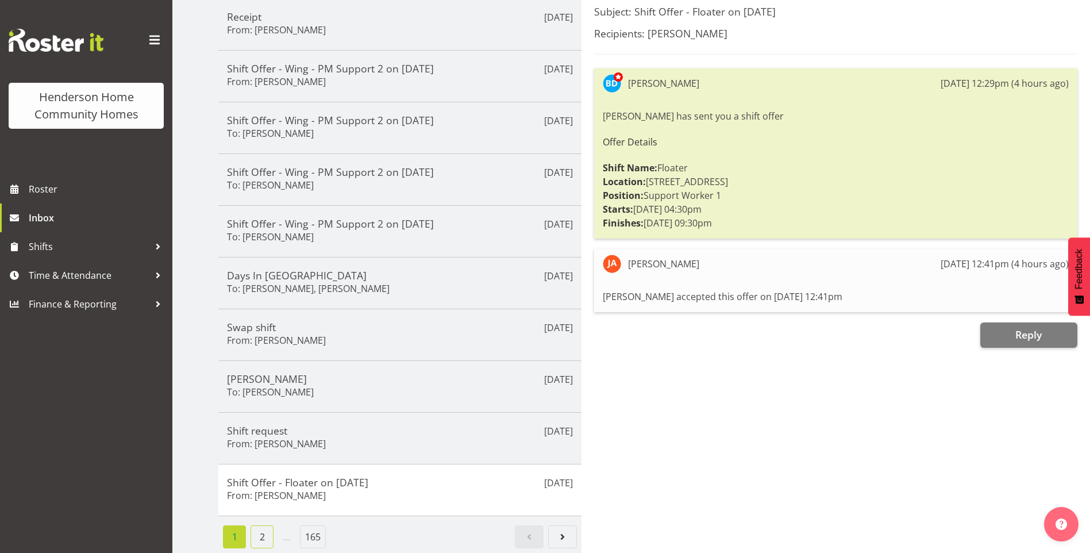
click at [266, 532] on link "2" at bounding box center [262, 536] width 23 height 23
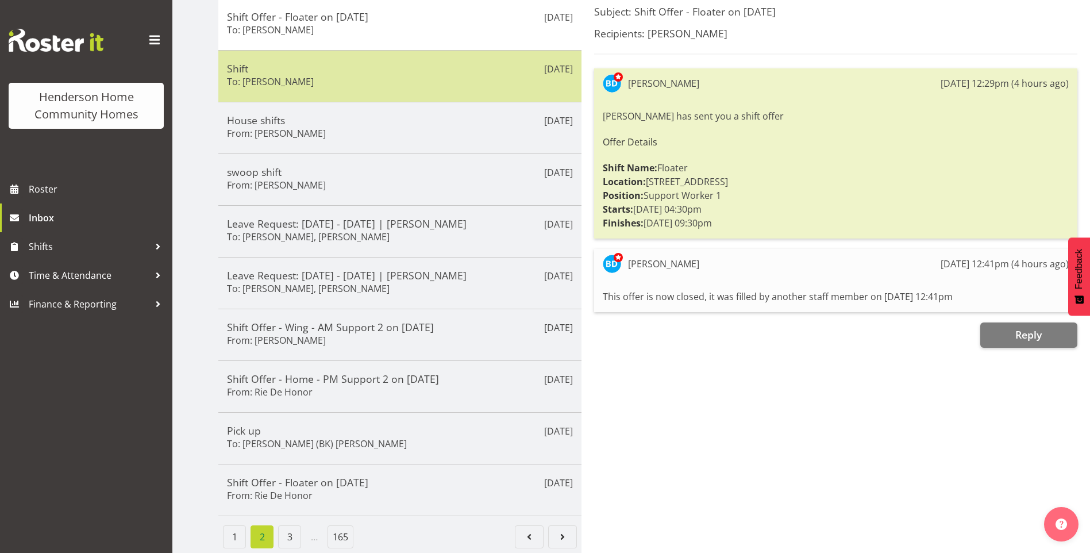
click at [328, 83] on div "Sep 25th Shift To: Jess Aracan" at bounding box center [399, 76] width 363 height 52
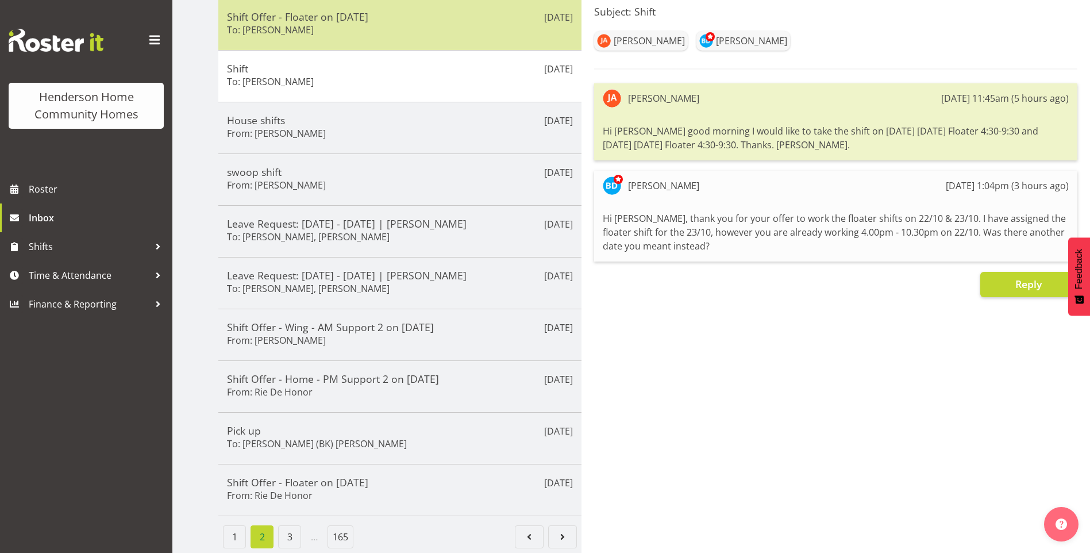
click at [331, 27] on div "Shift Offer - Floater on 25/09/25 To: Miyoung Chung" at bounding box center [400, 24] width 346 height 28
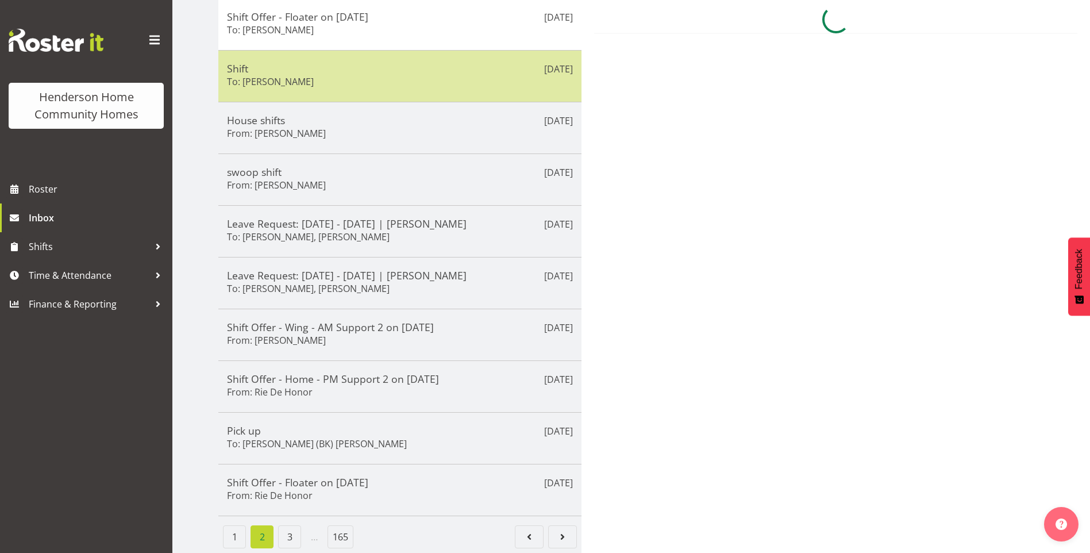
click at [333, 72] on div "Shift To: Jess Aracan" at bounding box center [400, 76] width 346 height 28
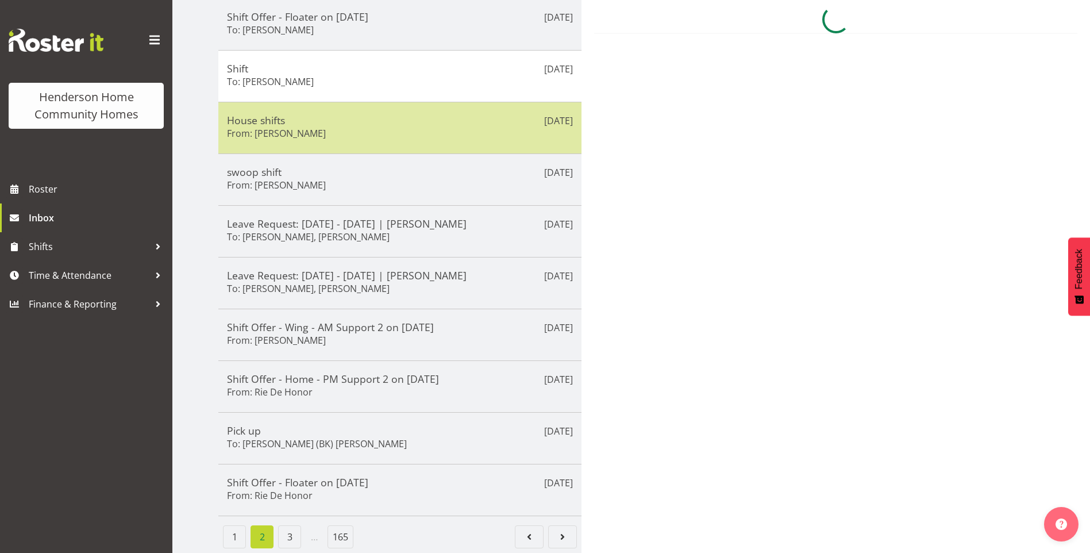
click at [335, 126] on div "House shifts From: Eloise Bailey" at bounding box center [400, 128] width 346 height 28
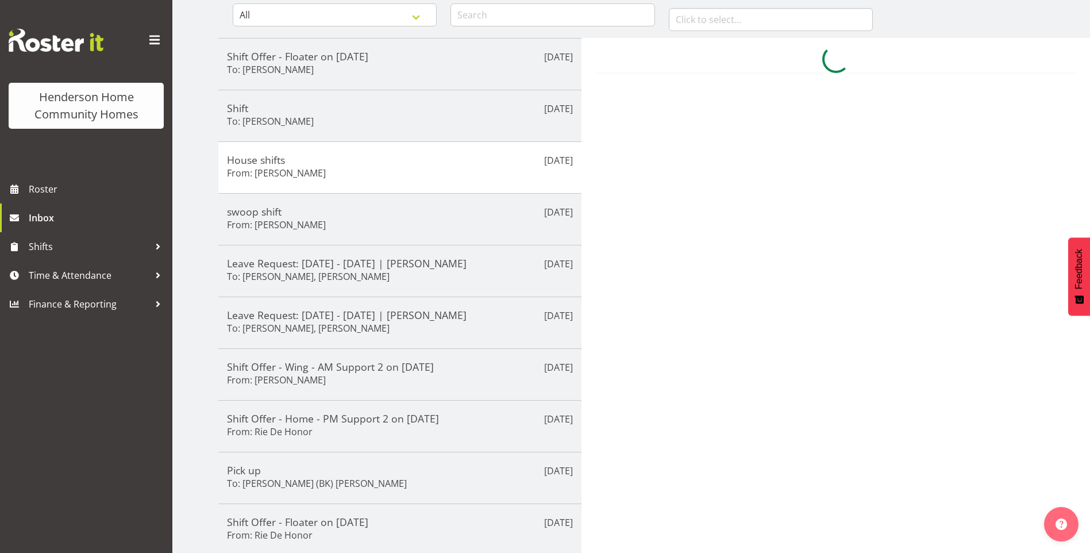
scroll to position [52, 0]
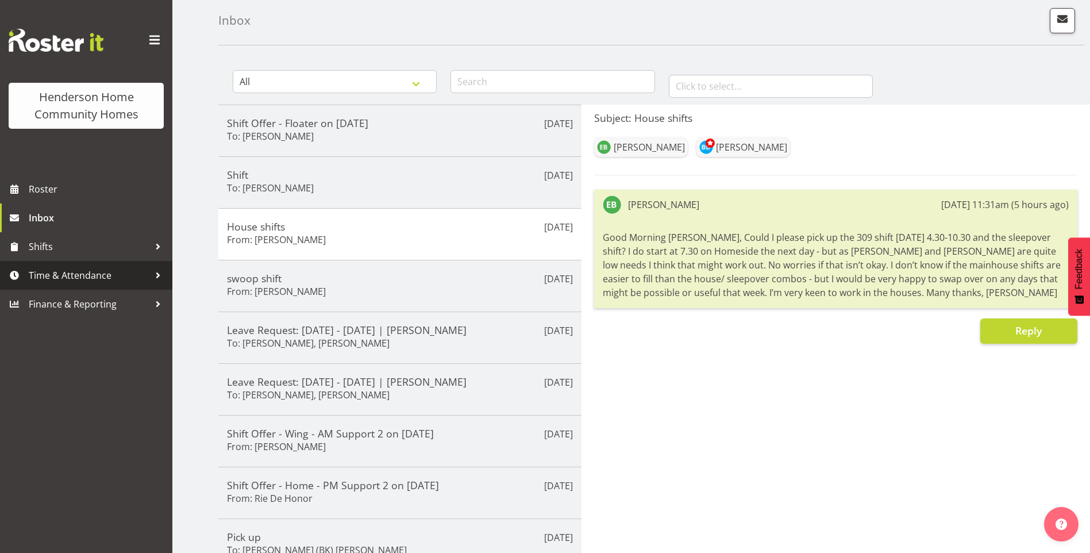
click at [120, 277] on span "Time & Attendance" at bounding box center [89, 275] width 121 height 17
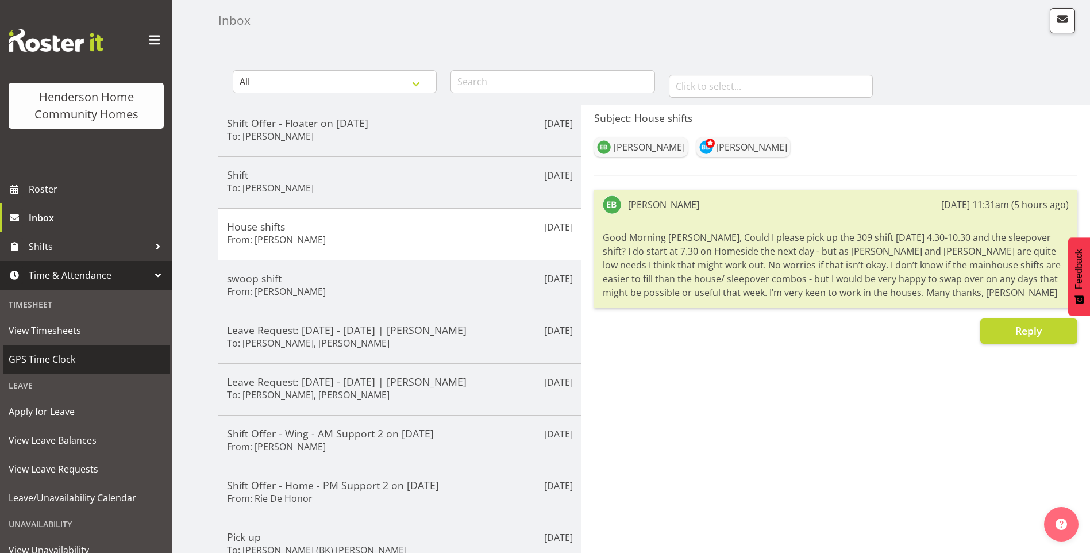
click at [71, 350] on link "GPS Time Clock" at bounding box center [86, 359] width 167 height 29
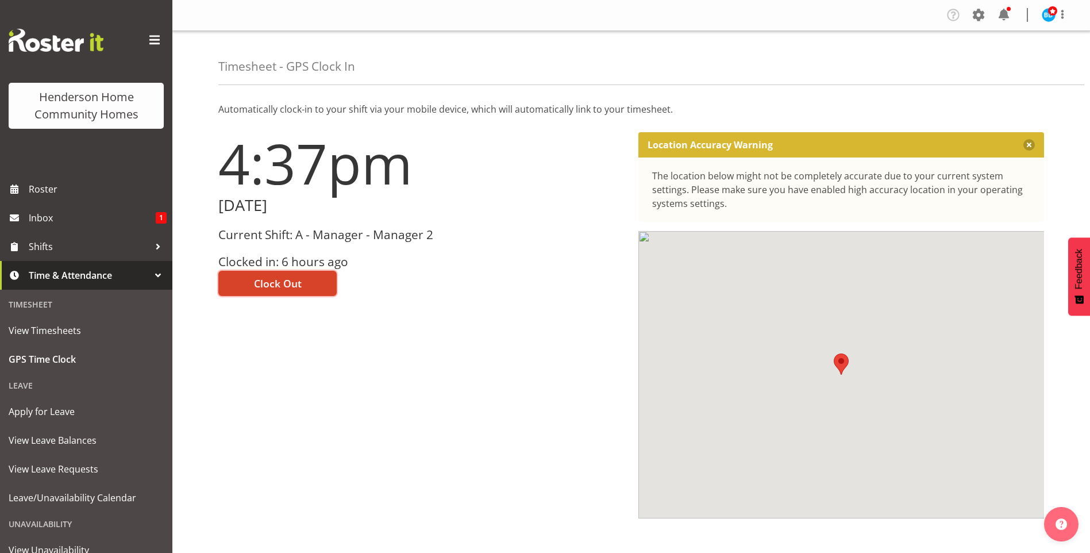
click at [273, 284] on span "Clock Out" at bounding box center [278, 283] width 48 height 15
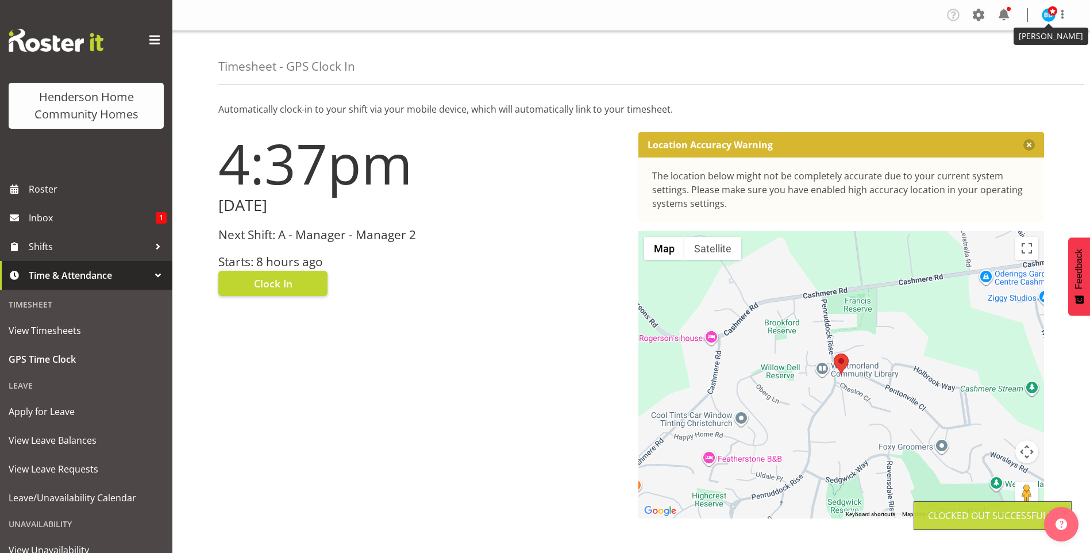
click at [1049, 14] on span at bounding box center [1052, 10] width 9 height 9
click at [1005, 63] on link "Log Out" at bounding box center [1014, 60] width 110 height 21
